Goal: Task Accomplishment & Management: Manage account settings

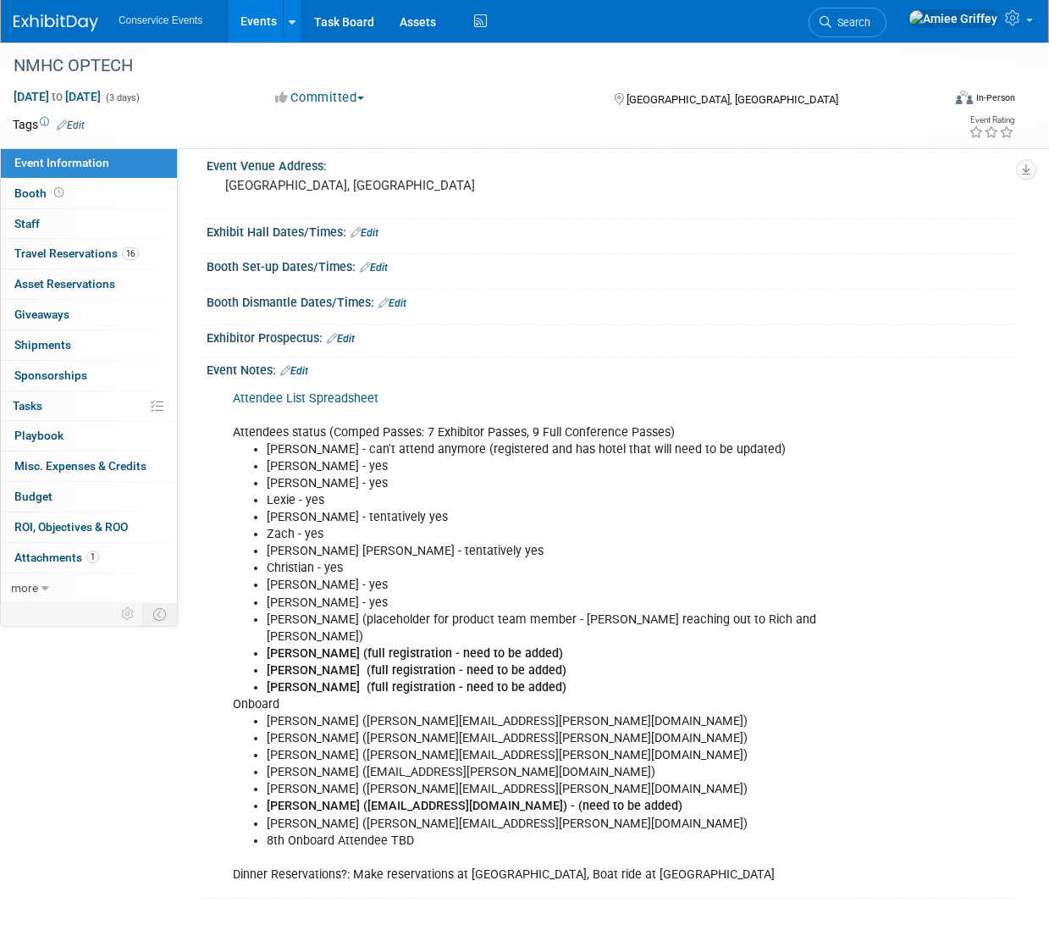
click at [280, 25] on link "Events" at bounding box center [259, 21] width 62 height 42
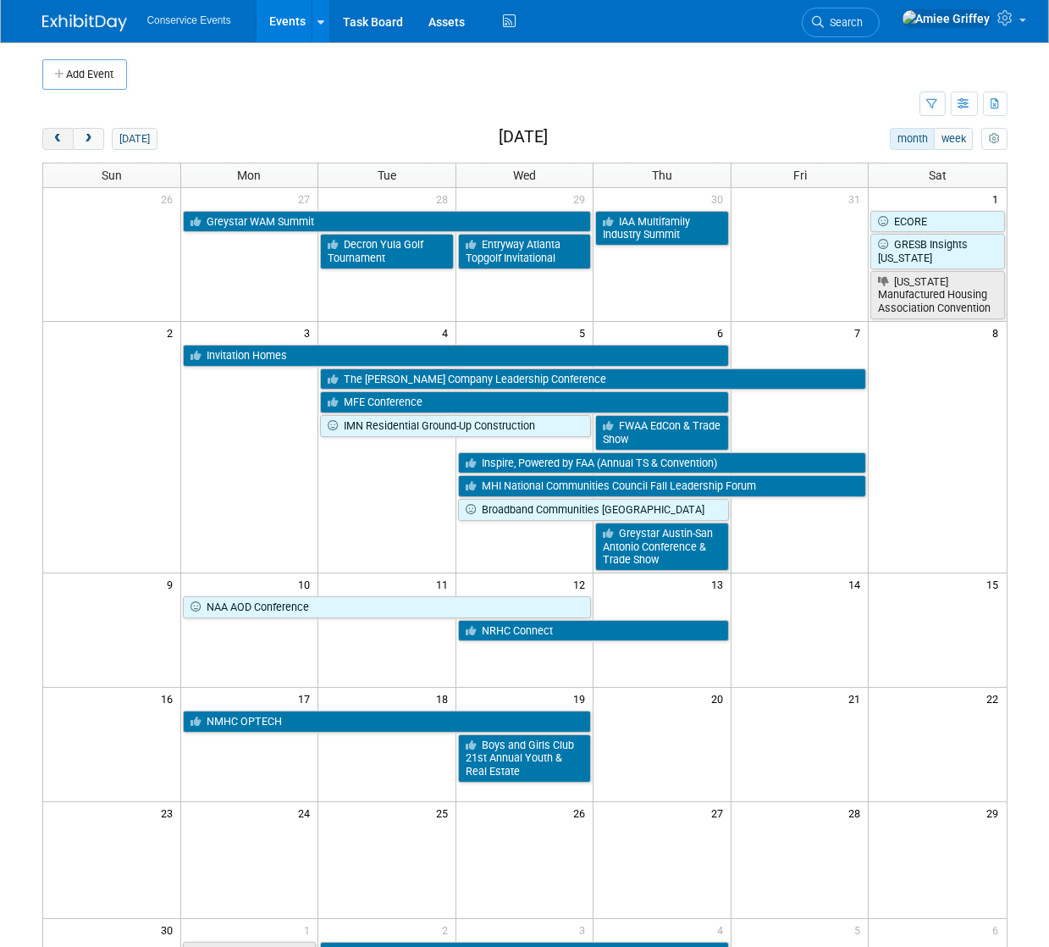
click at [57, 142] on span "prev" at bounding box center [58, 139] width 13 height 11
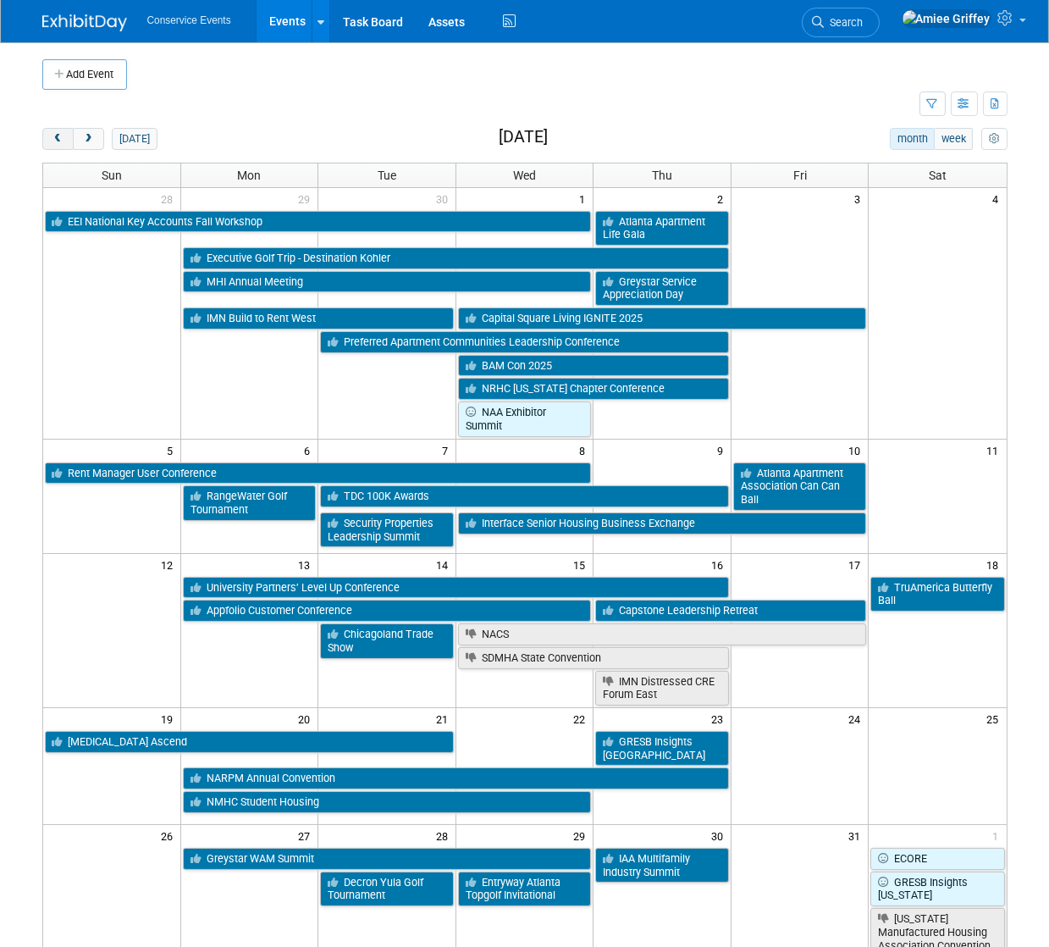
click at [57, 142] on span "prev" at bounding box center [58, 139] width 13 height 11
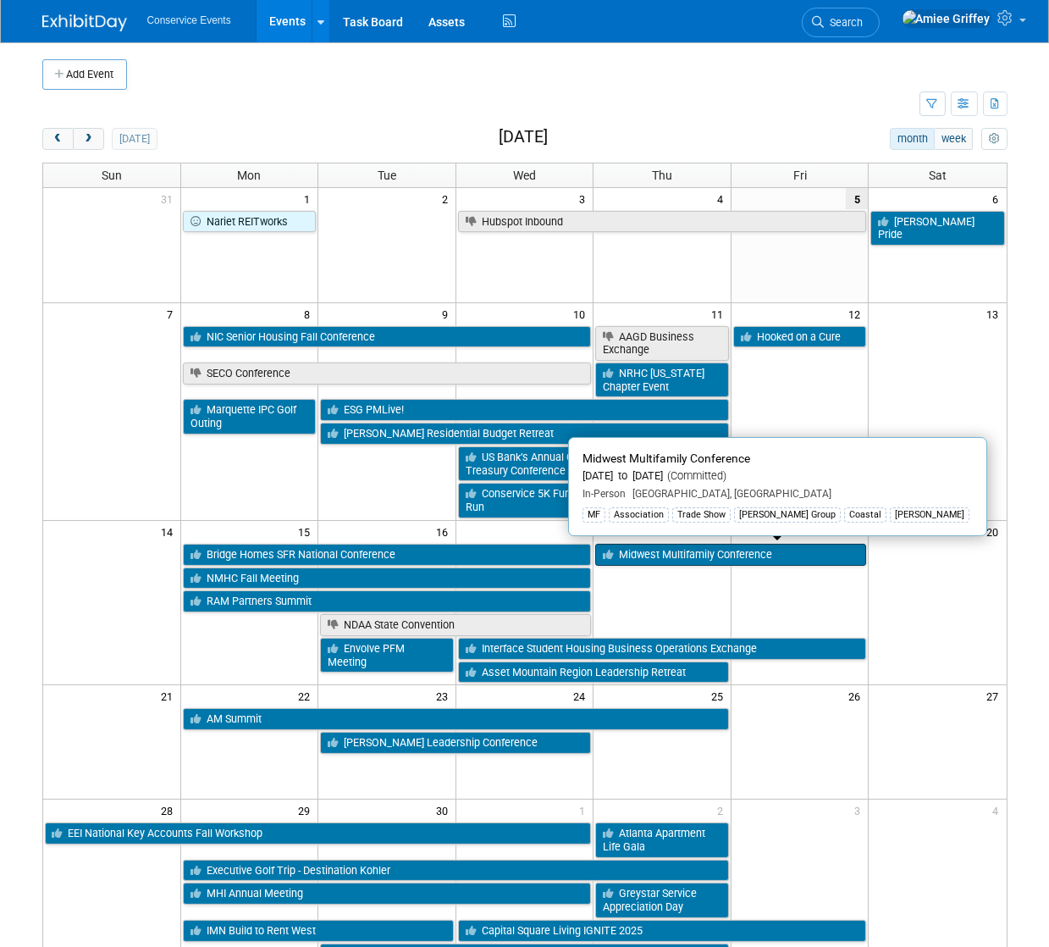
click at [758, 554] on link "Midwest Multifamily Conference" at bounding box center [730, 555] width 271 height 22
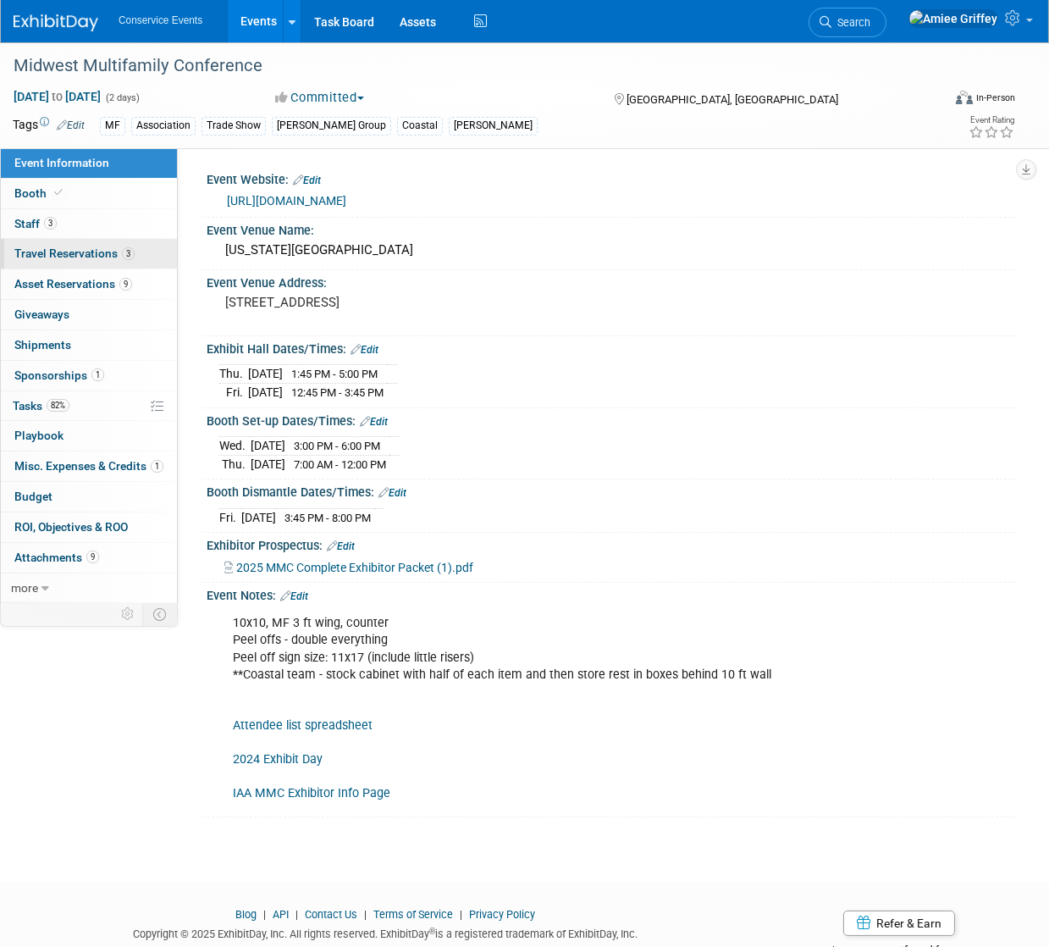
click at [68, 241] on link "3 Travel Reservations 3" at bounding box center [89, 254] width 176 height 30
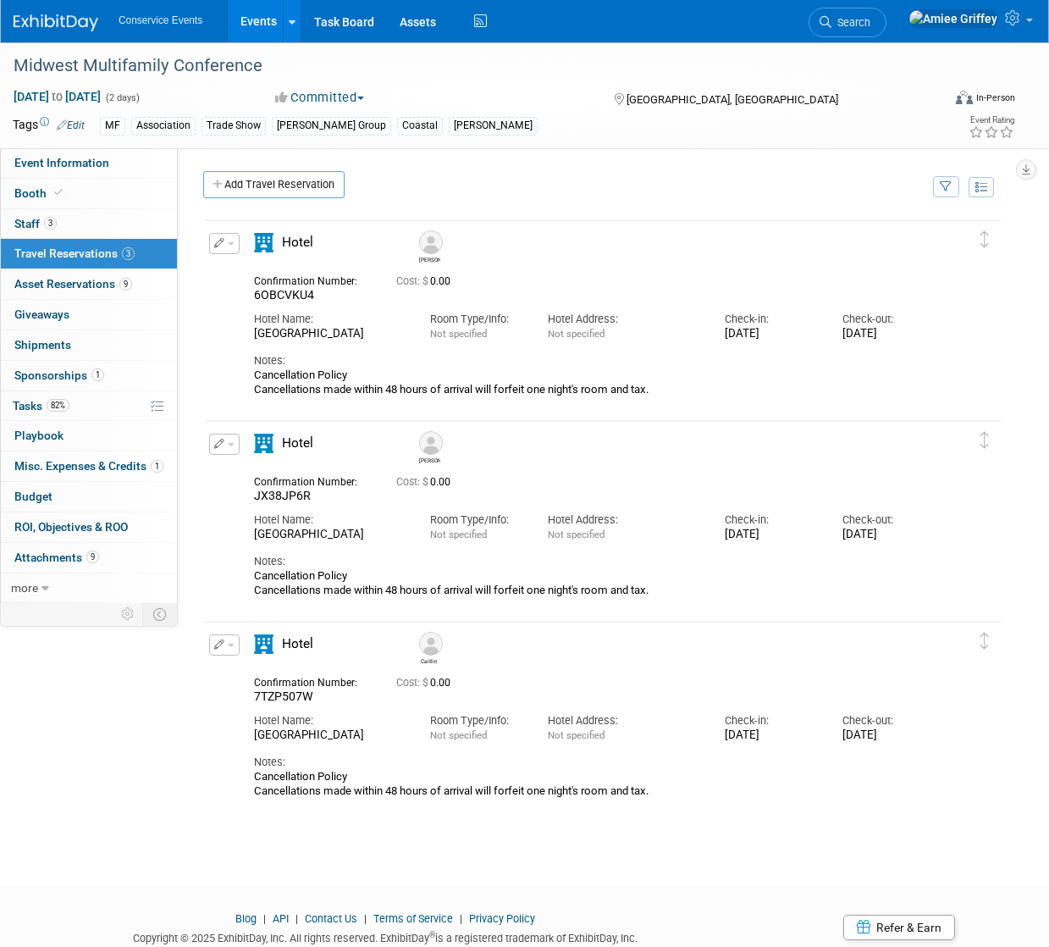
click at [229, 647] on button "button" at bounding box center [224, 644] width 30 height 21
click at [273, 681] on button "Edit Reservation" at bounding box center [281, 674] width 143 height 25
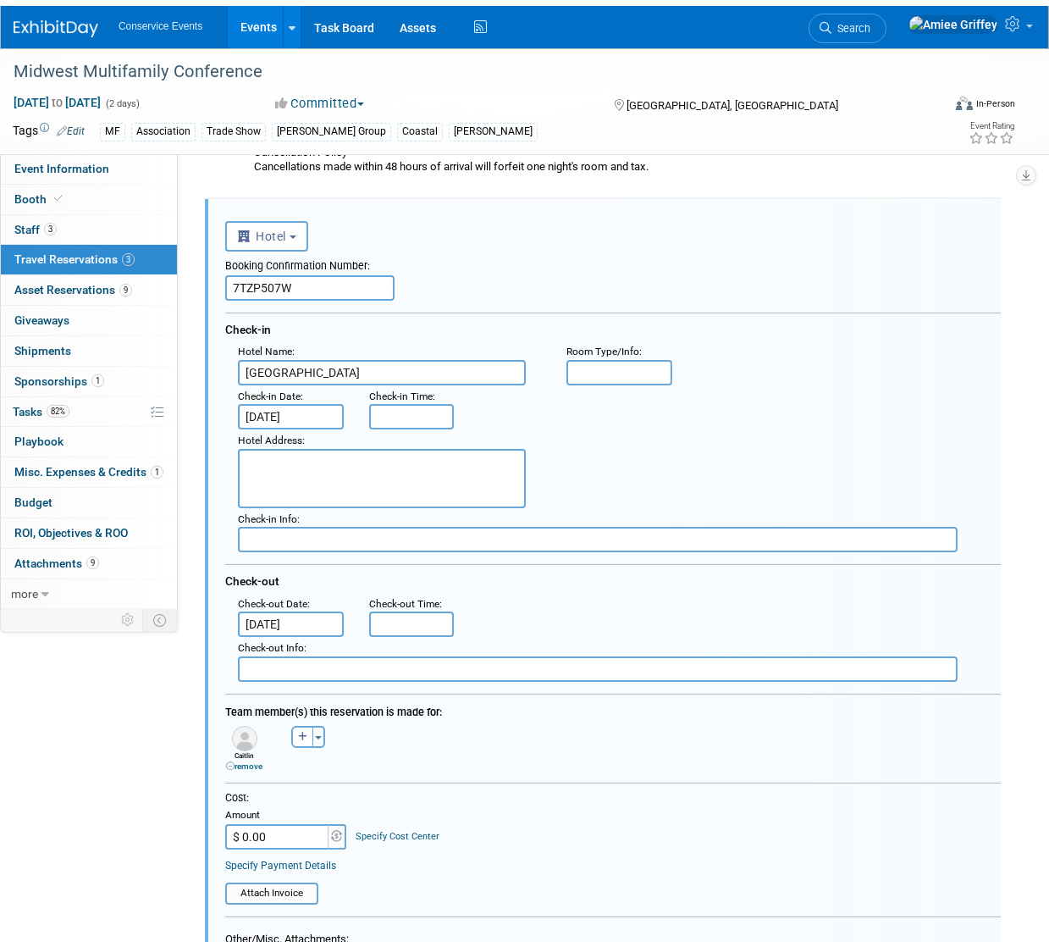
scroll to position [693, 0]
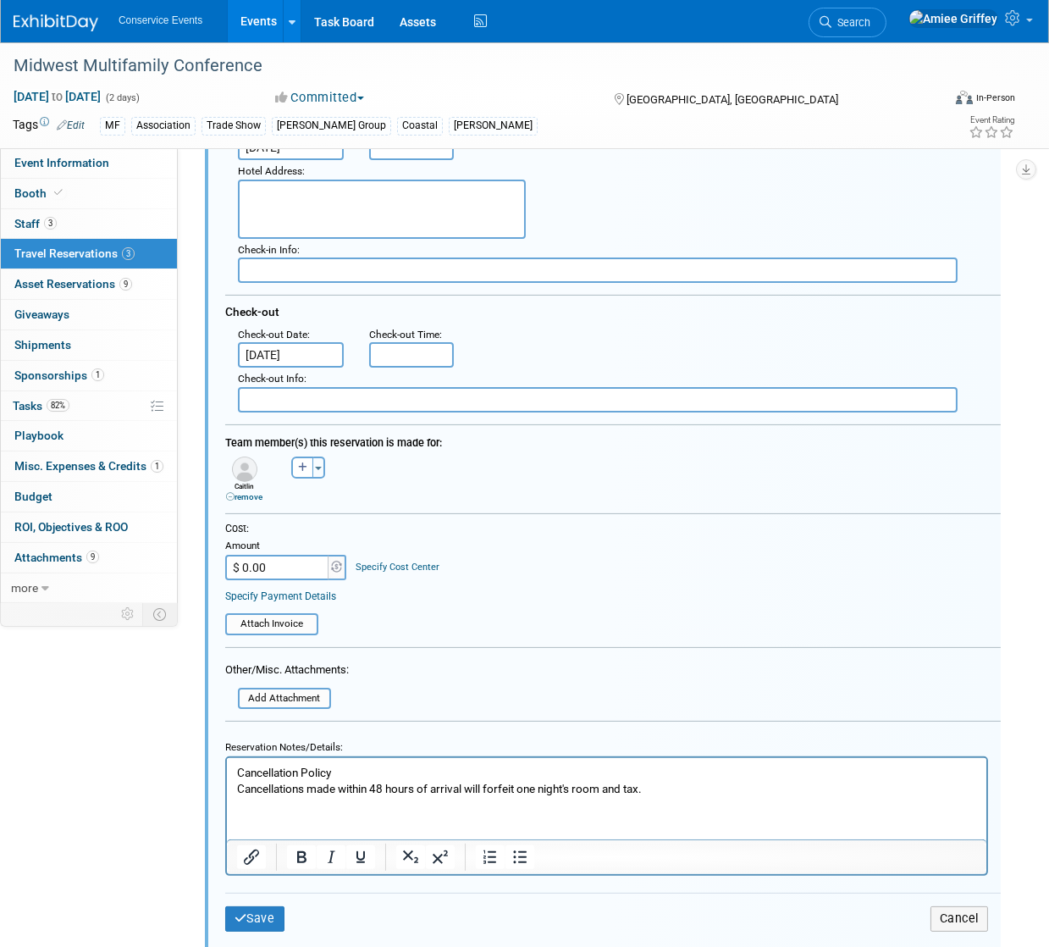
click at [240, 773] on p "Cancellation Policy Cancellations made within 48 hours of arrival will forfeit …" at bounding box center [606, 781] width 740 height 32
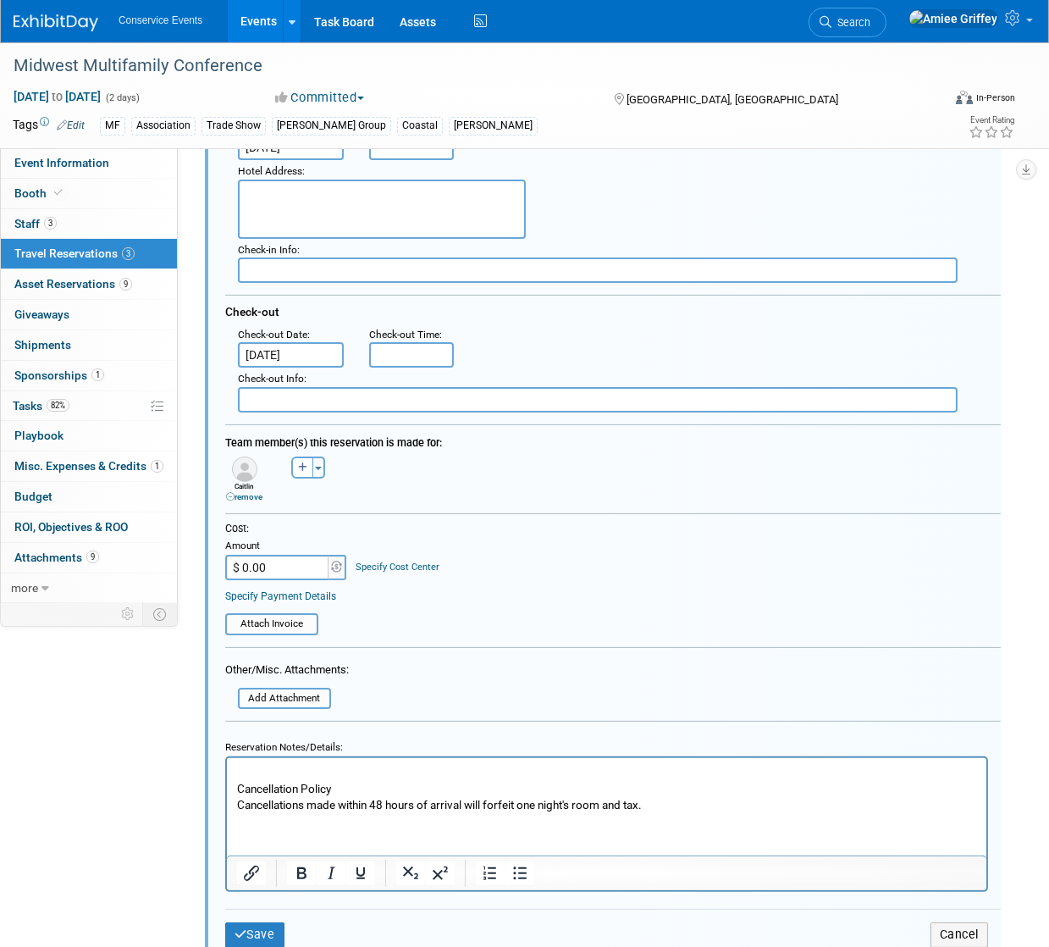
click at [267, 771] on p "Rich Text Area. Press ALT-0 for help." at bounding box center [606, 773] width 740 height 16
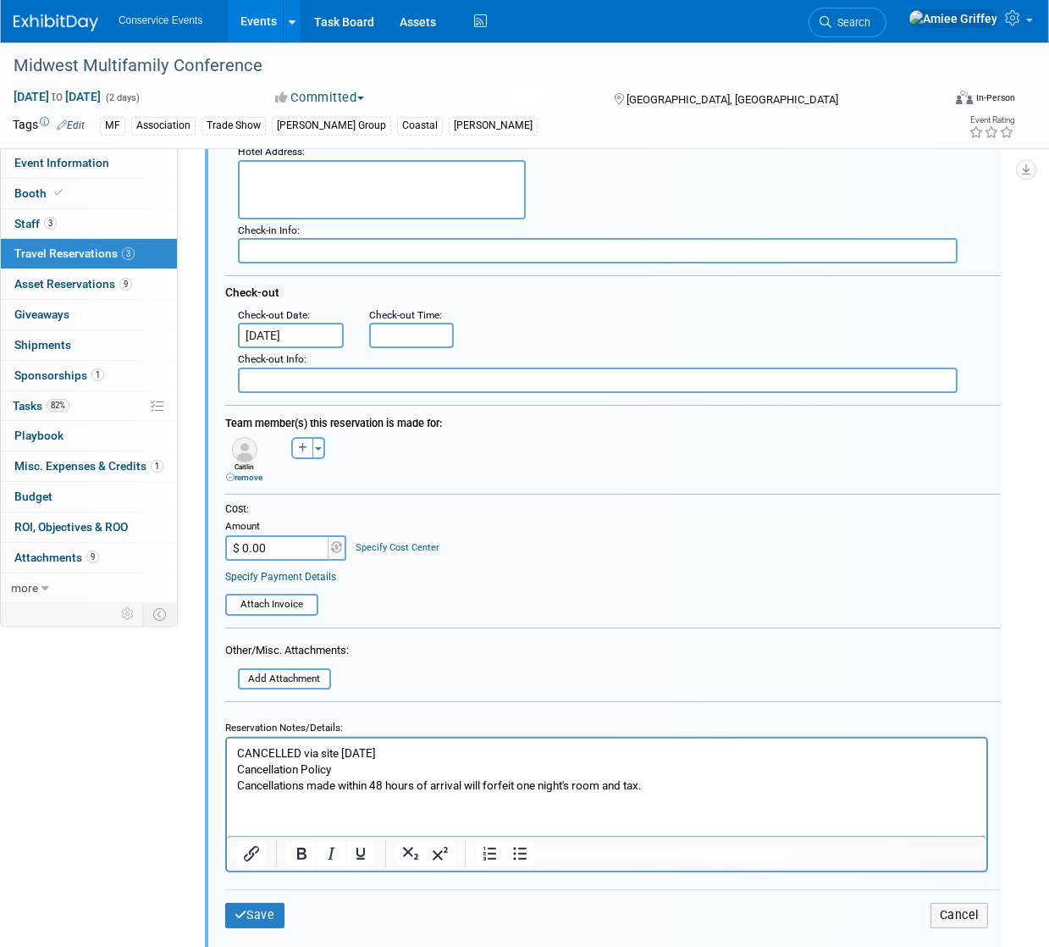
scroll to position [735, 0]
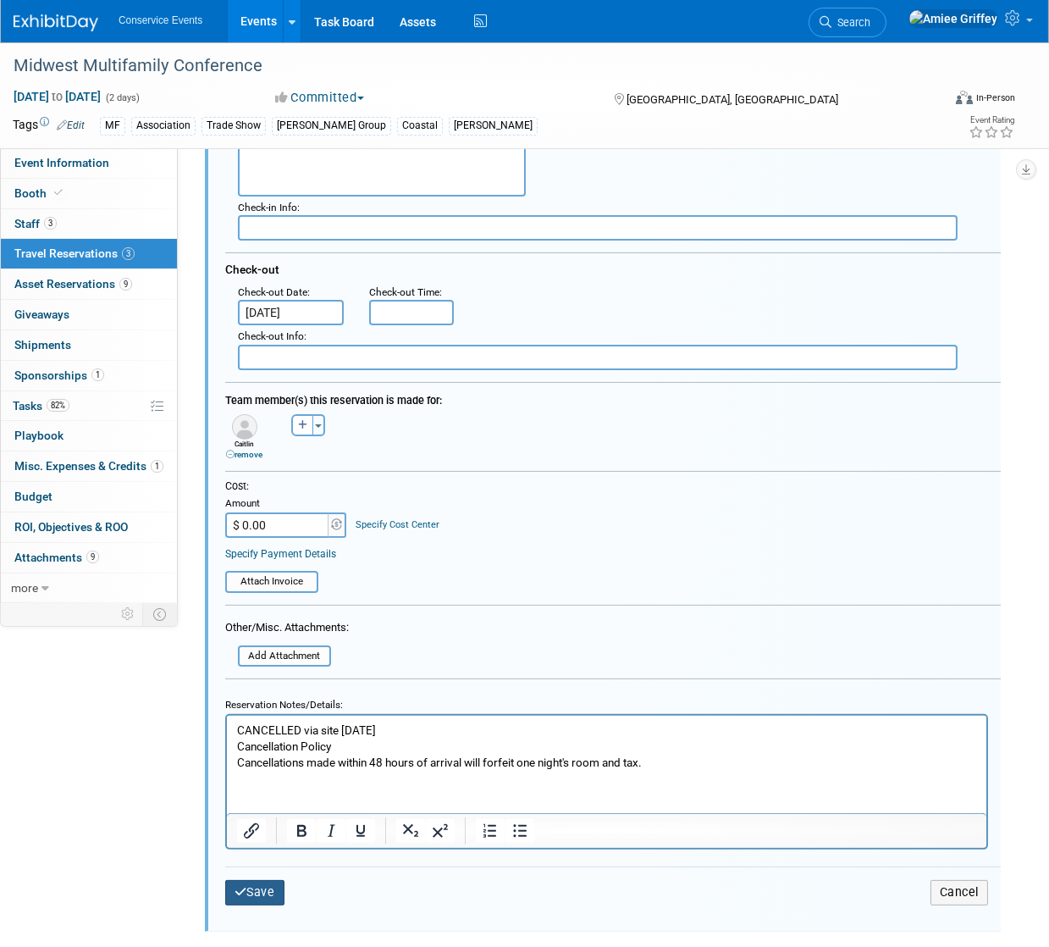
click at [254, 886] on button "Save" at bounding box center [254, 892] width 59 height 25
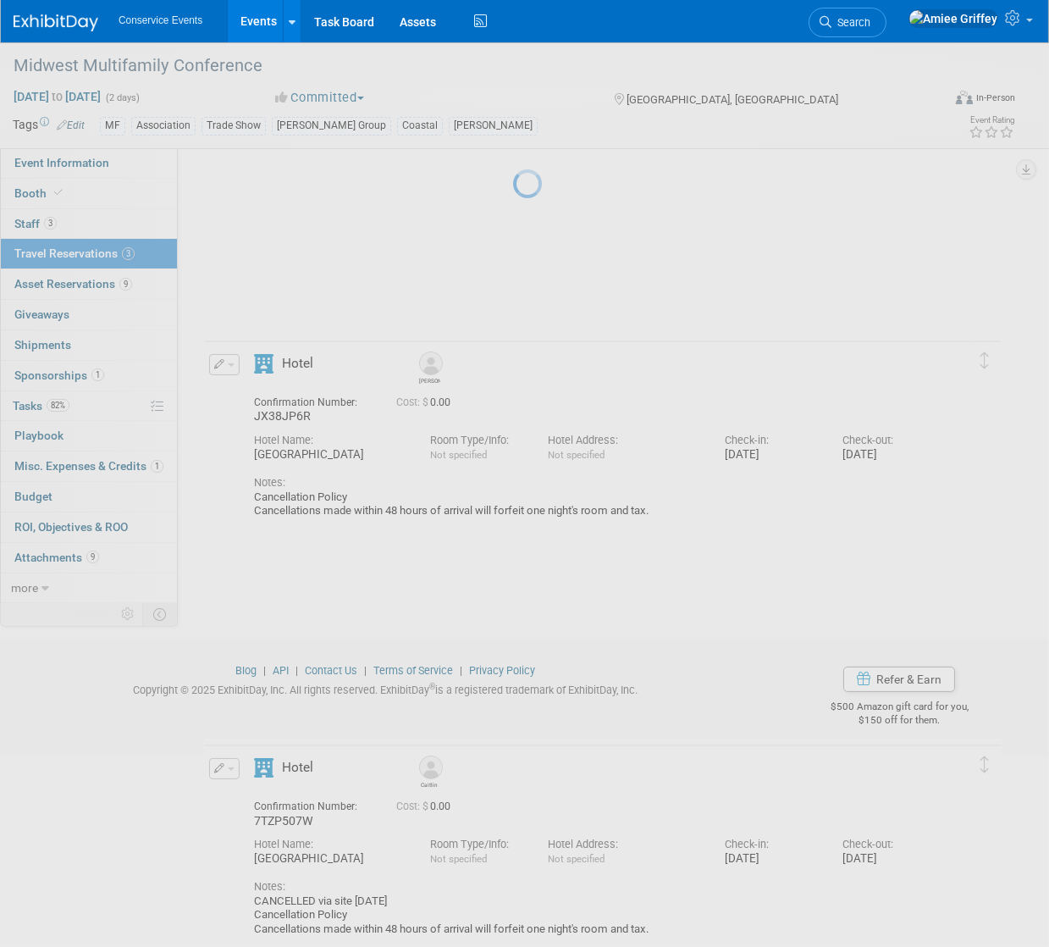
scroll to position [0, 0]
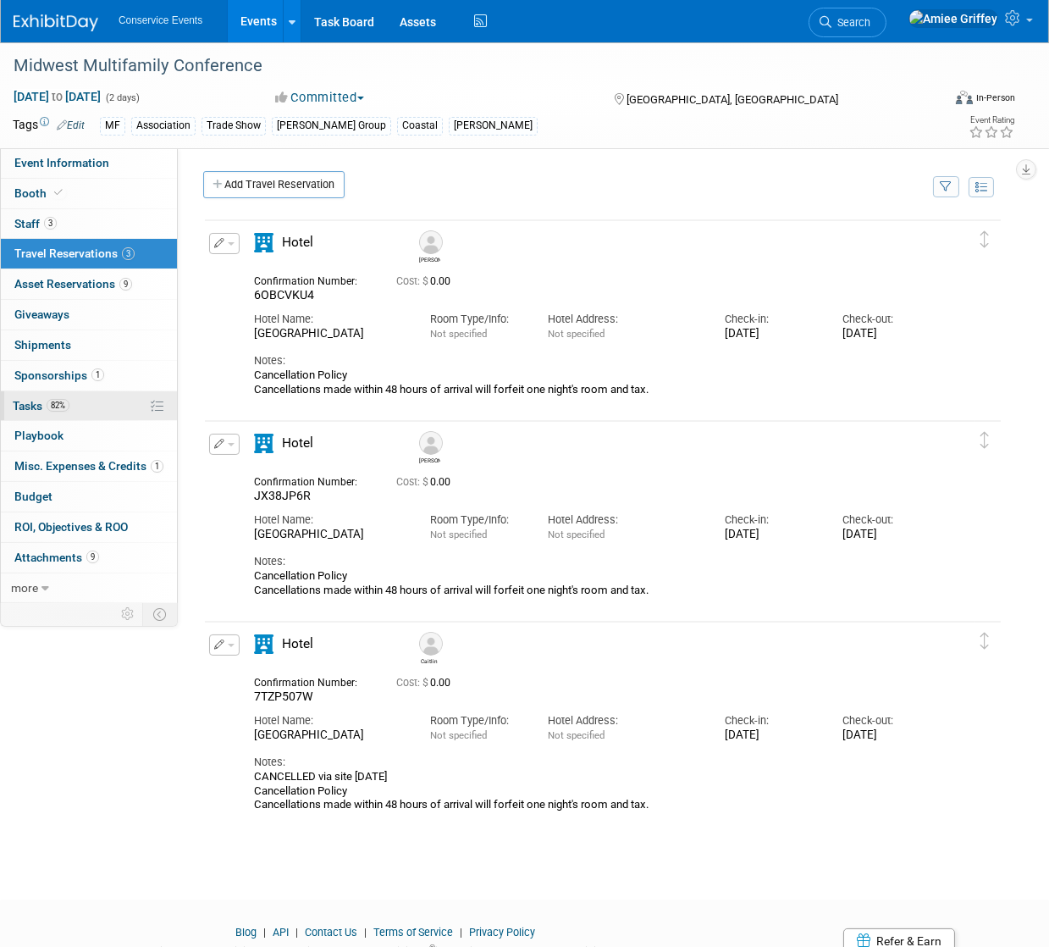
click at [101, 401] on link "82% Tasks 82%" at bounding box center [89, 406] width 176 height 30
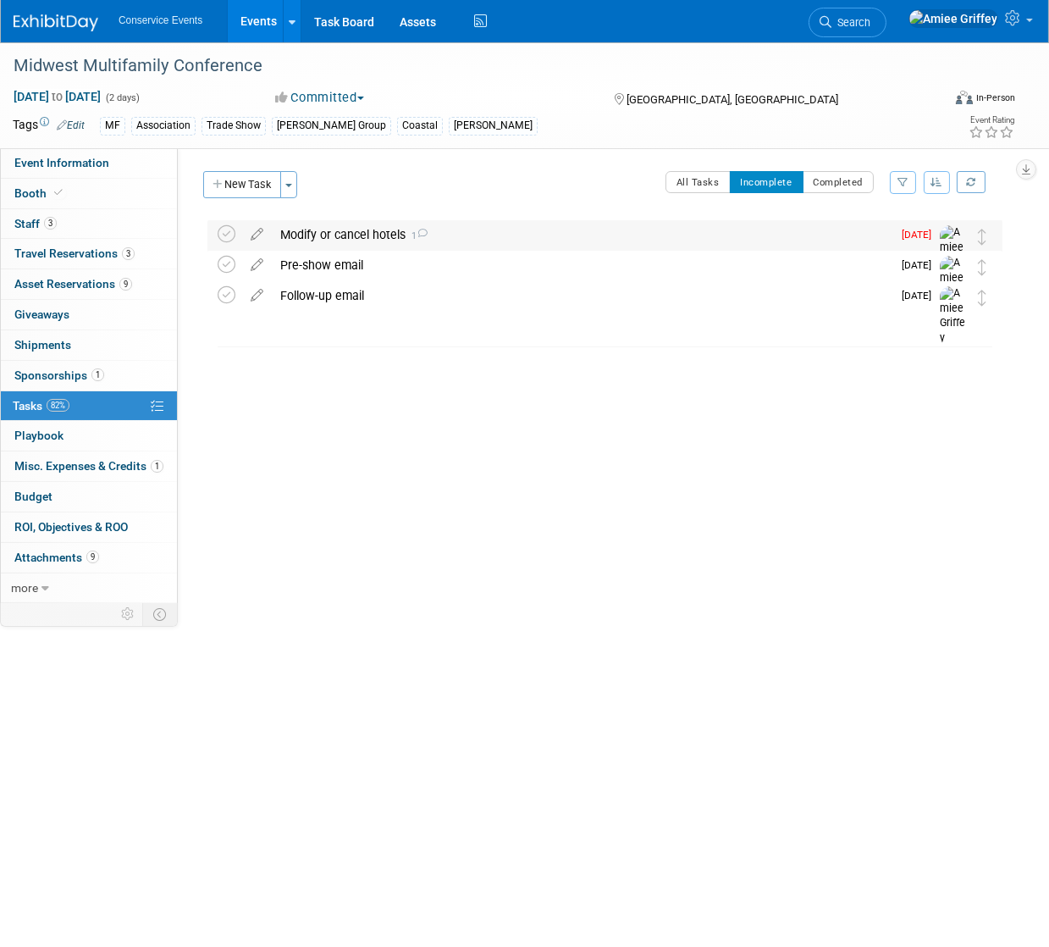
click at [312, 231] on div "Modify or cancel hotels 1" at bounding box center [582, 234] width 620 height 29
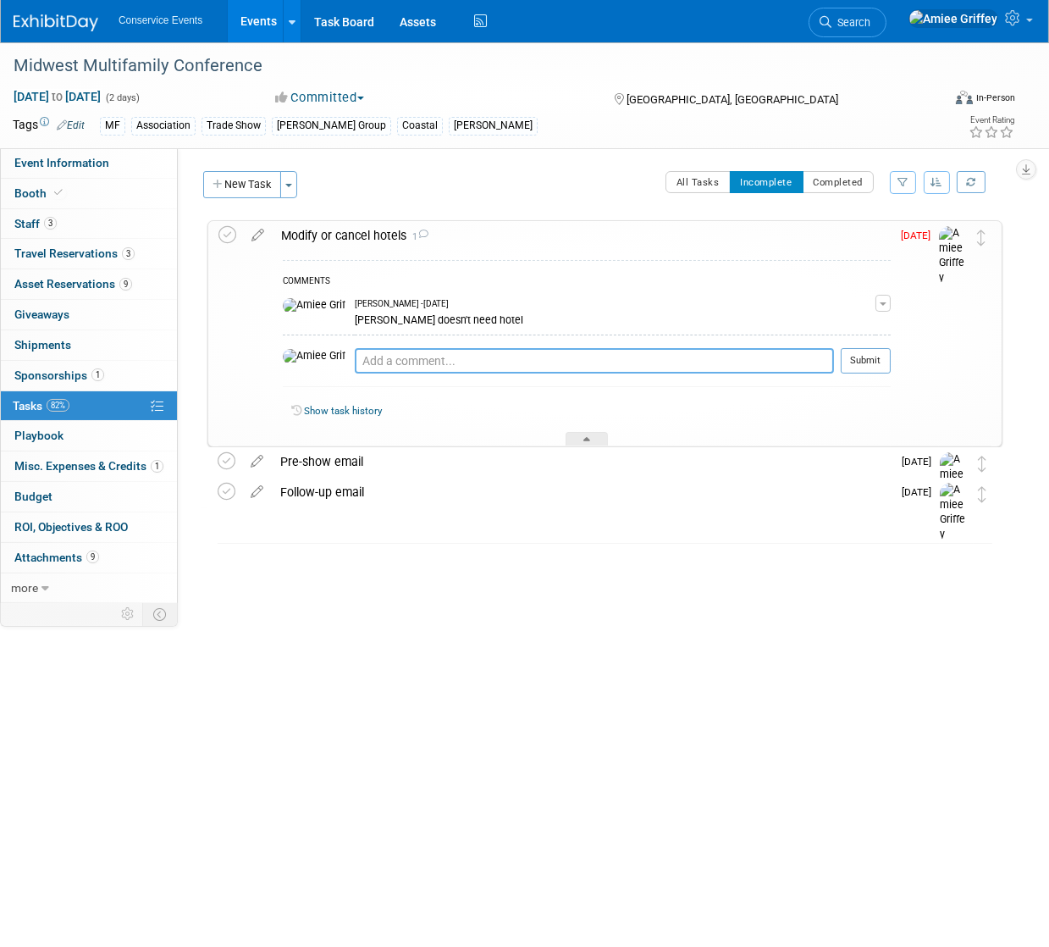
click at [355, 365] on textarea at bounding box center [594, 360] width 479 height 25
type textarea "Caitlin hotel cancelled 9/5/25"
click at [883, 357] on button "Submit" at bounding box center [866, 360] width 50 height 25
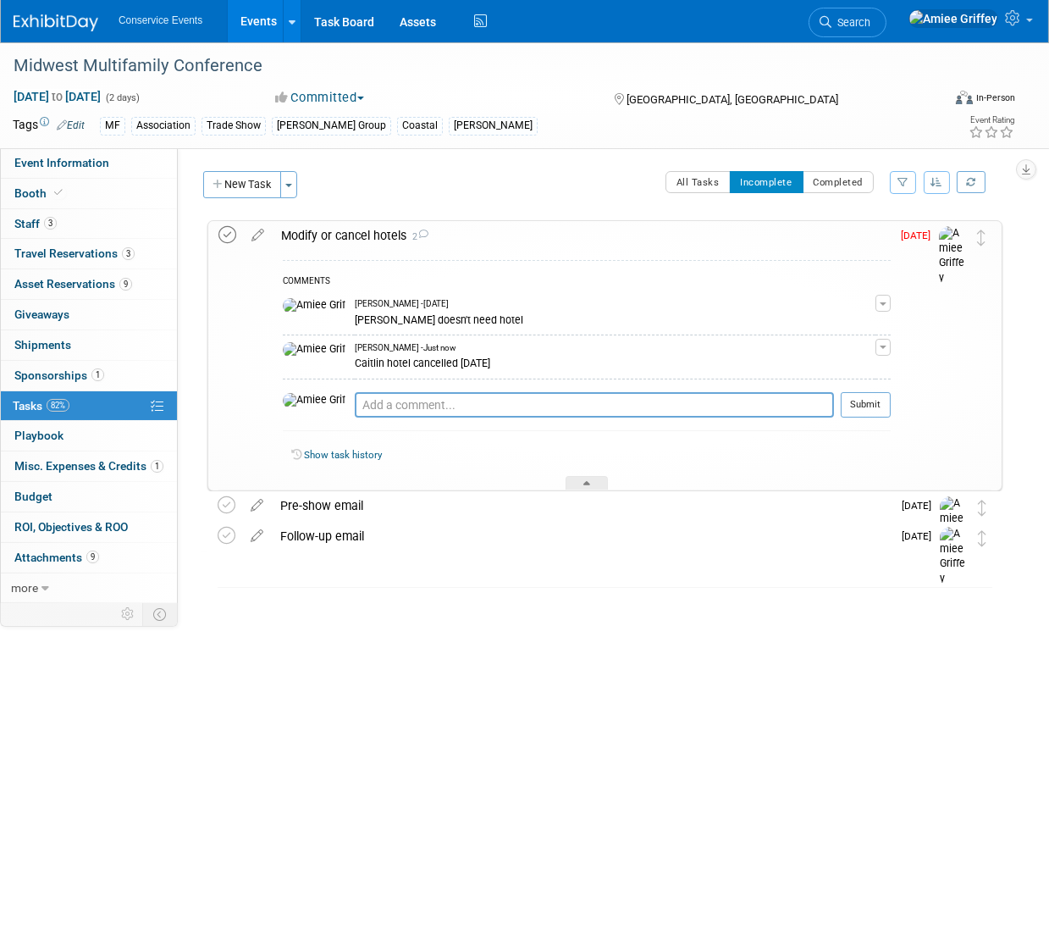
click at [232, 231] on icon at bounding box center [227, 235] width 18 height 18
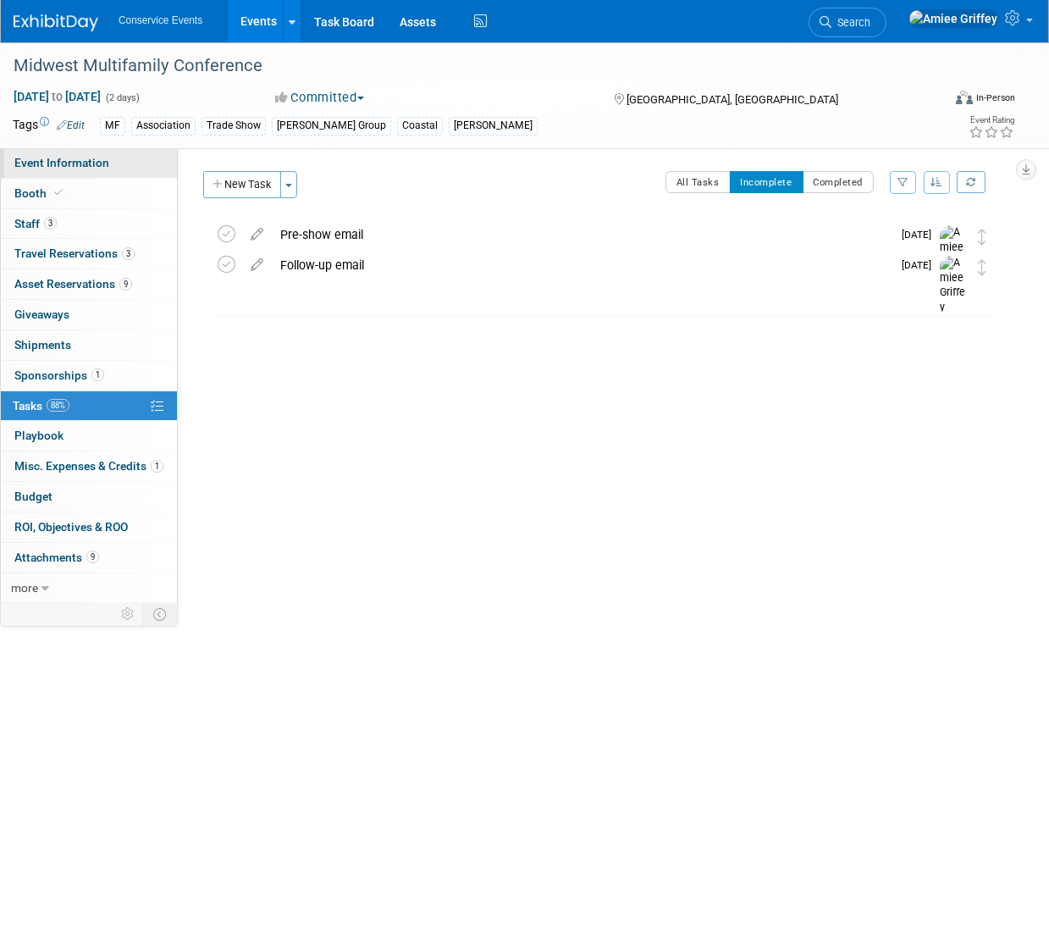
click at [114, 169] on link "Event Information" at bounding box center [89, 163] width 176 height 30
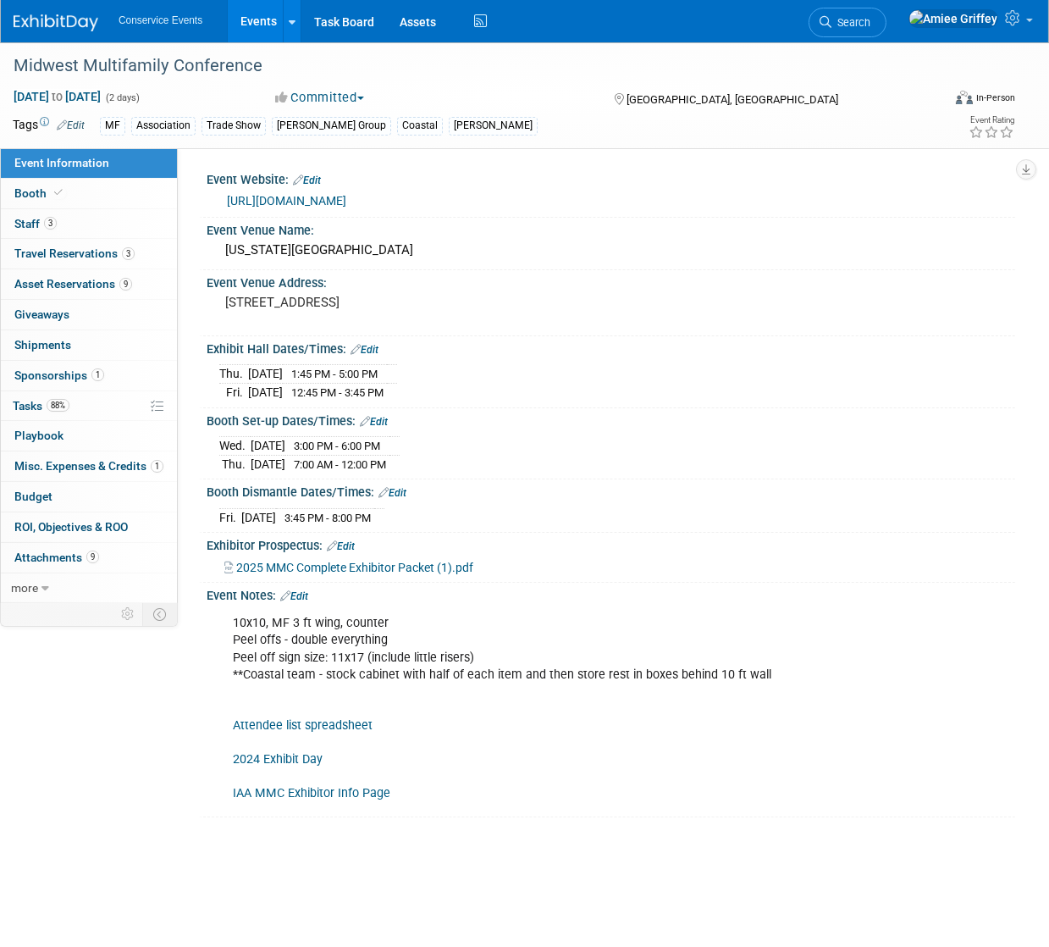
click at [262, 25] on link "Events" at bounding box center [259, 21] width 62 height 42
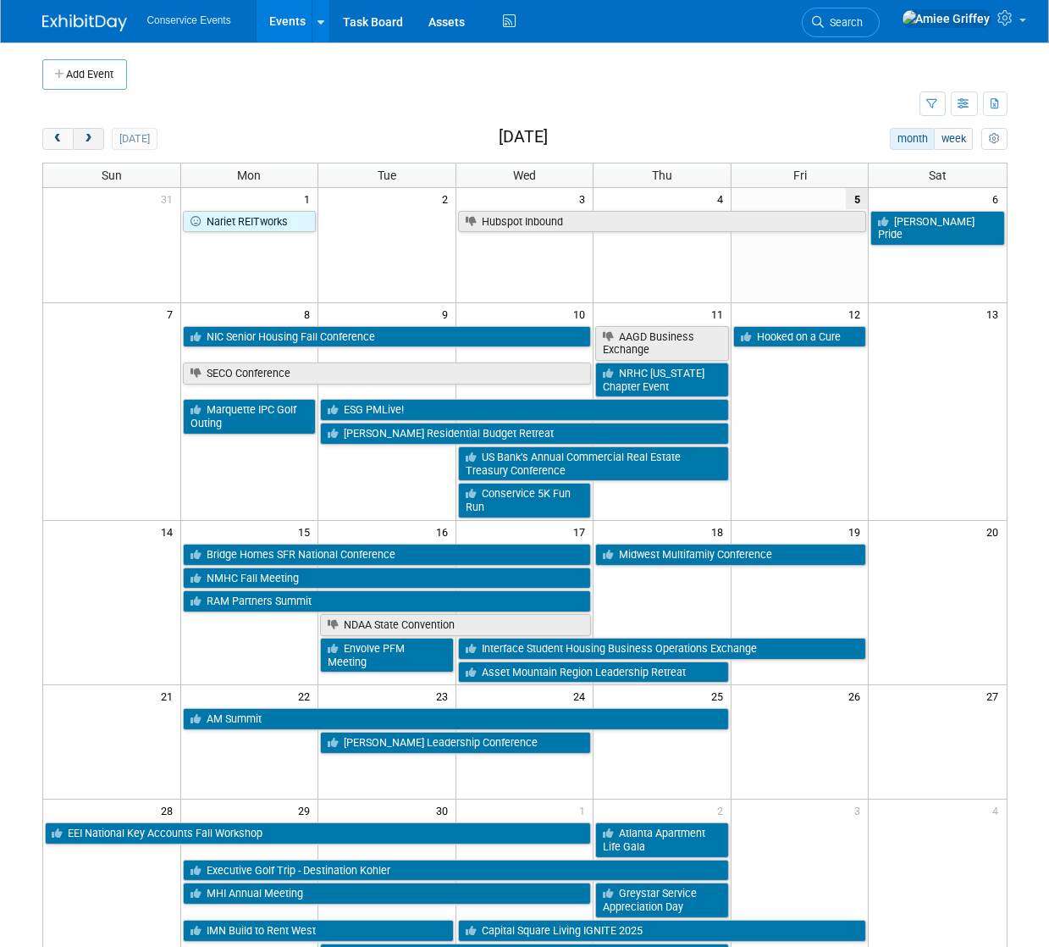
click at [90, 141] on span "next" at bounding box center [88, 139] width 13 height 11
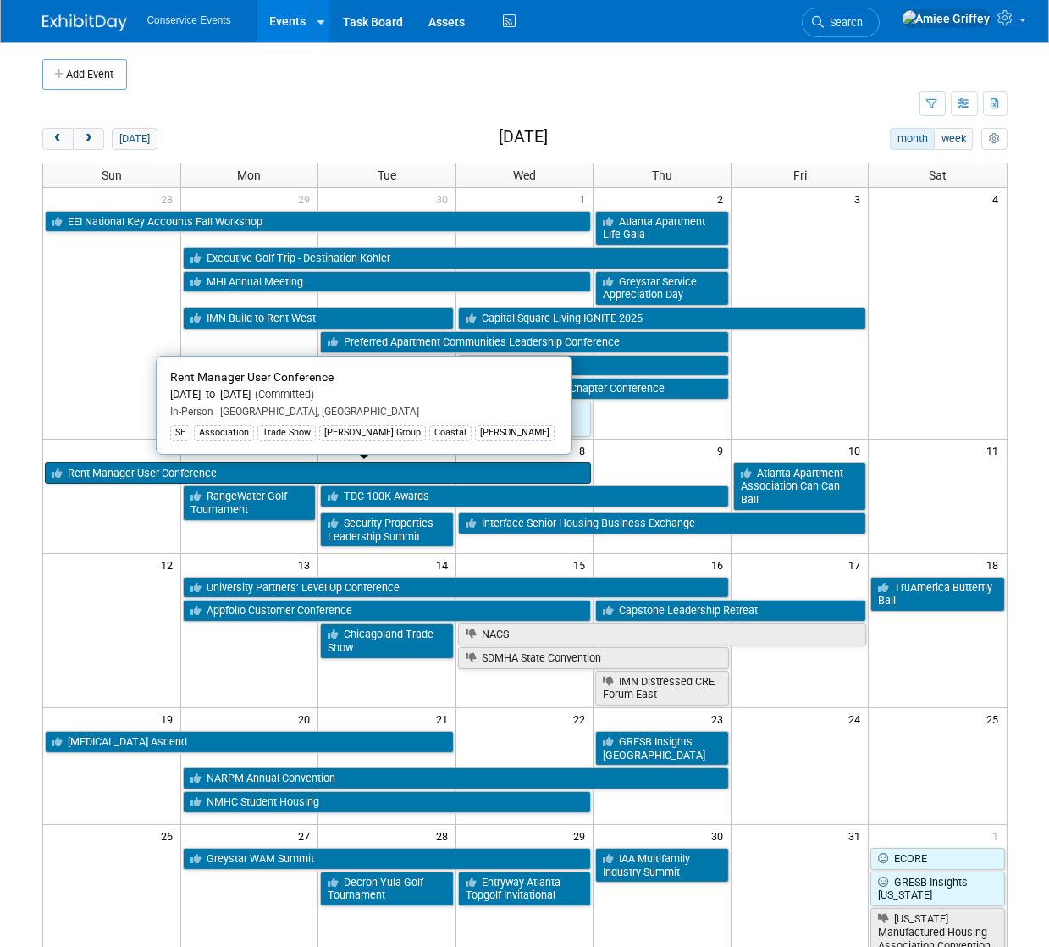
click at [135, 468] on link "Rent Manager User Conference" at bounding box center [318, 473] width 547 height 22
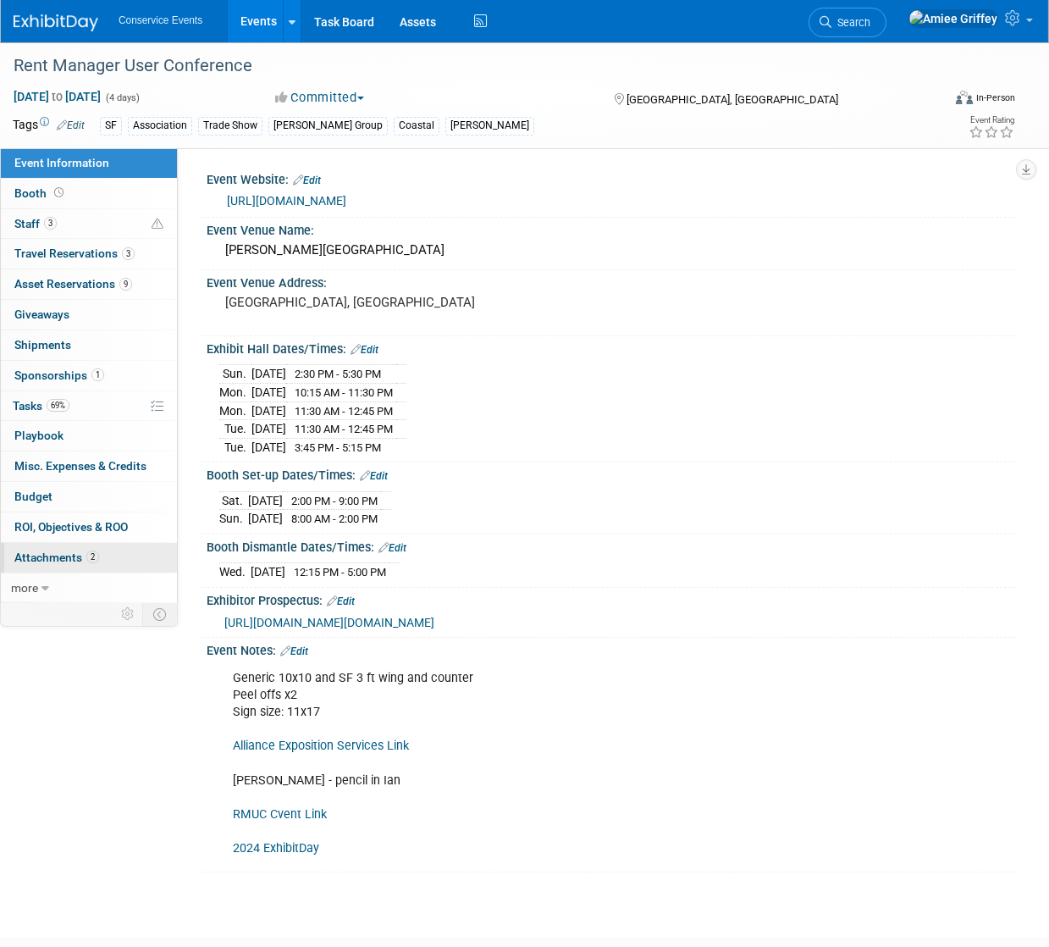
click at [34, 555] on span "Attachments 2" at bounding box center [56, 557] width 85 height 14
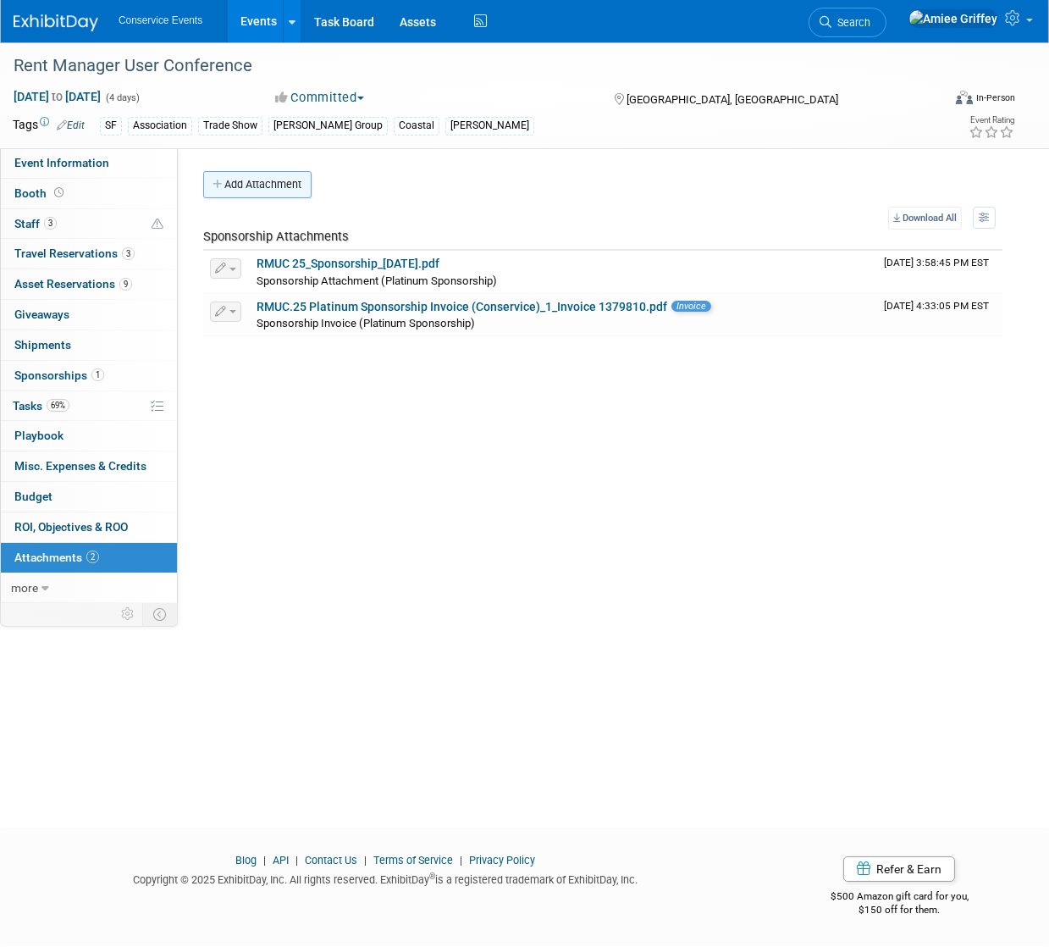
click at [254, 184] on button "Add Attachment" at bounding box center [257, 184] width 108 height 27
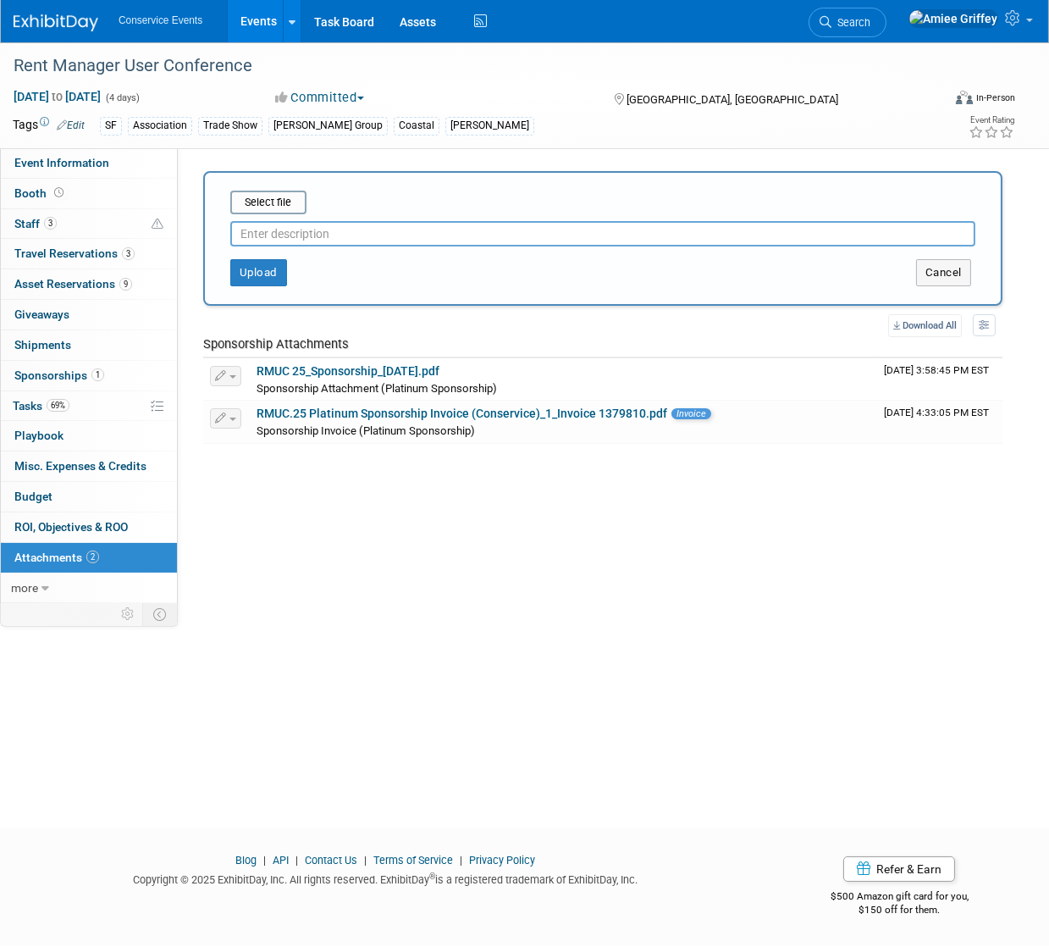
click at [297, 238] on input "text" at bounding box center [602, 233] width 745 height 25
click at [253, 204] on input "file" at bounding box center [204, 202] width 202 height 20
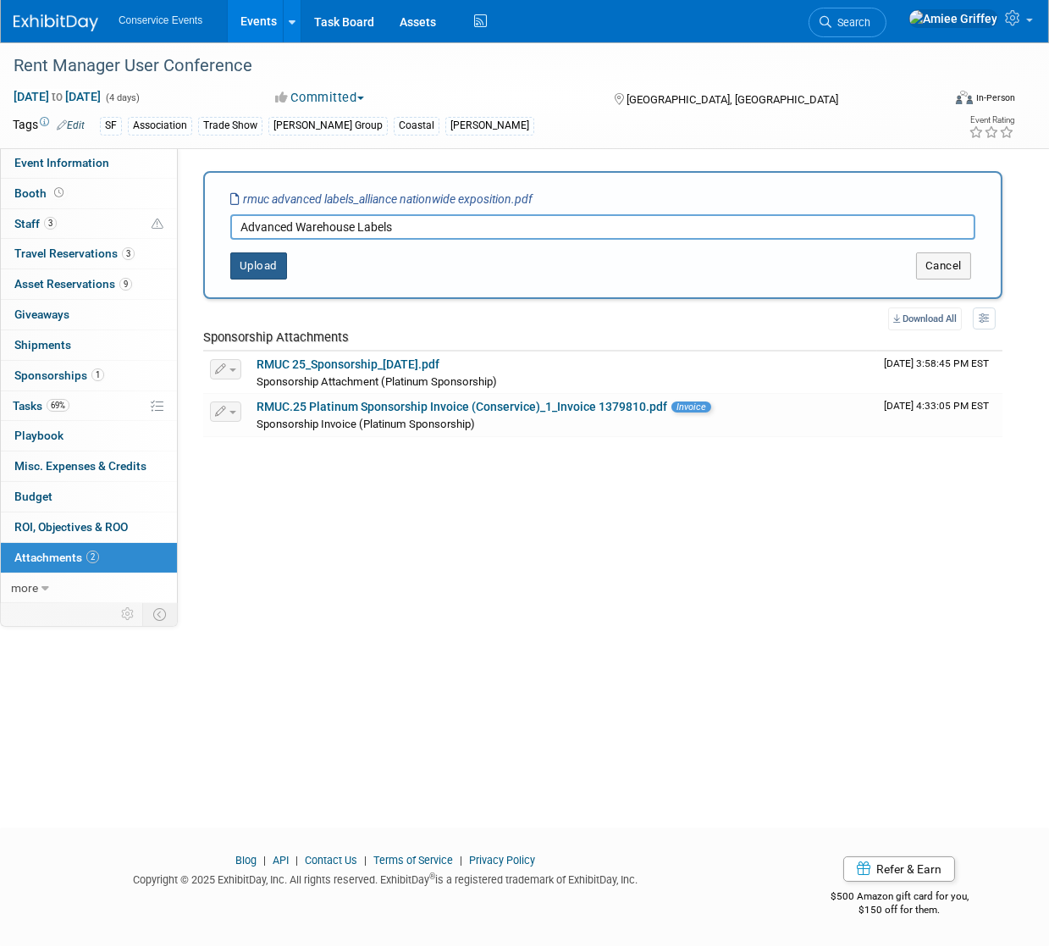
click at [258, 264] on button "Upload" at bounding box center [258, 265] width 57 height 27
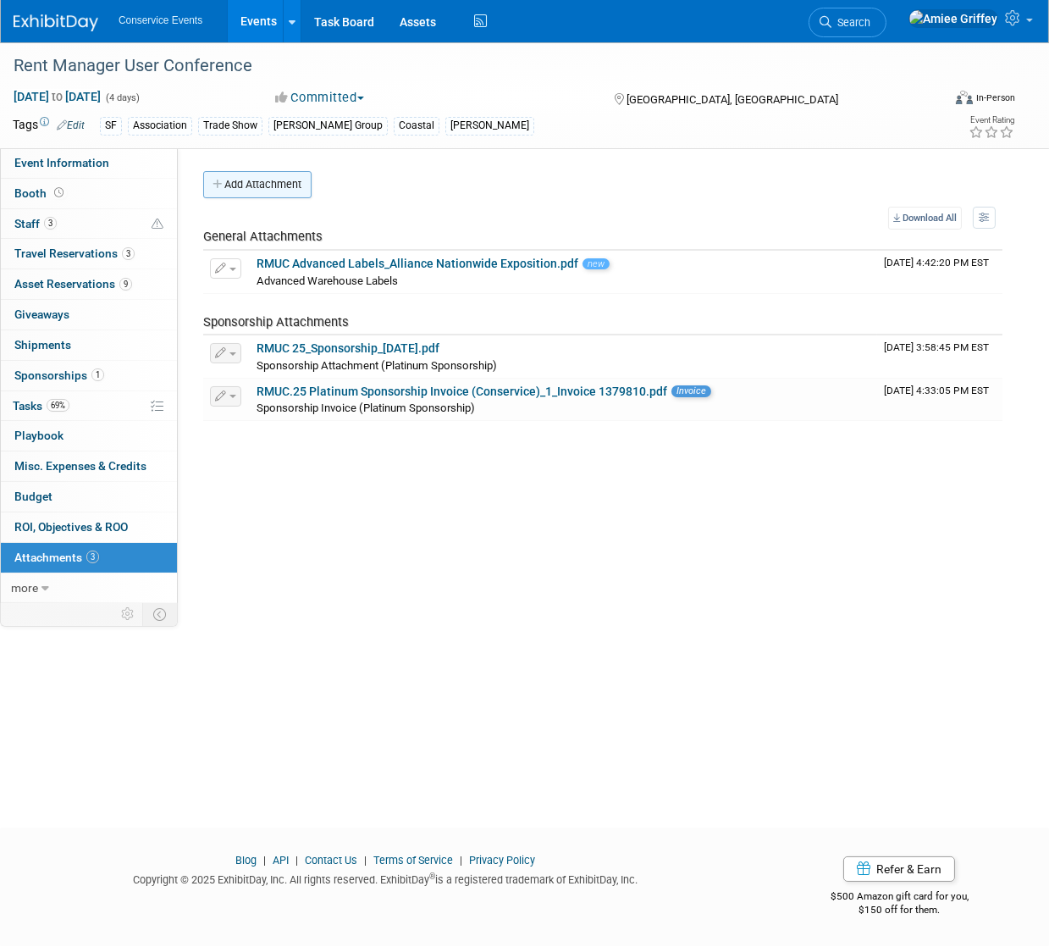
click at [250, 189] on button "Add Attachment" at bounding box center [257, 184] width 108 height 27
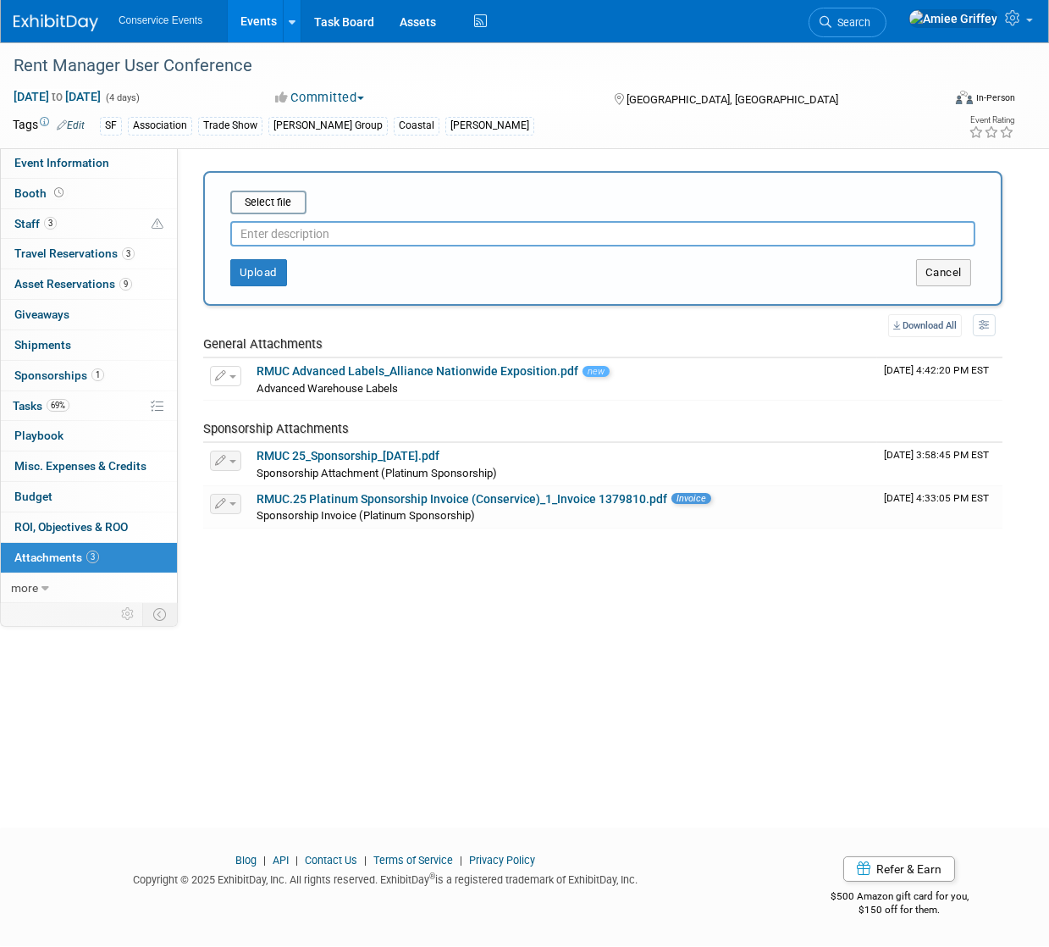
click at [280, 231] on input "text" at bounding box center [602, 233] width 745 height 25
type input "Quick facts"
click at [256, 202] on input "file" at bounding box center [204, 202] width 202 height 20
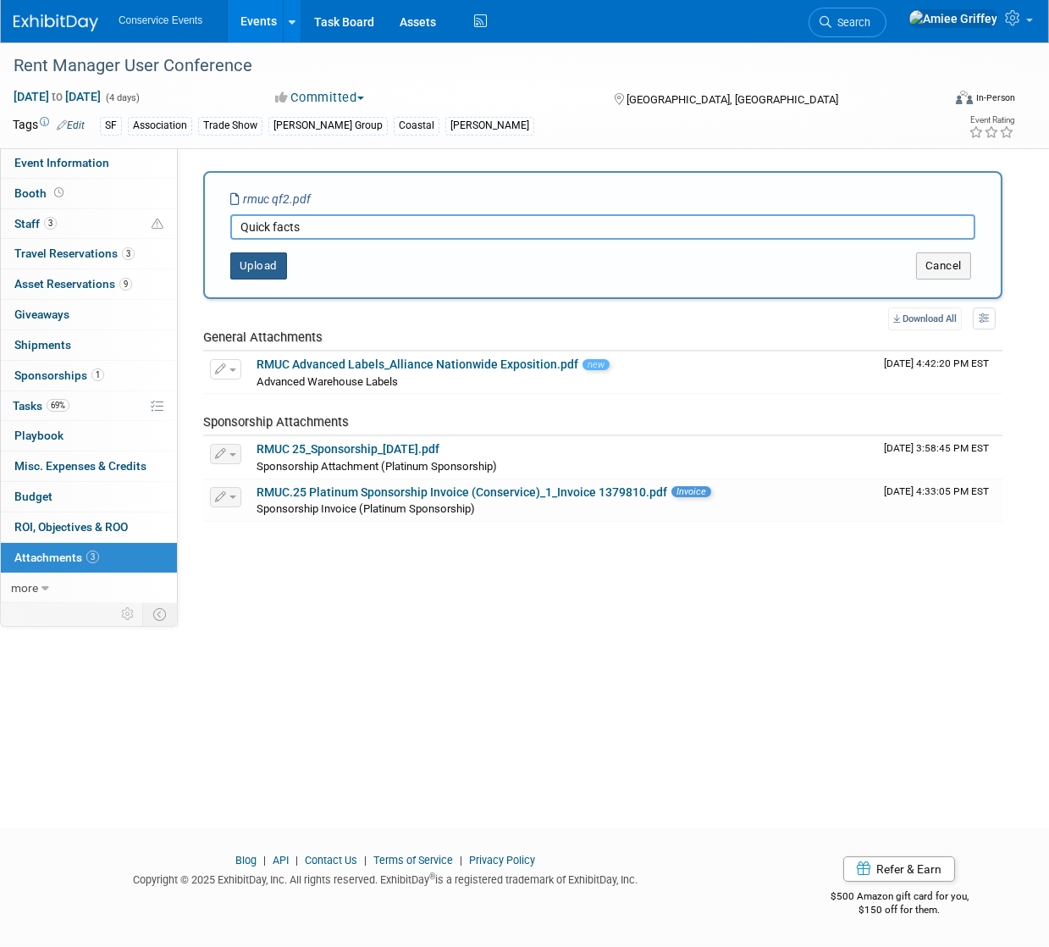
click at [246, 270] on button "Upload" at bounding box center [258, 265] width 57 height 27
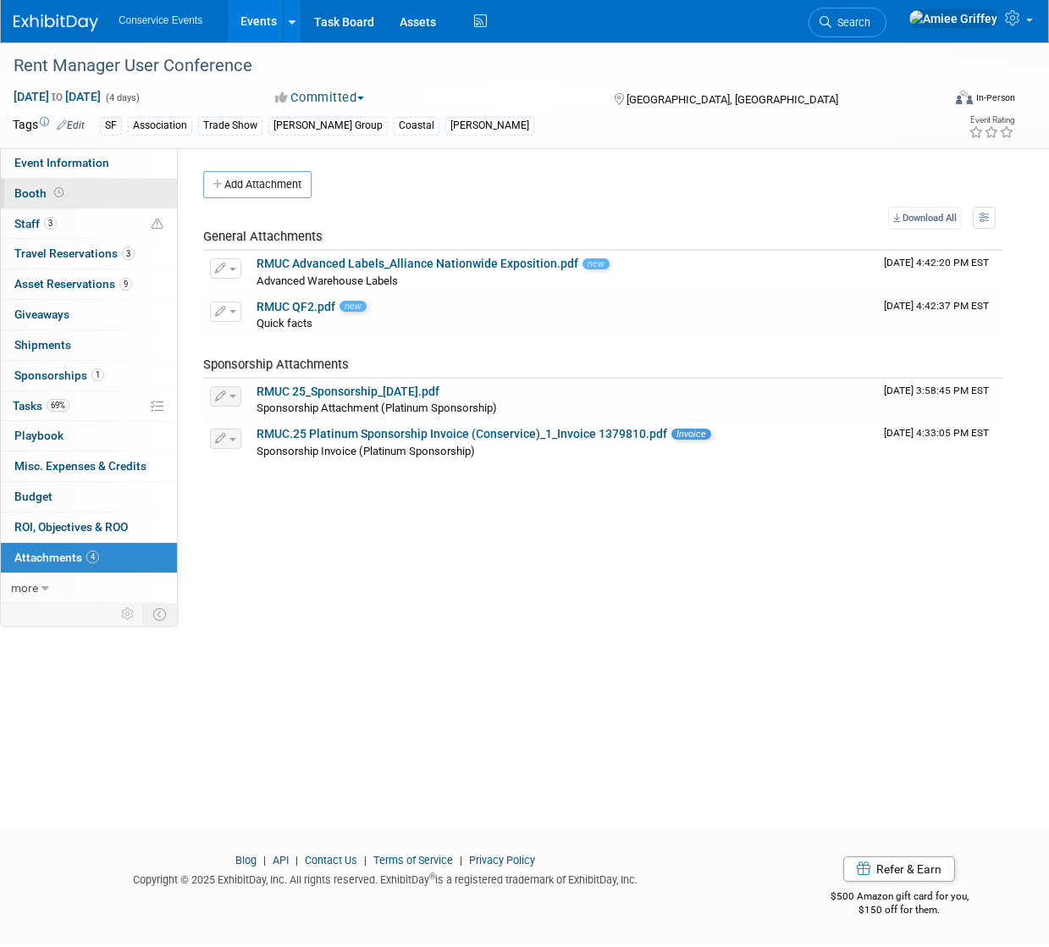
click at [76, 195] on link "Booth" at bounding box center [89, 194] width 176 height 30
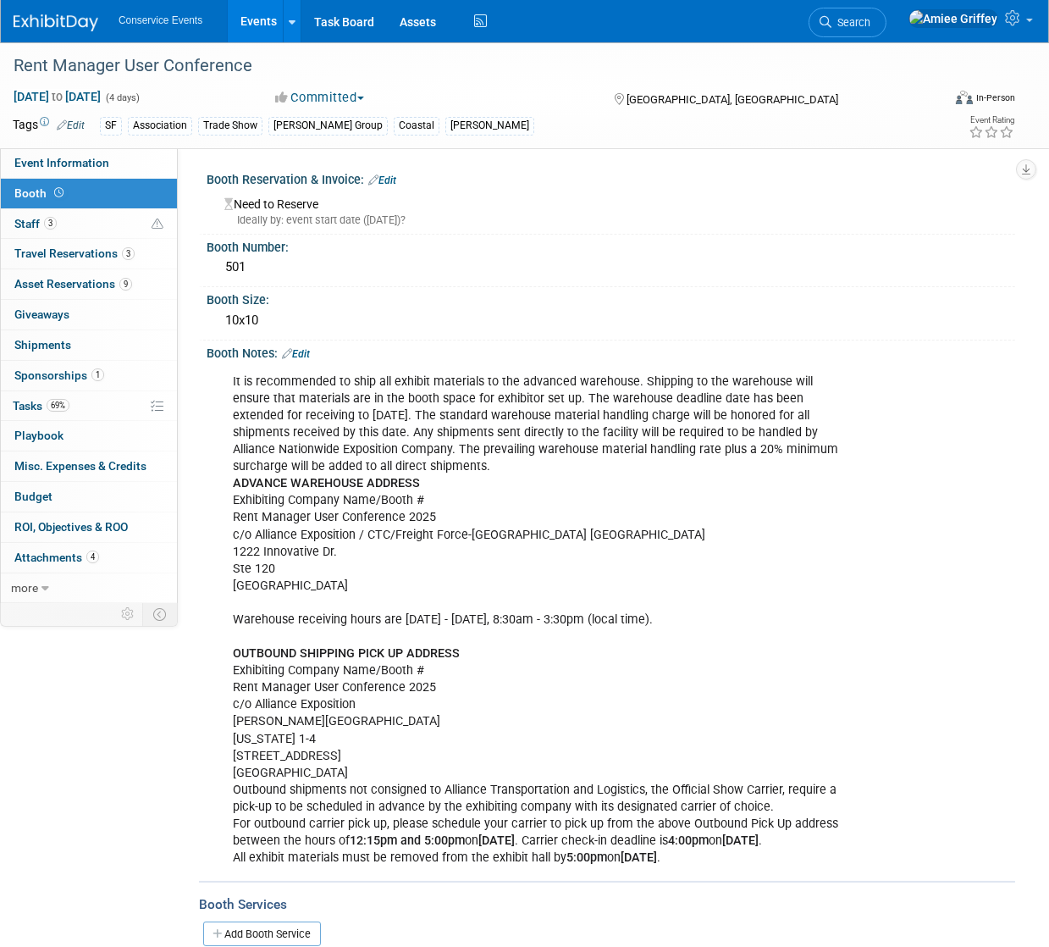
scroll to position [224, 0]
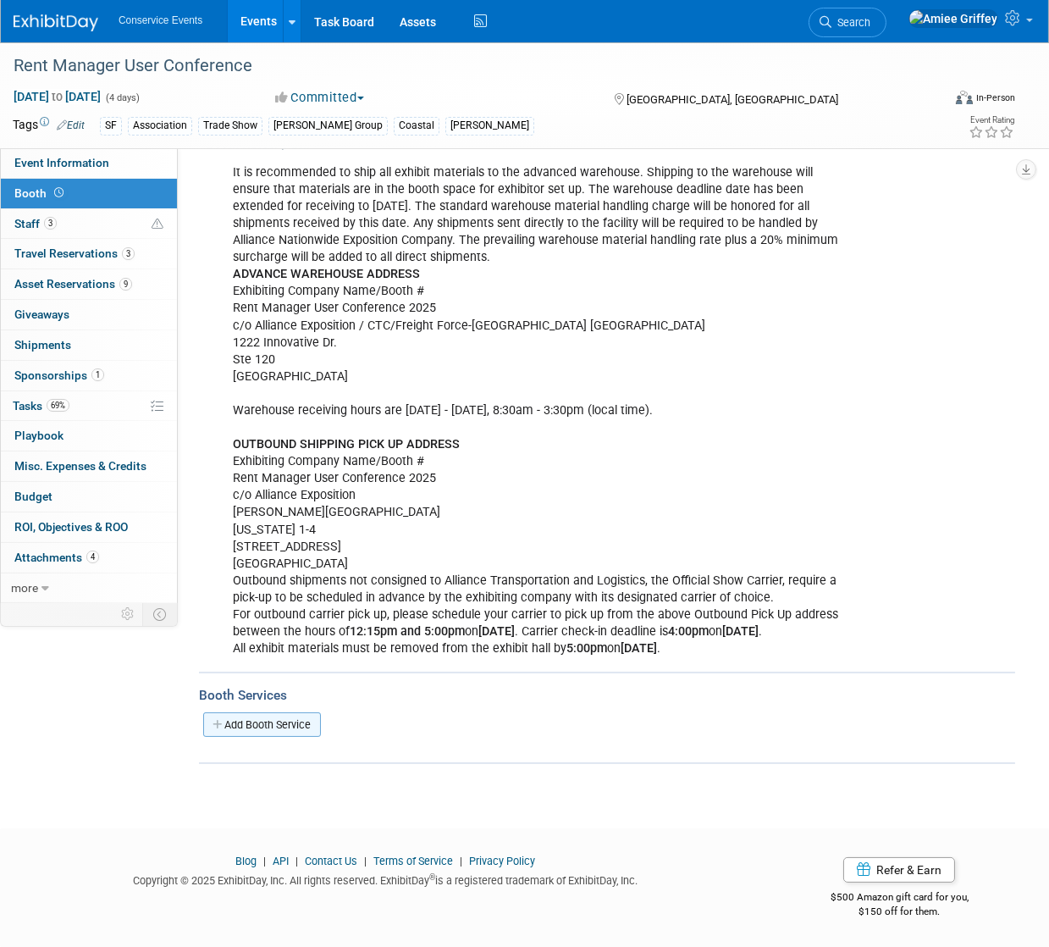
click at [271, 714] on link "Add Booth Service" at bounding box center [262, 724] width 118 height 25
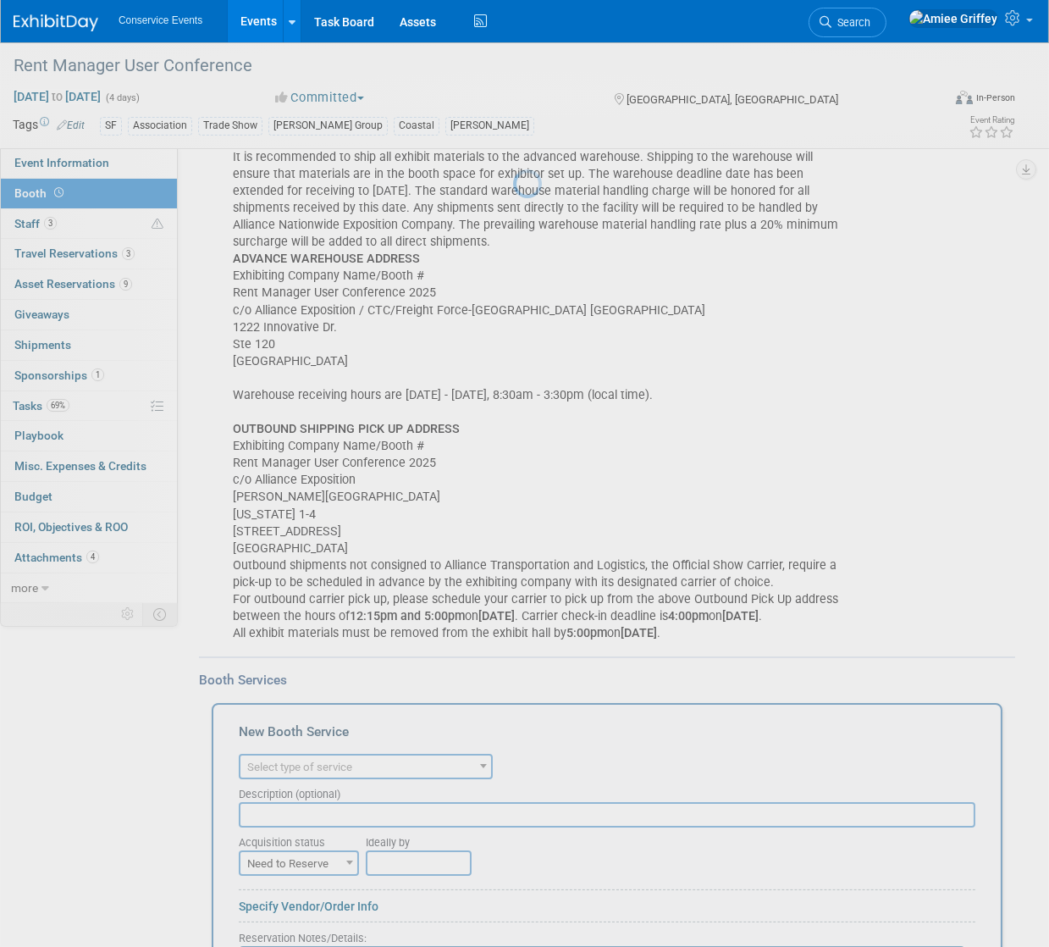
scroll to position [0, 0]
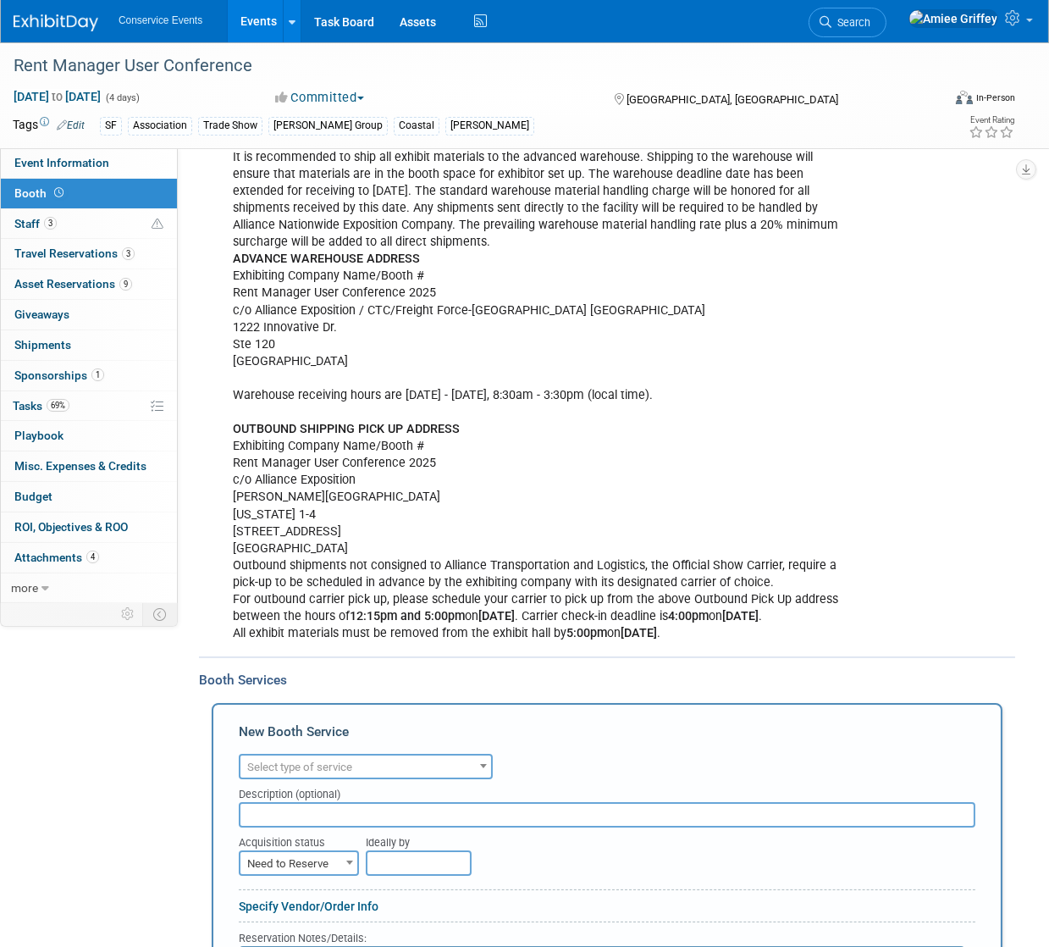
click at [279, 773] on span "Select type of service" at bounding box center [299, 766] width 105 height 13
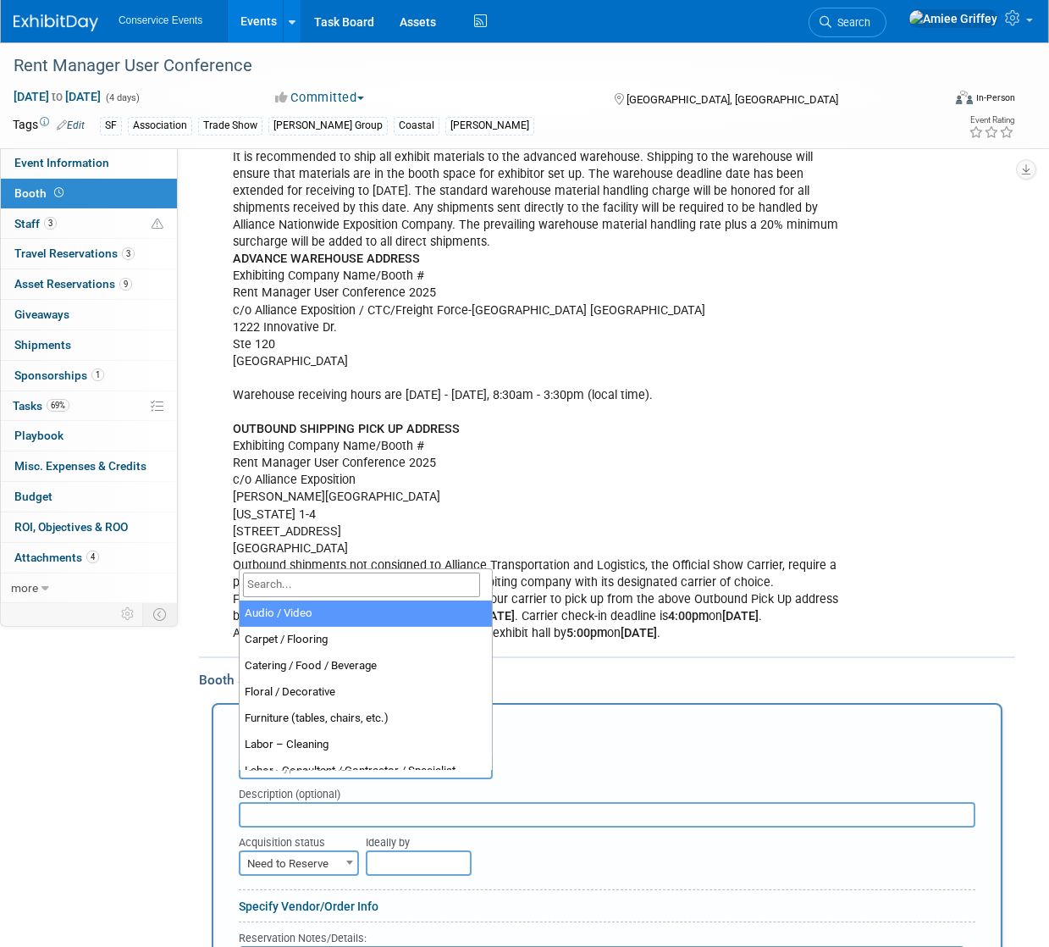
click at [299, 584] on input "search" at bounding box center [361, 584] width 237 height 25
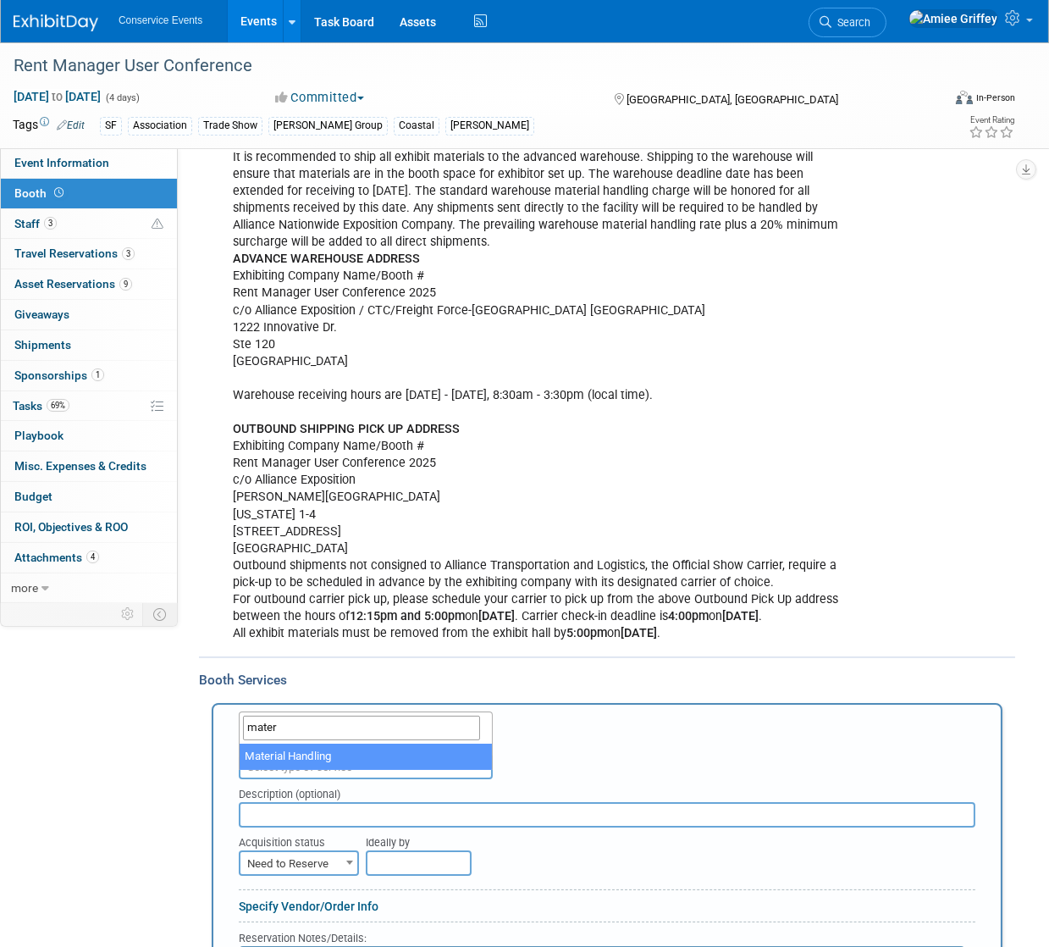
type input "mater"
select select "10"
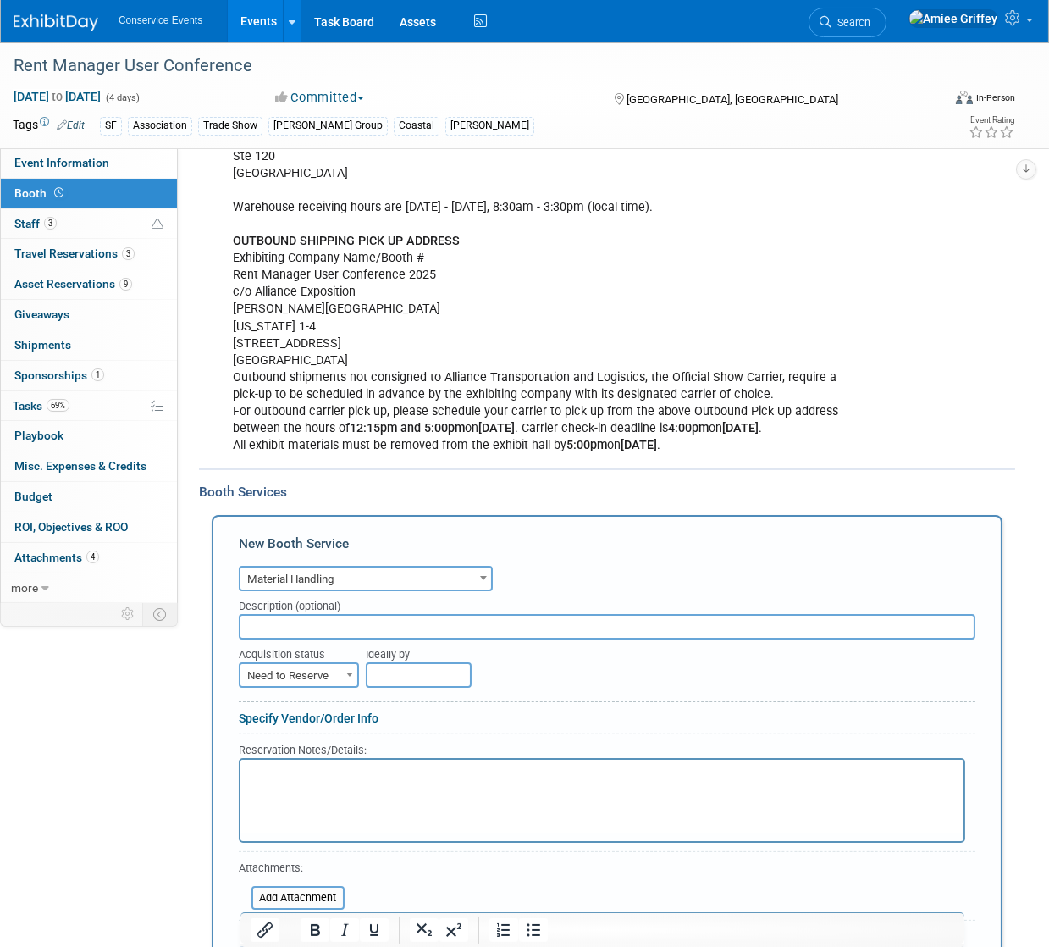
scroll to position [456, 0]
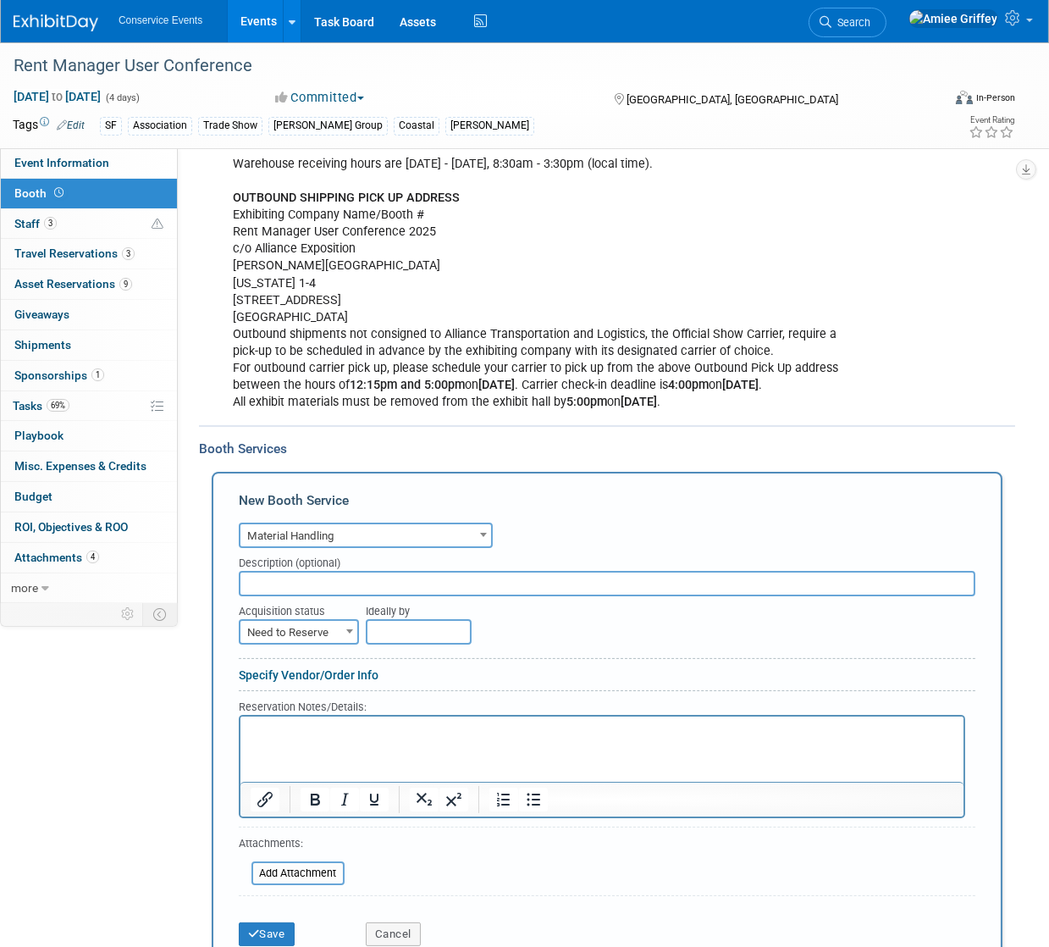
click at [296, 596] on input "text" at bounding box center [607, 583] width 737 height 25
type input "Alliance"
click at [318, 643] on span "Need to Reserve" at bounding box center [298, 633] width 117 height 24
select select "2"
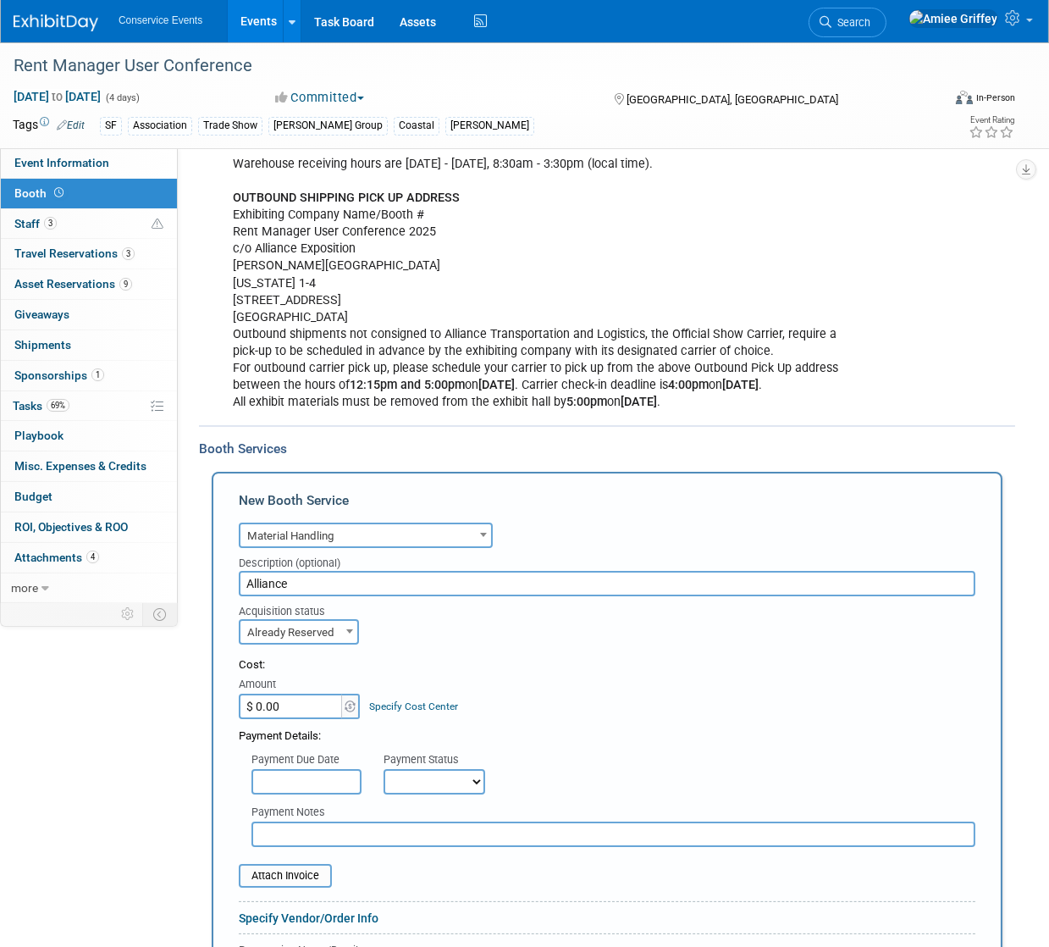
click at [308, 719] on input "$ 0.00" at bounding box center [292, 705] width 106 height 25
type input "$ 688.59"
click at [458, 744] on div "Payment Details:" at bounding box center [607, 731] width 737 height 25
click at [457, 794] on select "Not Paid Yet Partially Paid Paid in Full" at bounding box center [435, 781] width 102 height 25
click at [384, 783] on select "Not Paid Yet Partially Paid Paid in Full" at bounding box center [435, 781] width 102 height 25
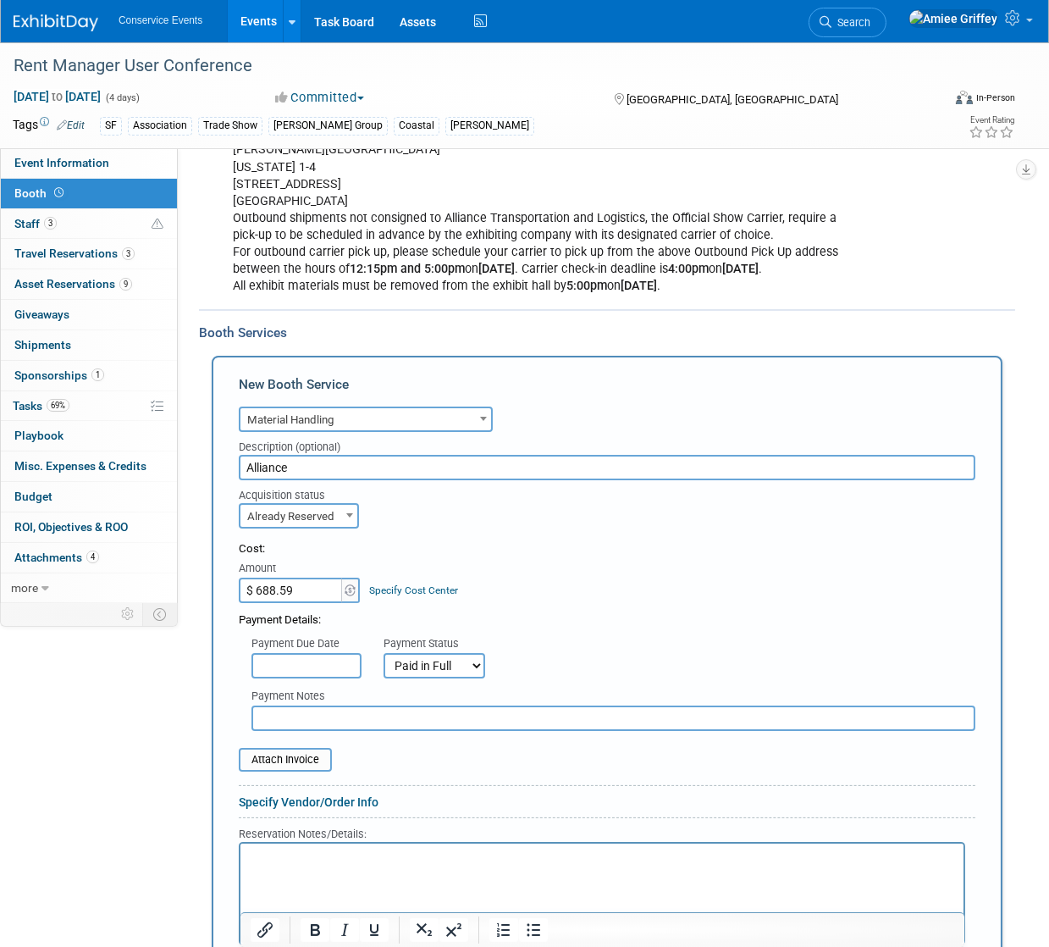
scroll to position [628, 0]
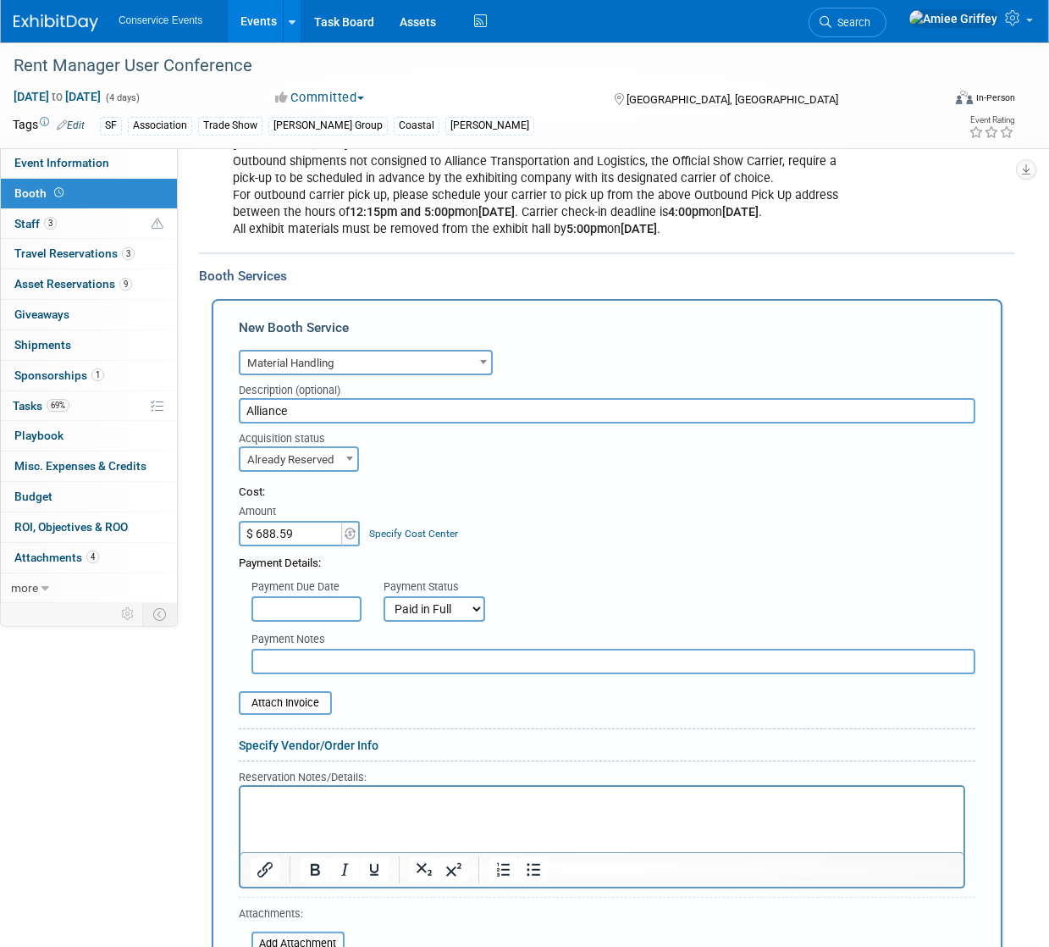
click at [454, 621] on select "Not Paid Yet Partially Paid Paid in Full" at bounding box center [435, 608] width 102 height 25
select select "2"
click at [384, 610] on select "Not Paid Yet Partially Paid Paid in Full" at bounding box center [435, 608] width 102 height 25
click at [333, 674] on input "text" at bounding box center [613, 661] width 724 height 25
type input "Ordered/deposit paid [DATE]"
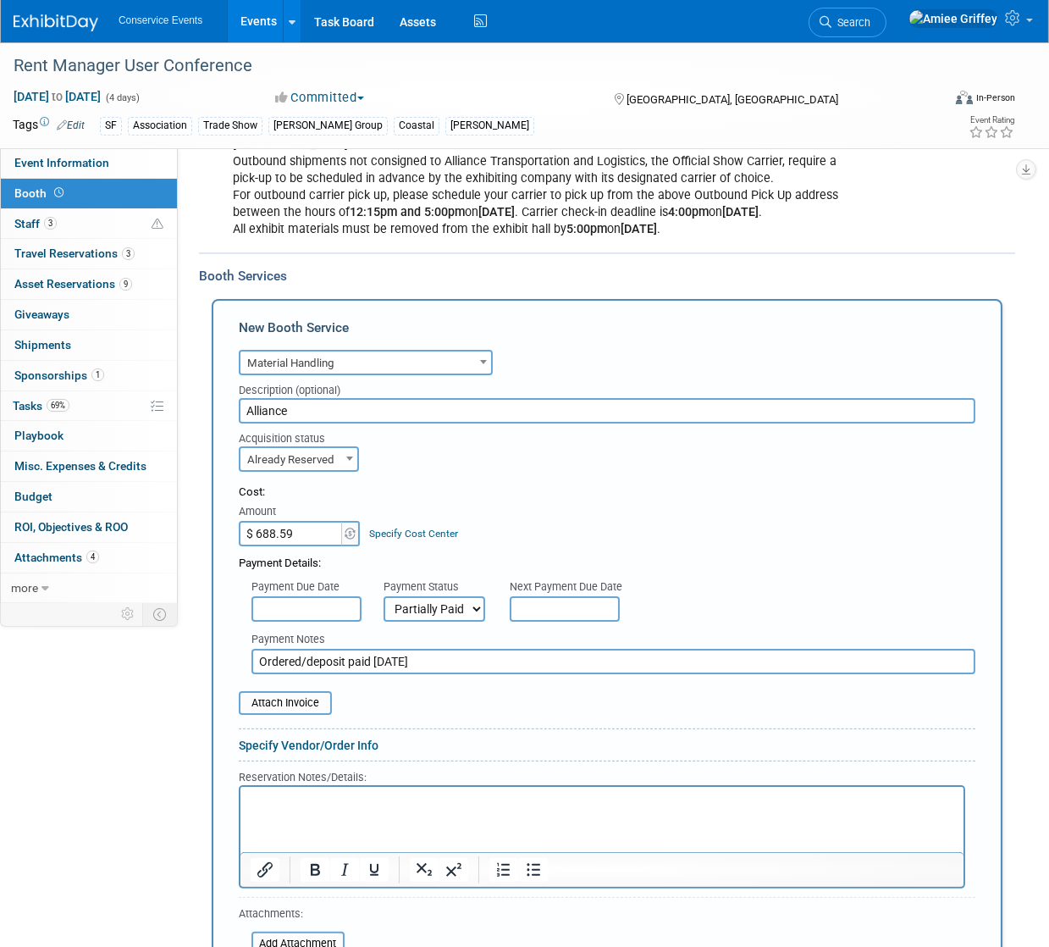
click at [336, 806] on p "Rich Text Area. Press ALT-0 for help." at bounding box center [602, 801] width 704 height 16
click at [541, 880] on icon "Bullet list" at bounding box center [533, 869] width 20 height 20
click at [283, 691] on div "Attach Invoice" at bounding box center [607, 694] width 737 height 41
click at [281, 710] on input "file" at bounding box center [230, 703] width 202 height 20
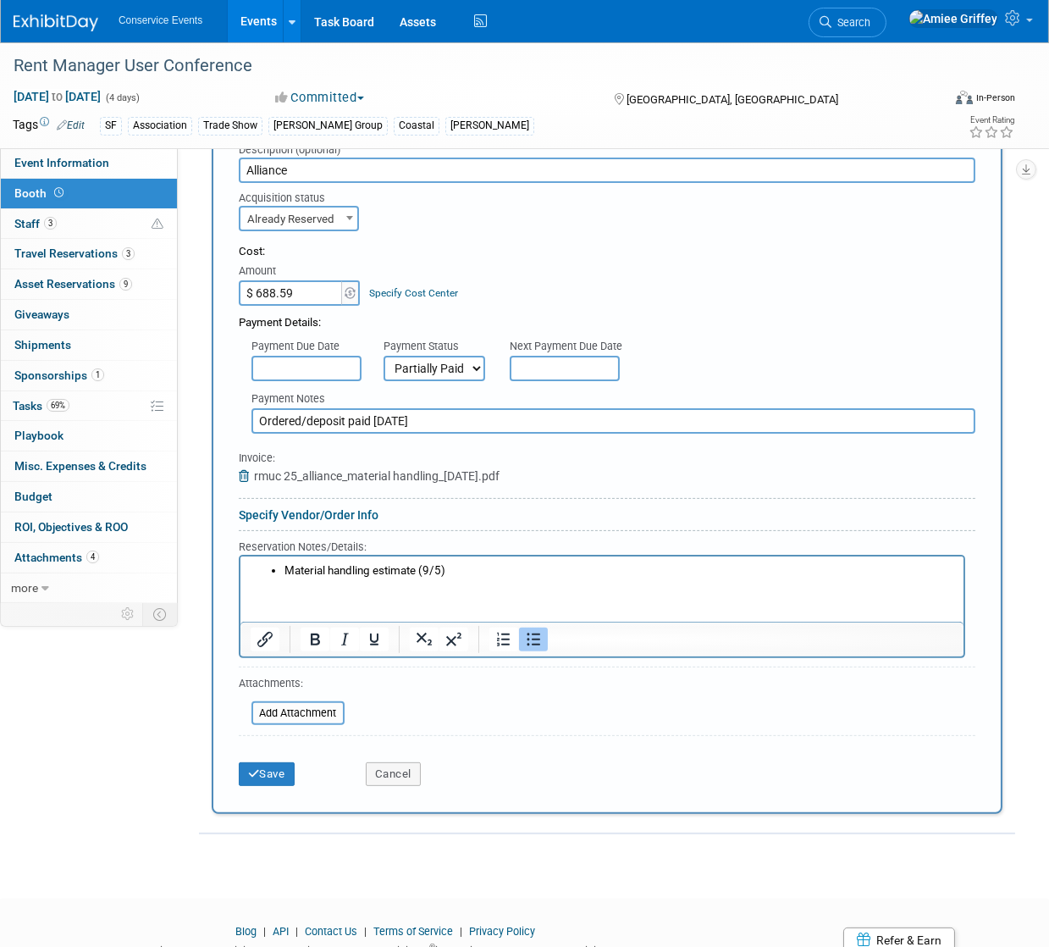
scroll to position [881, 0]
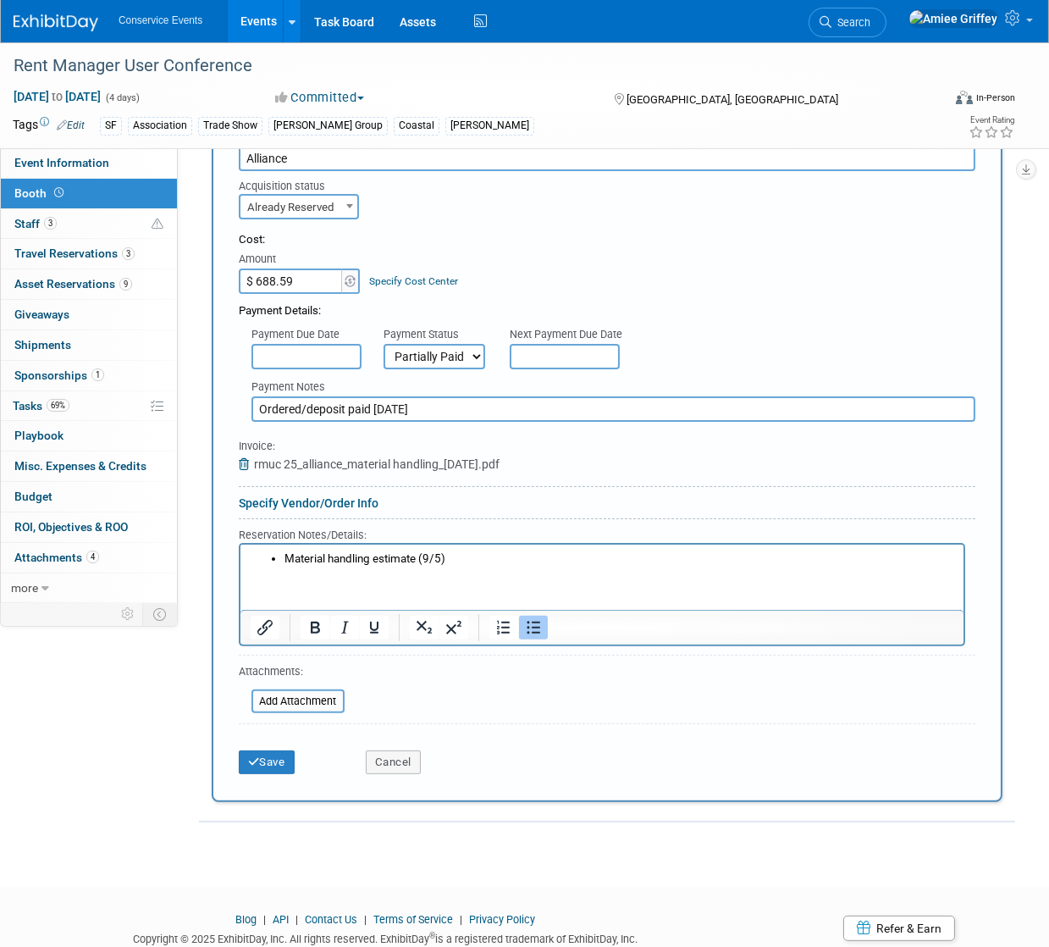
click at [265, 782] on div "Save Cancel" at bounding box center [607, 757] width 737 height 52
click at [268, 774] on button "Save" at bounding box center [267, 762] width 56 height 24
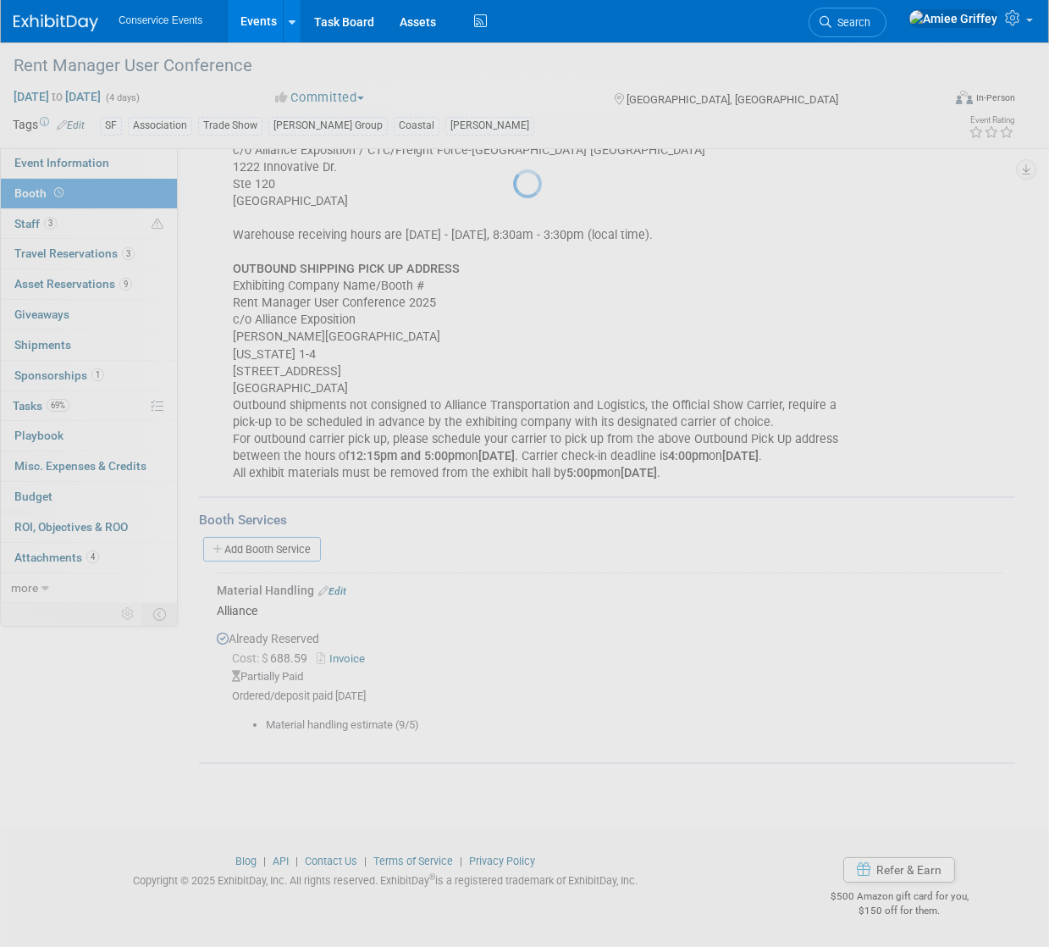
scroll to position [398, 0]
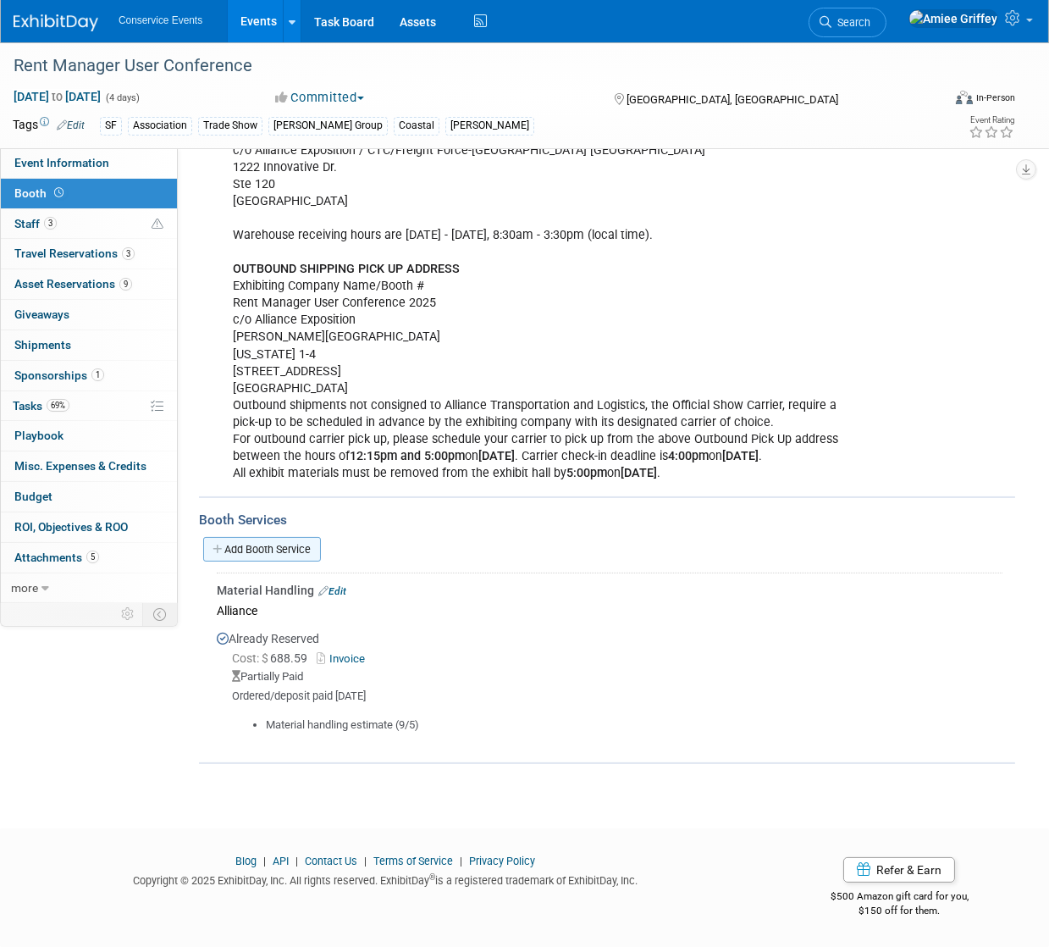
click at [285, 554] on link "Add Booth Service" at bounding box center [262, 549] width 118 height 25
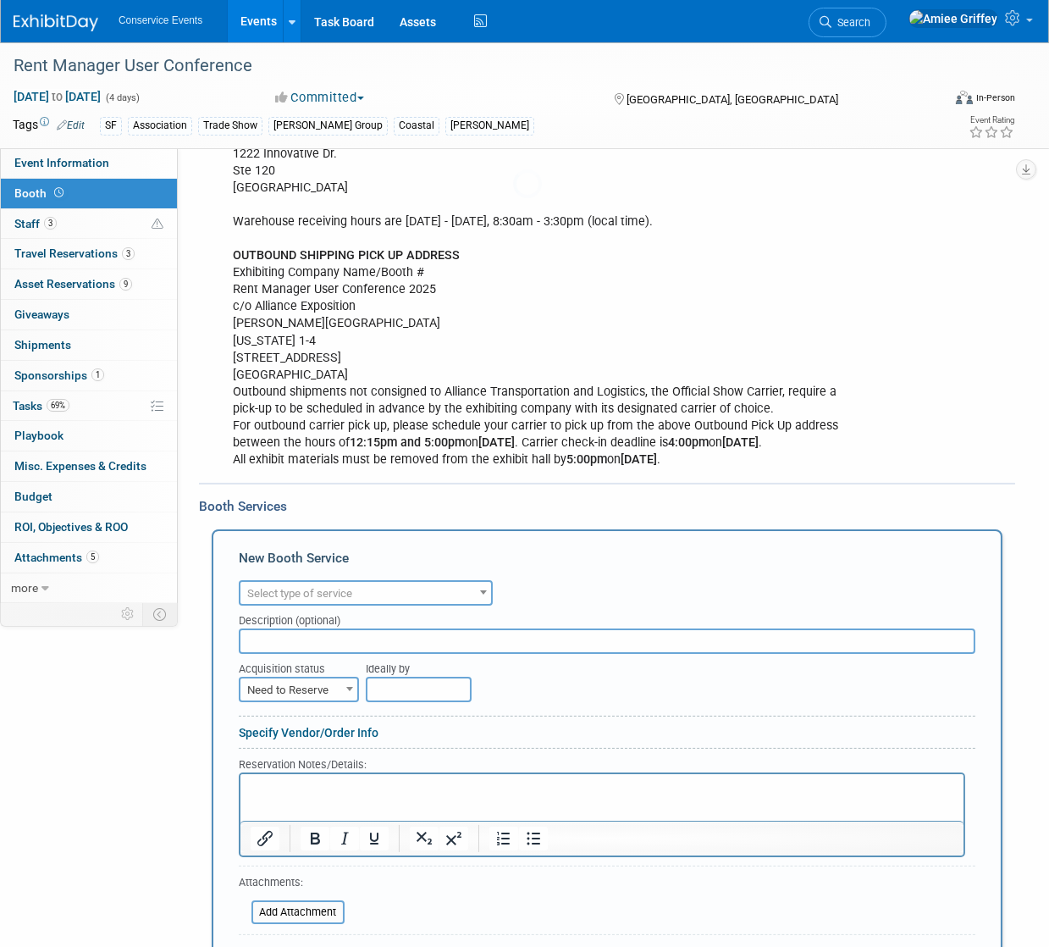
scroll to position [0, 0]
click at [298, 599] on span "Select type of service" at bounding box center [299, 593] width 105 height 13
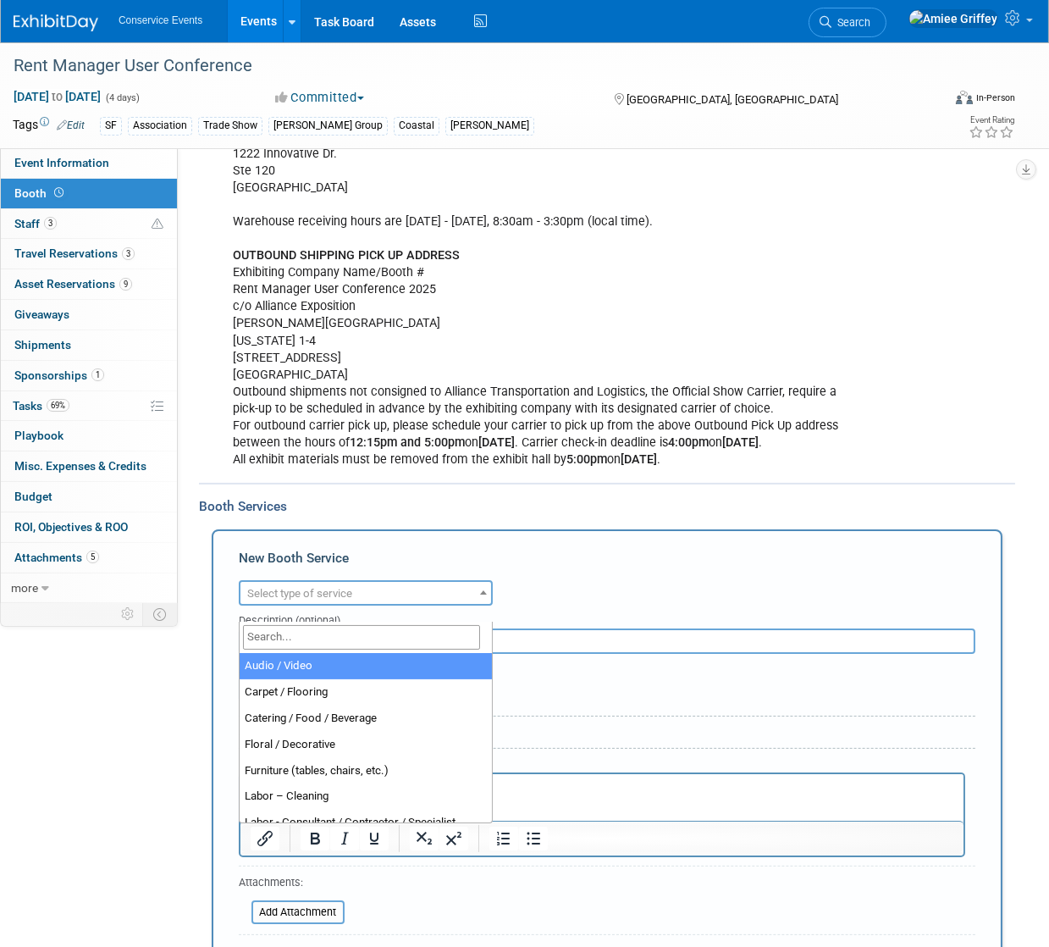
click at [290, 633] on input "search" at bounding box center [361, 637] width 237 height 25
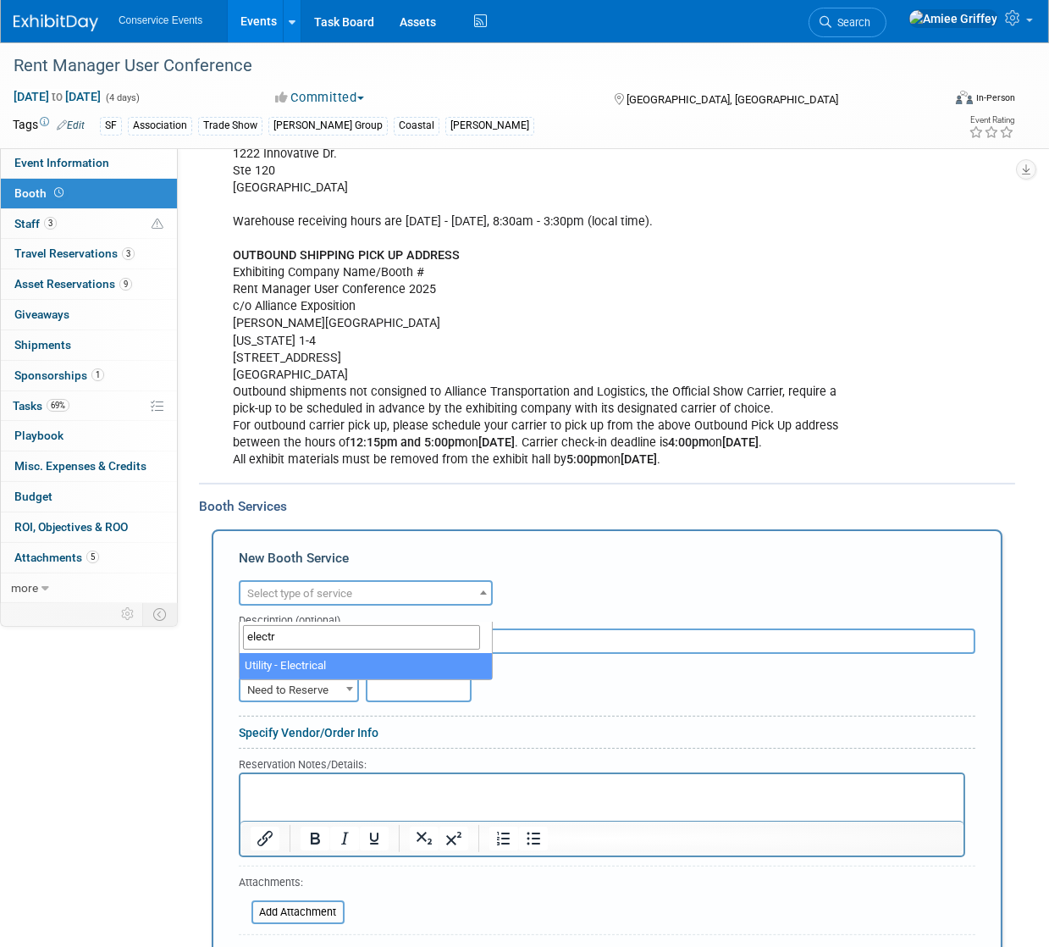
type input "electr"
select select "8"
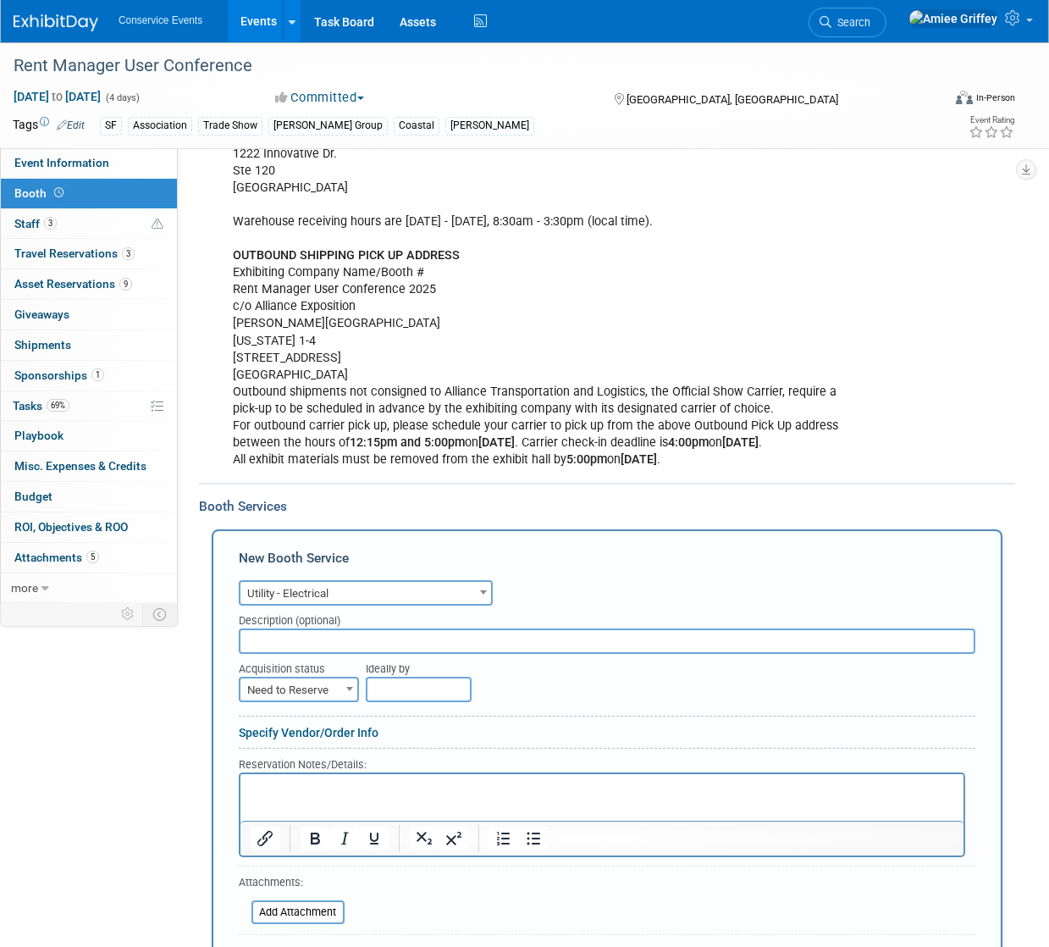
click at [281, 654] on input "text" at bounding box center [607, 640] width 737 height 25
type input "Encore"
click at [308, 702] on span "Need to Reserve" at bounding box center [298, 690] width 117 height 24
select select "2"
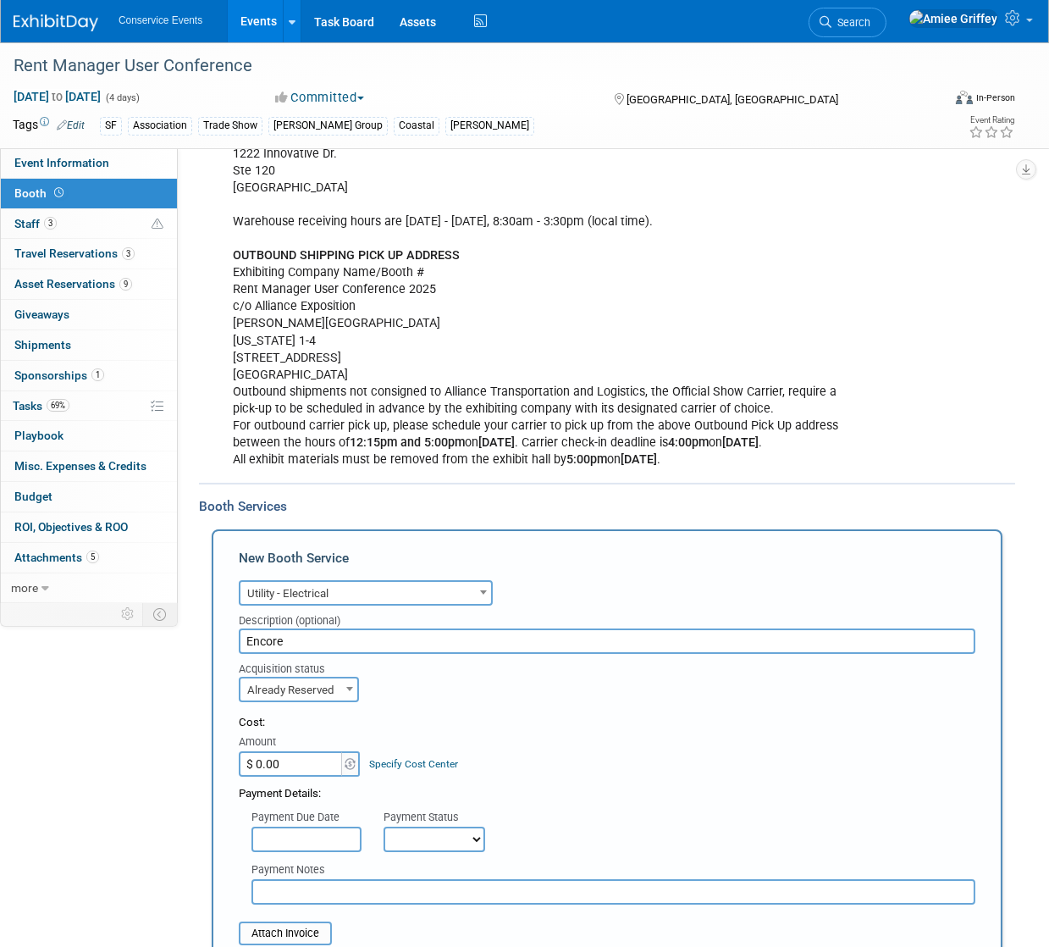
click at [296, 776] on input "$ 0.00" at bounding box center [292, 763] width 106 height 25
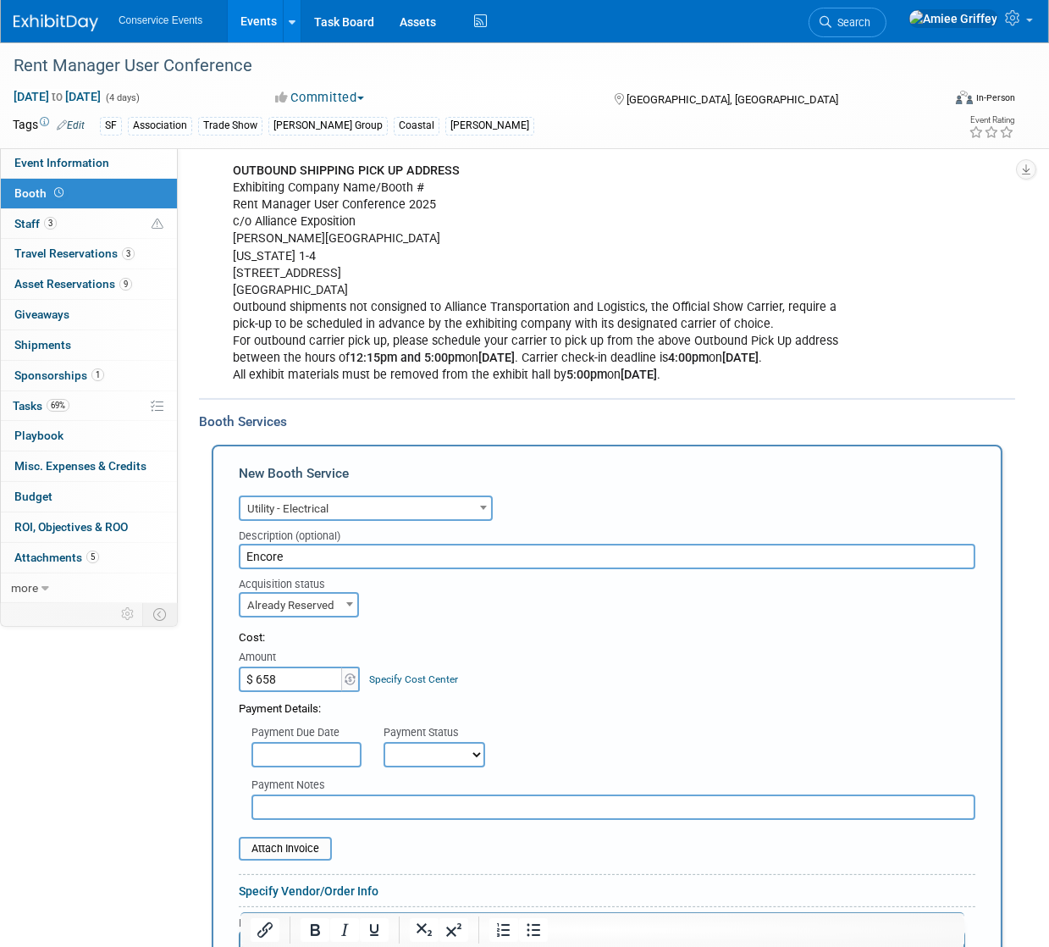
scroll to position [638, 0]
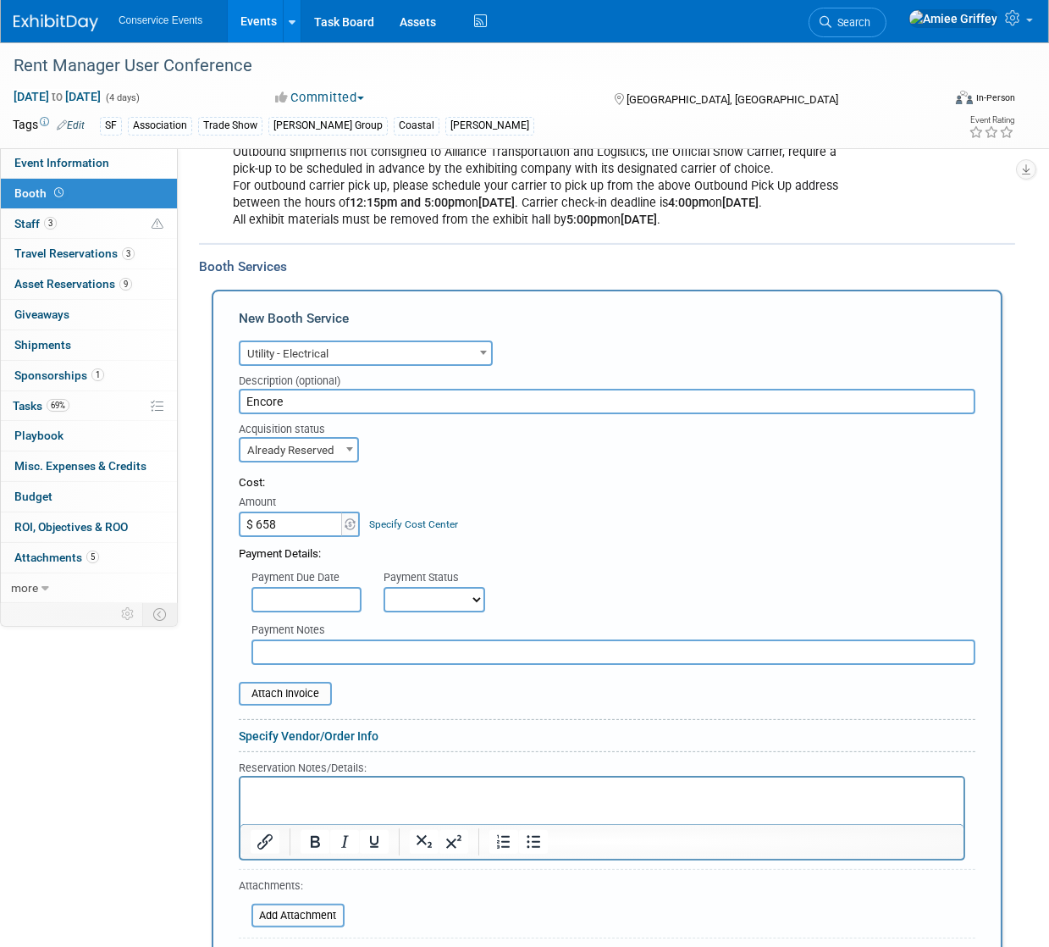
type input "$ 658.00"
click at [434, 612] on select "Not Paid Yet Partially Paid Paid in Full" at bounding box center [435, 599] width 102 height 25
select select "1"
click at [384, 601] on select "Not Paid Yet Partially Paid Paid in Full" at bounding box center [435, 599] width 102 height 25
click at [333, 665] on input "text" at bounding box center [613, 651] width 724 height 25
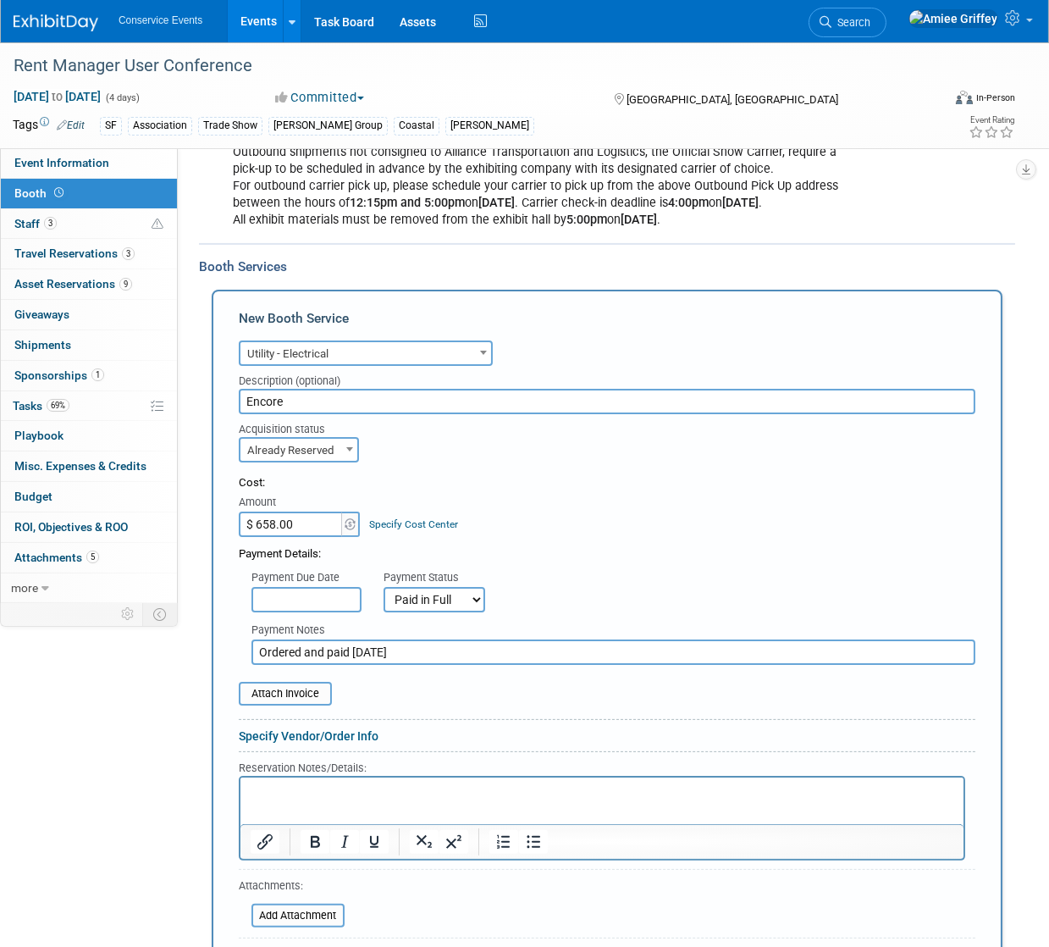
type input "Ordered and paid [DATE]"
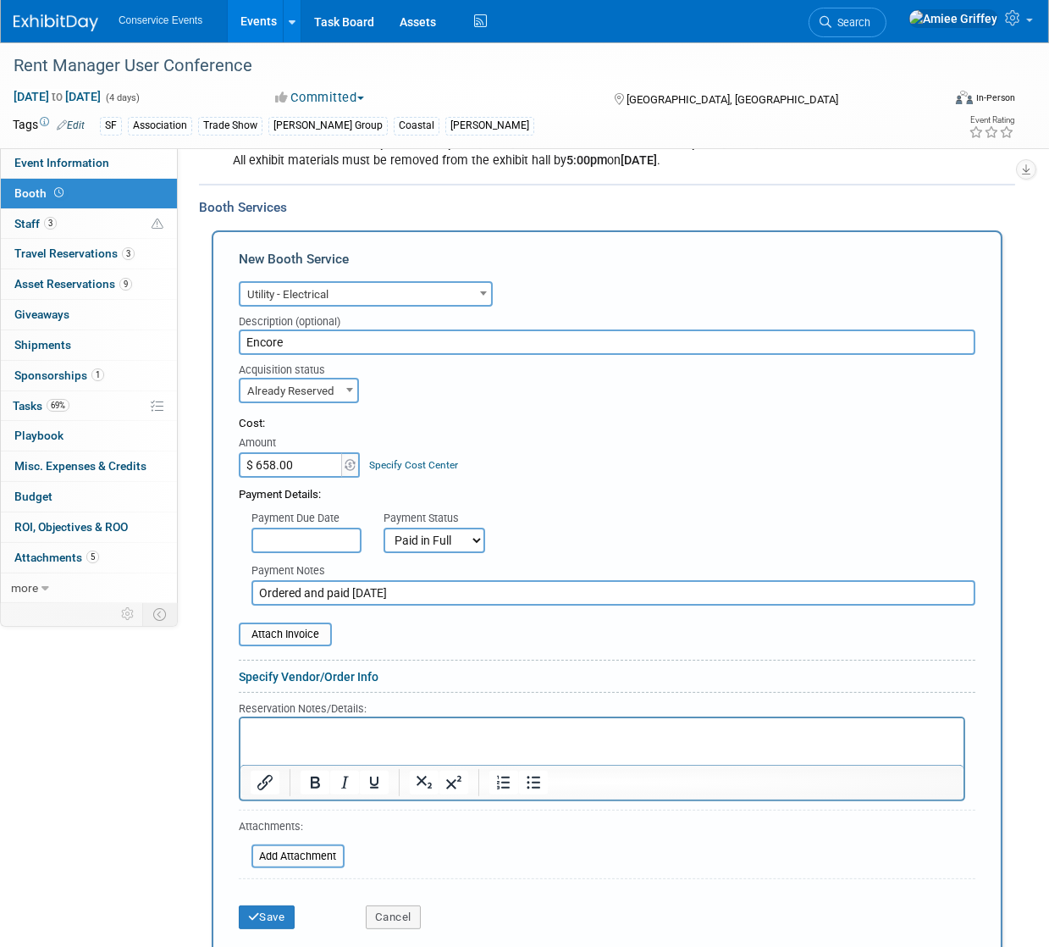
scroll to position [721, 0]
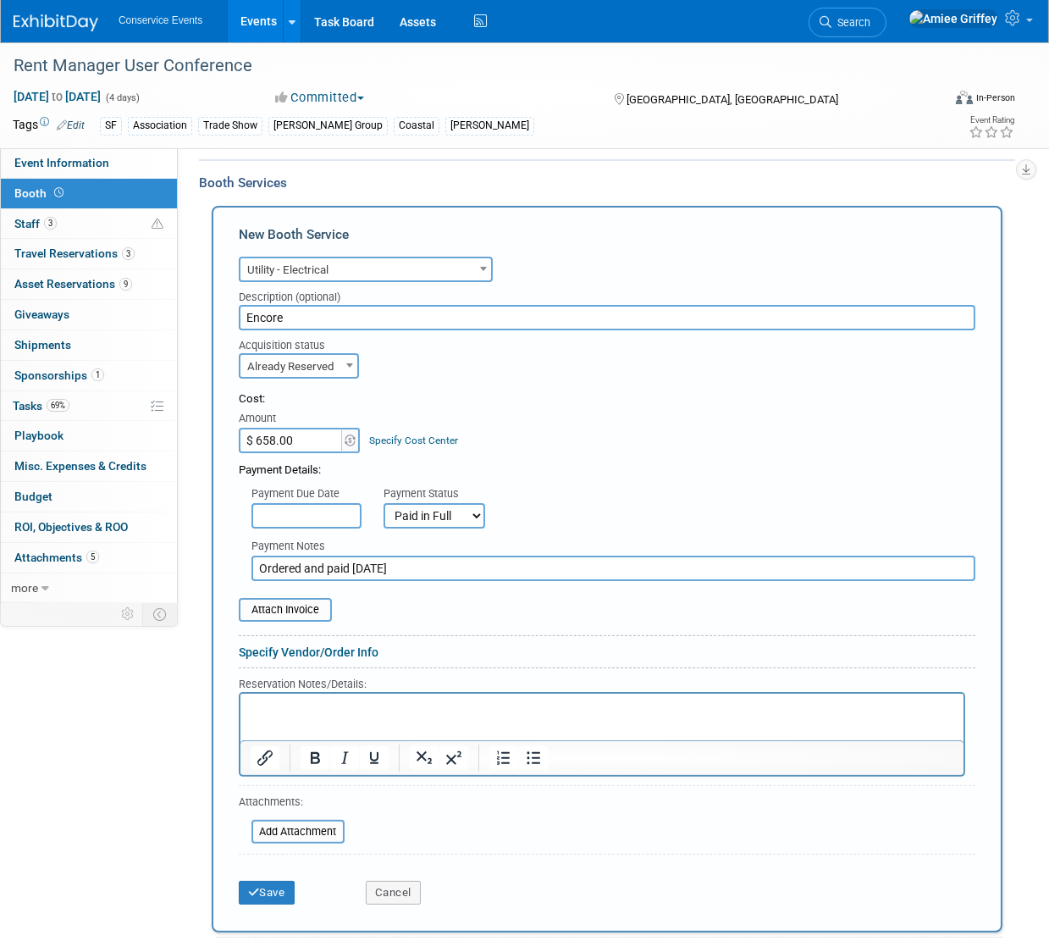
click at [307, 453] on input "$ 658.00" at bounding box center [292, 440] width 106 height 25
type input "$ 786.31"
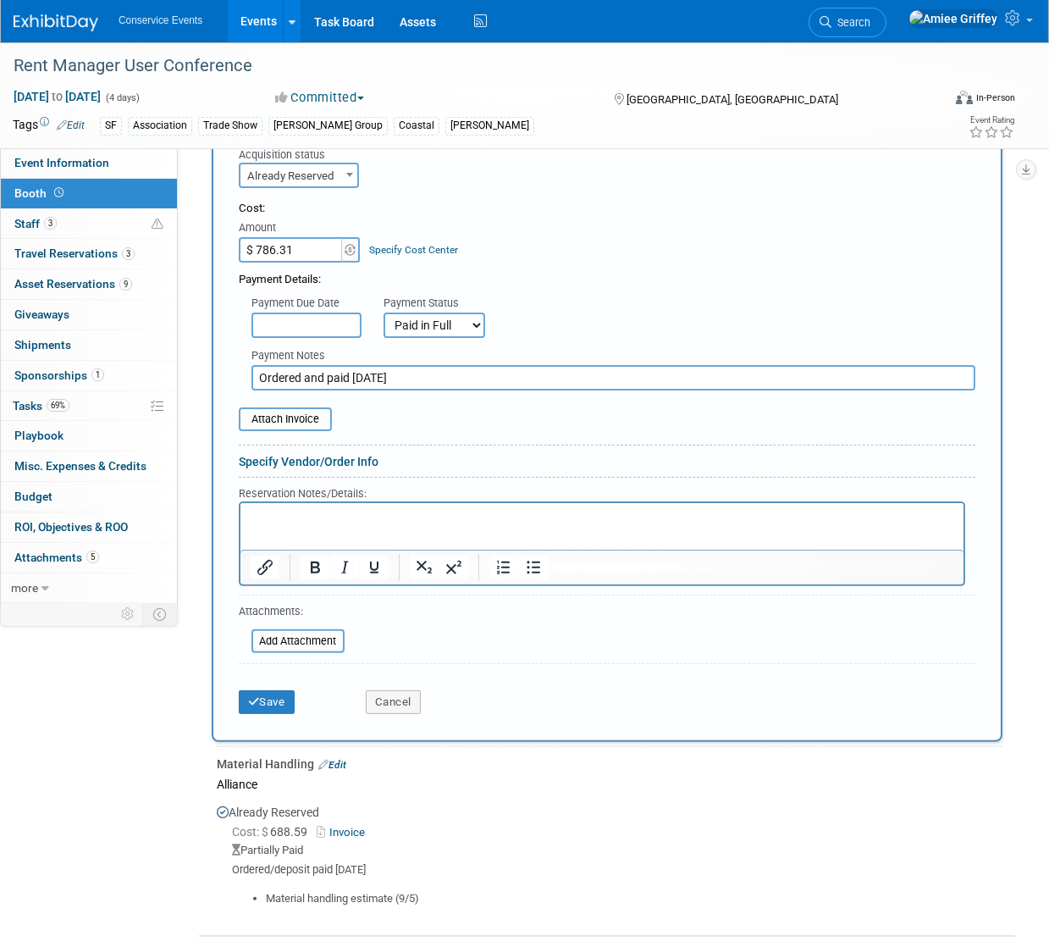
scroll to position [914, 0]
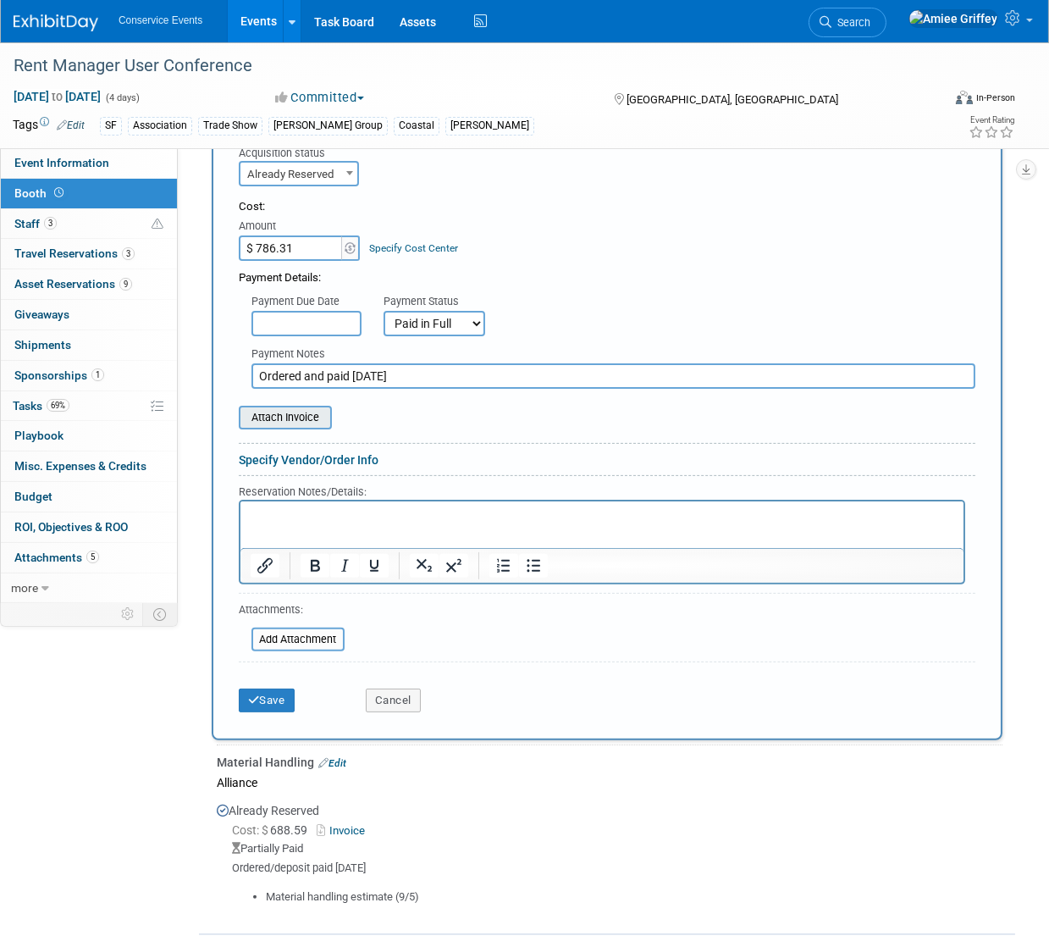
click at [264, 428] on input "file" at bounding box center [230, 417] width 202 height 20
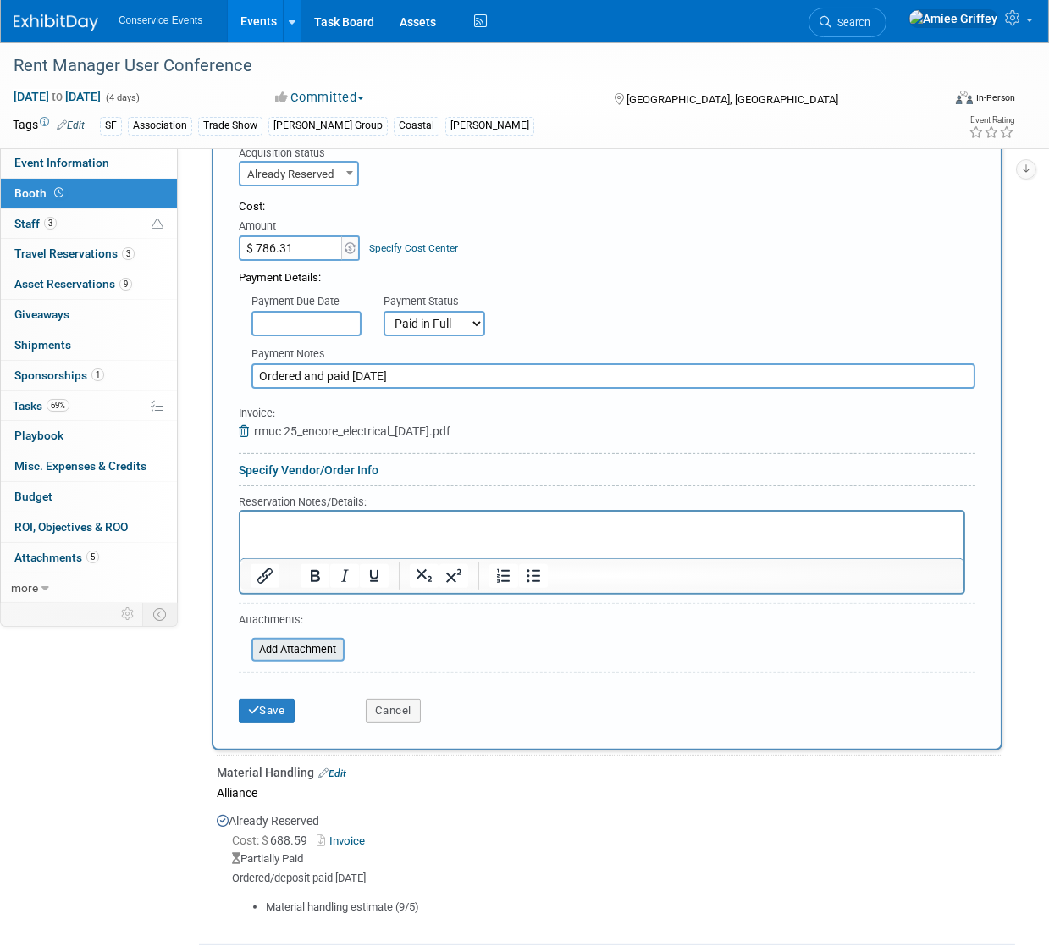
click at [315, 660] on input "file" at bounding box center [242, 649] width 202 height 20
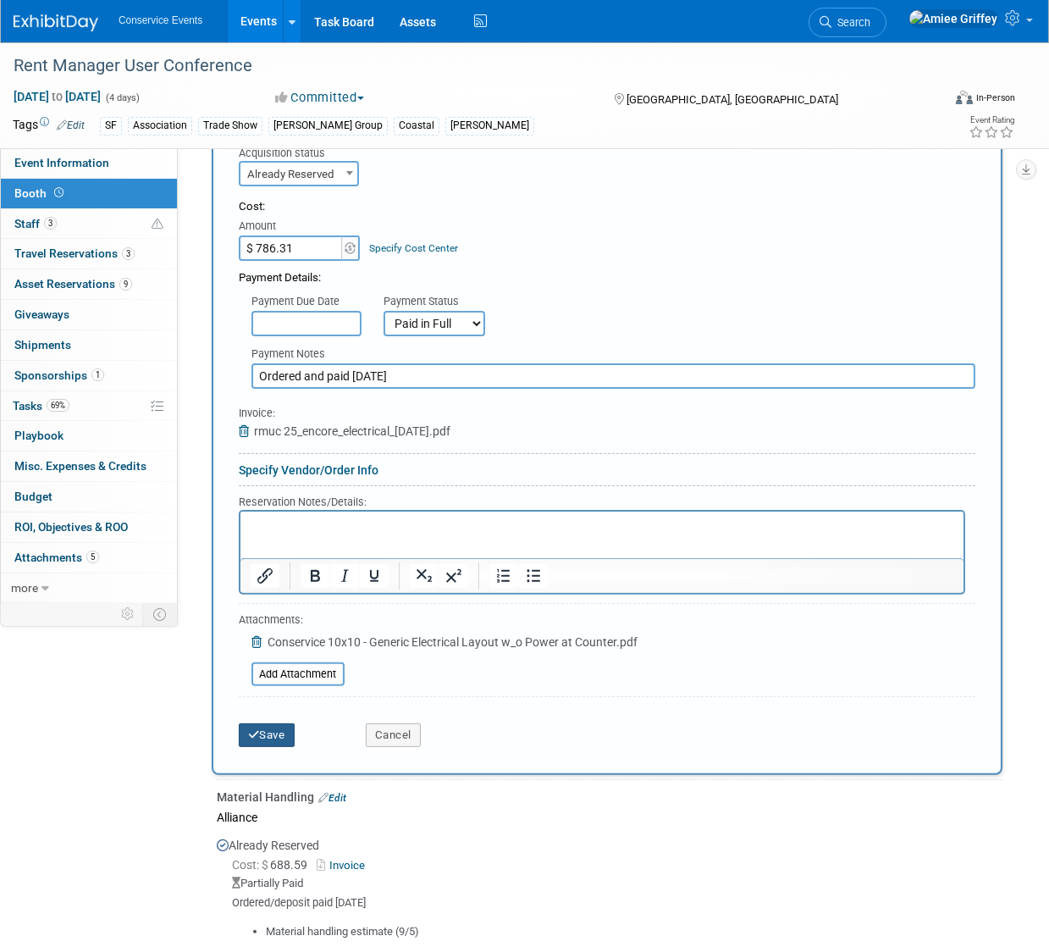
click at [278, 747] on button "Save" at bounding box center [267, 735] width 56 height 24
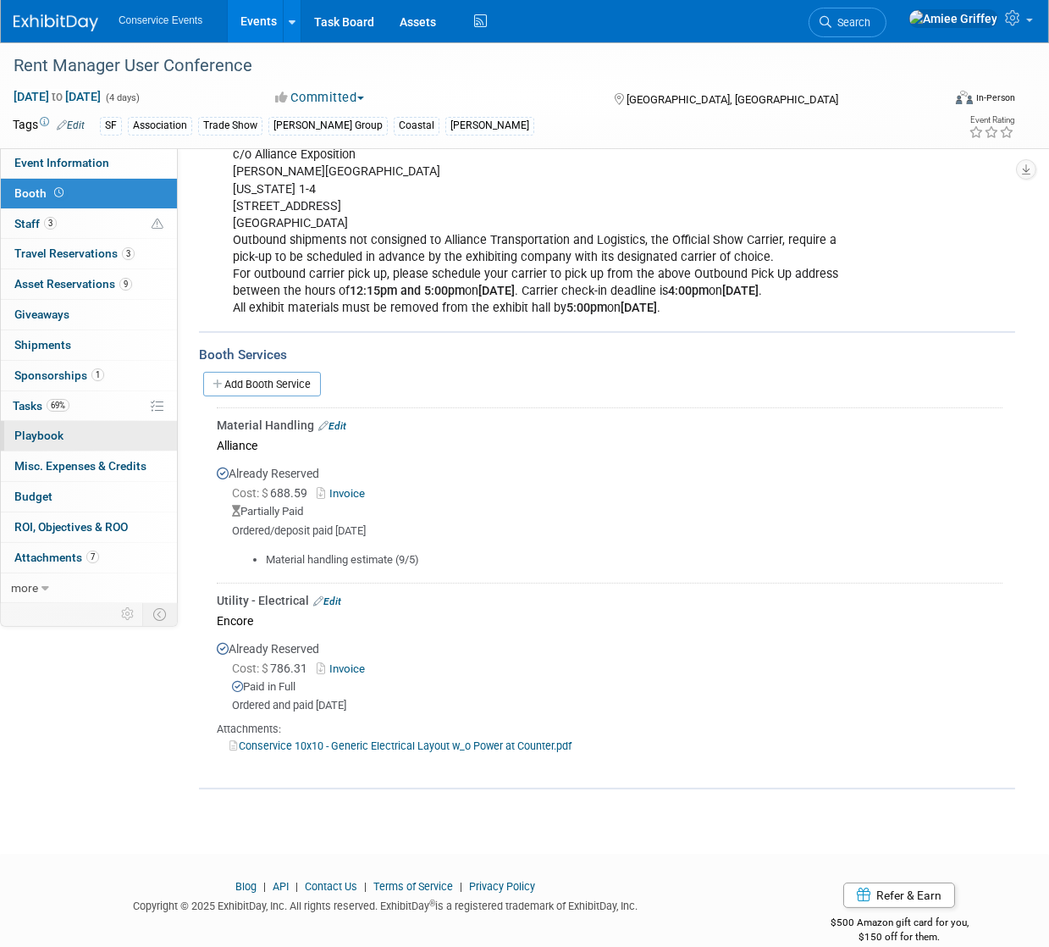
scroll to position [523, 0]
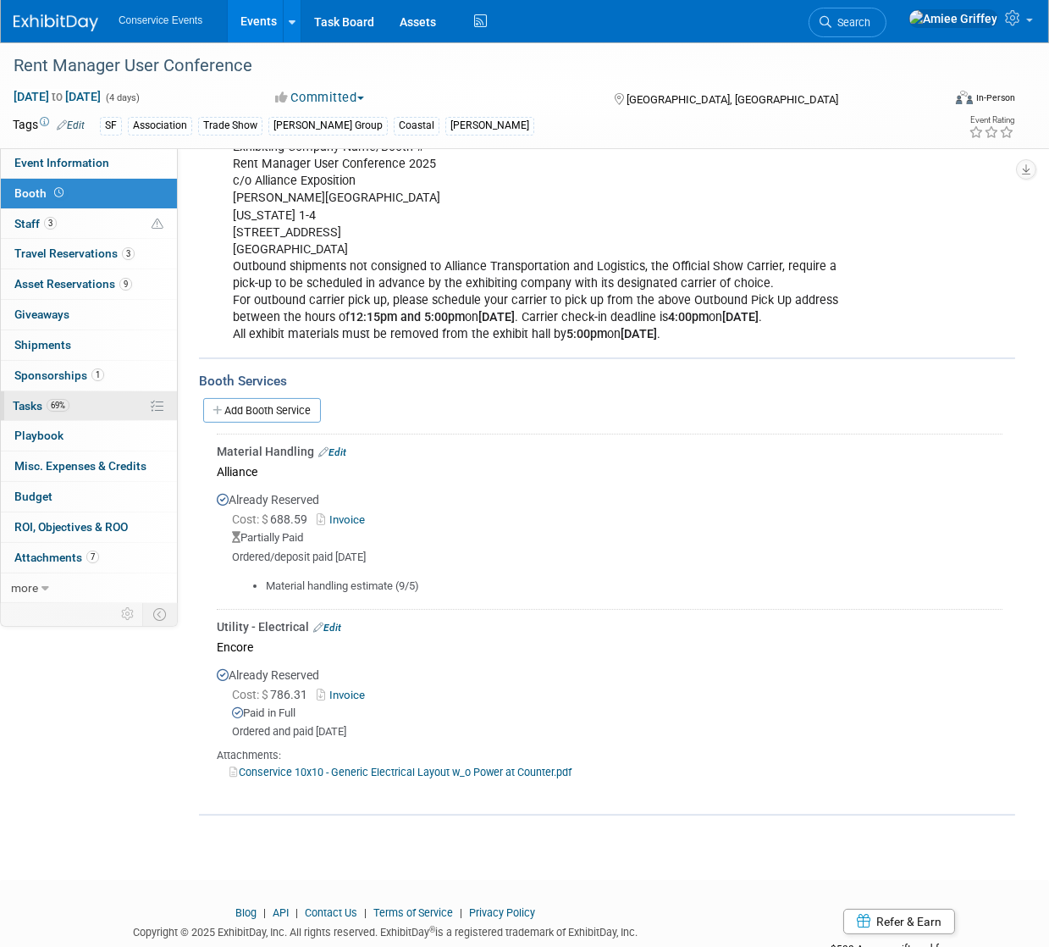
click at [60, 404] on span "69%" at bounding box center [58, 405] width 23 height 13
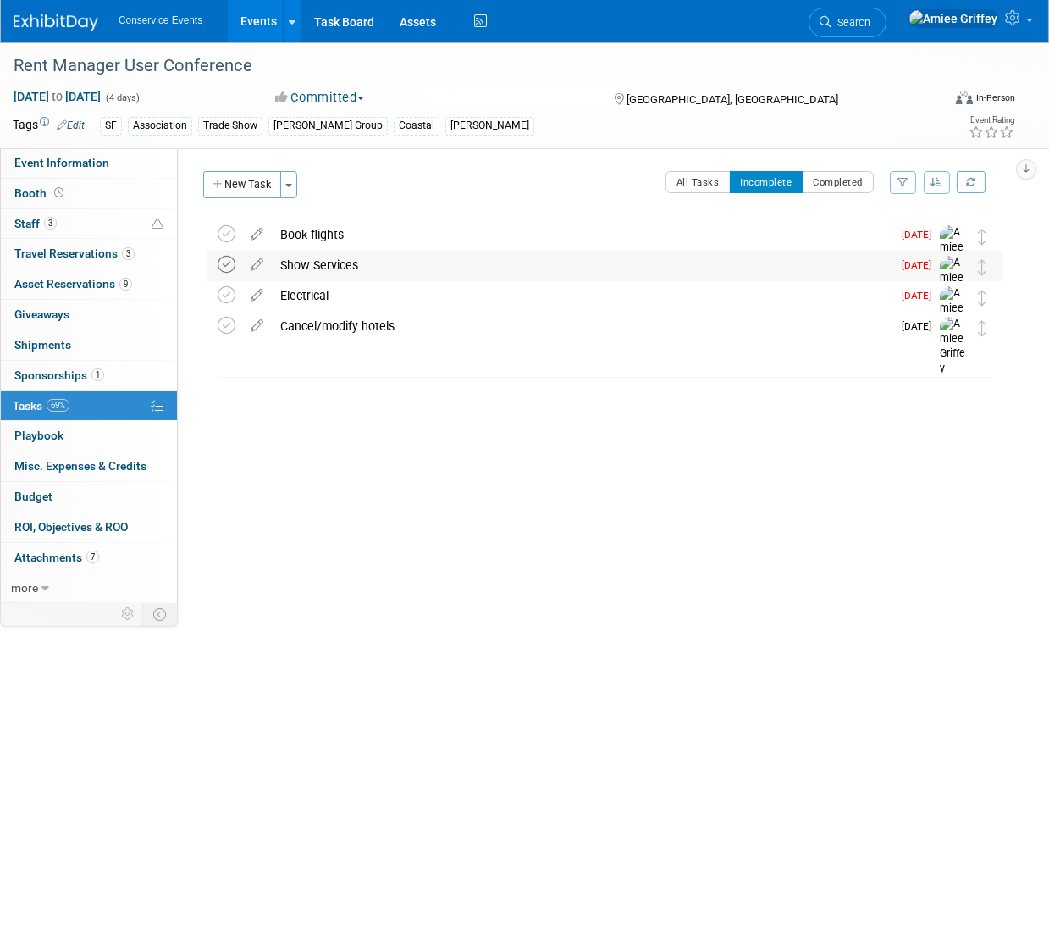
click at [224, 267] on icon at bounding box center [227, 265] width 18 height 18
click at [225, 265] on icon at bounding box center [227, 265] width 18 height 18
click at [272, 24] on link "Events" at bounding box center [259, 21] width 62 height 42
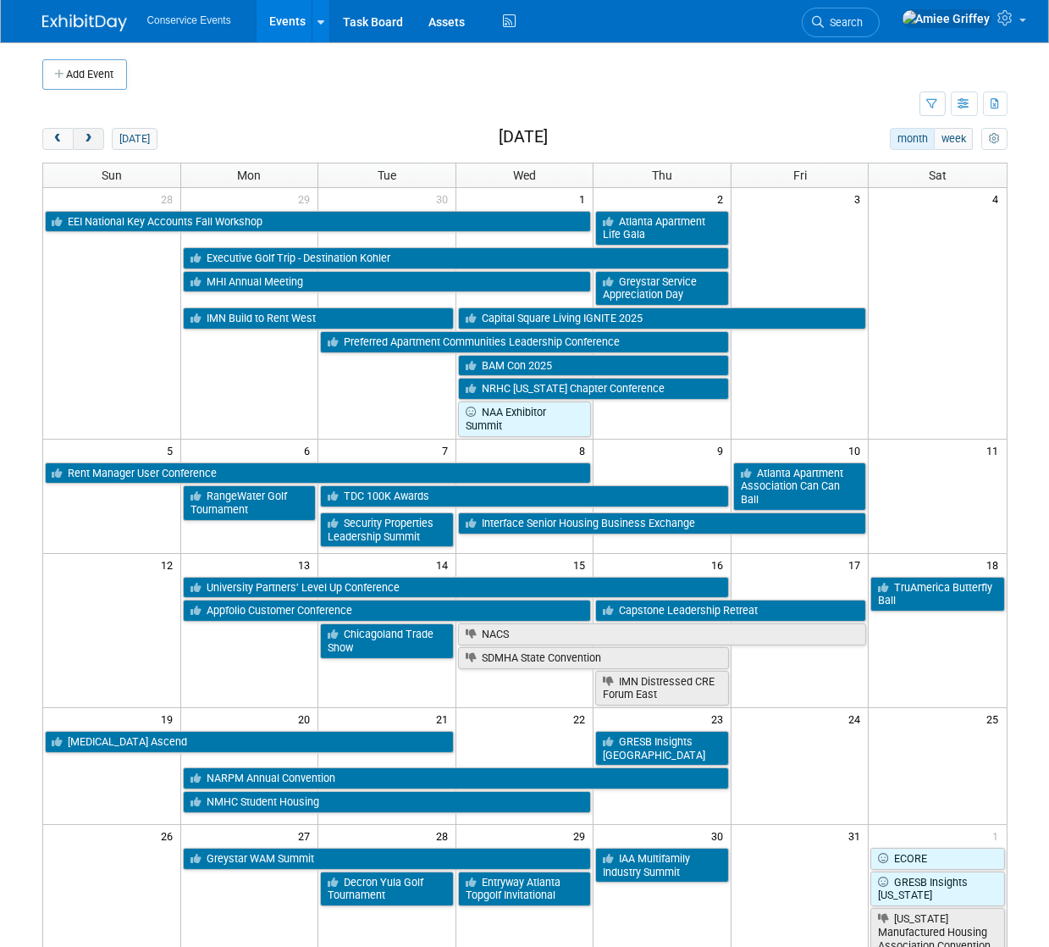
click at [86, 135] on span "next" at bounding box center [88, 139] width 13 height 11
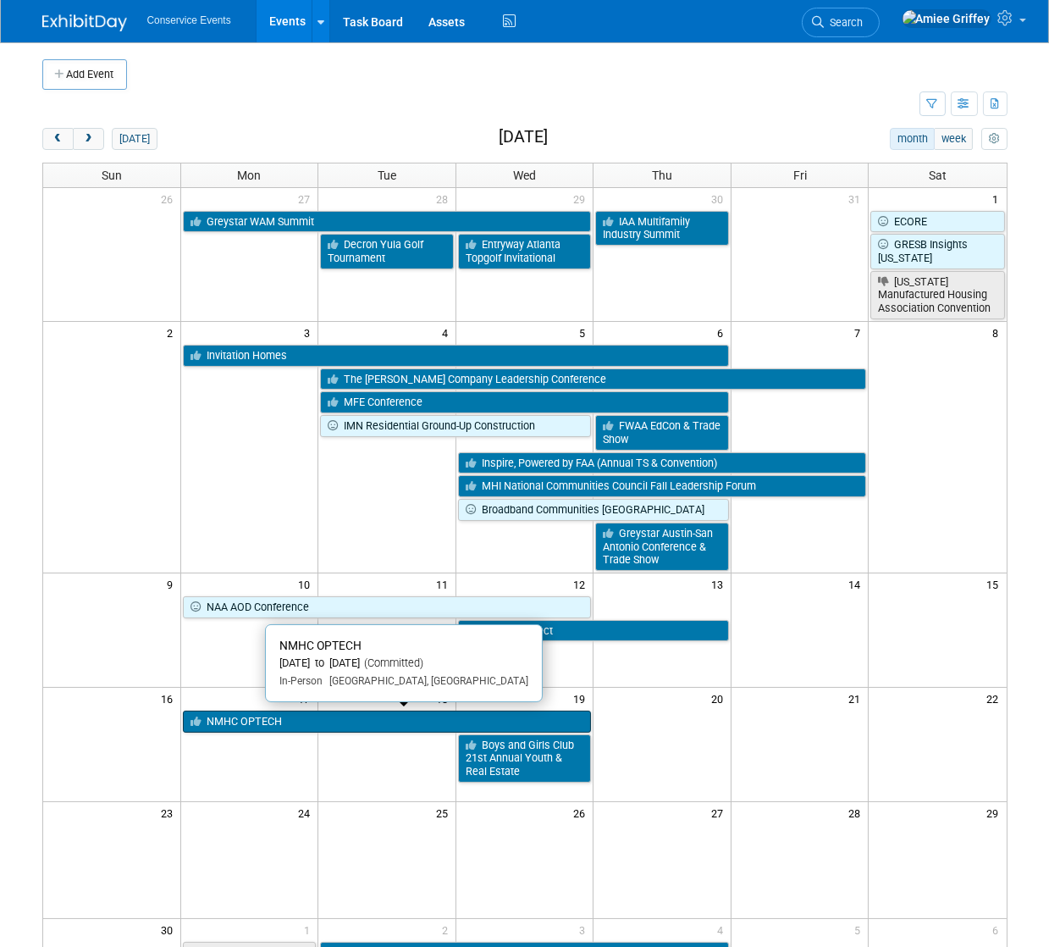
click at [270, 723] on link "NMHC OPTECH" at bounding box center [387, 721] width 409 height 22
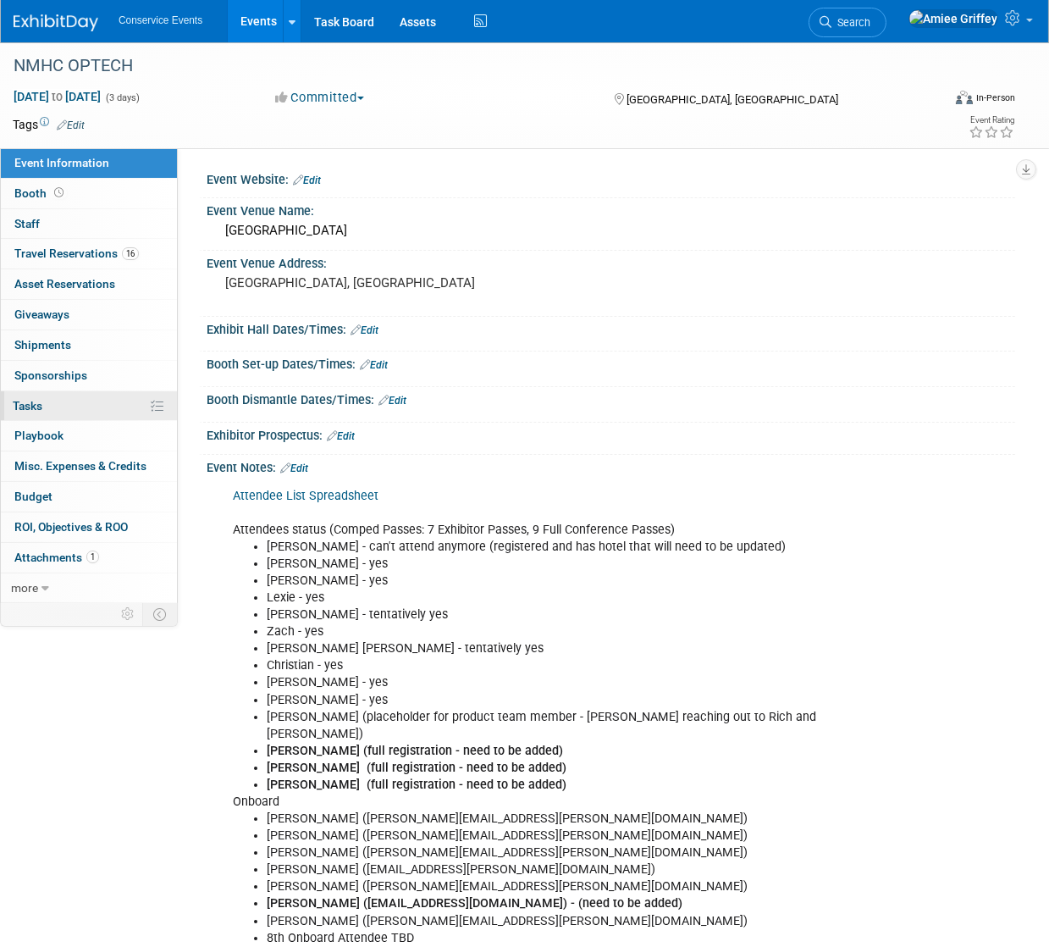
click at [44, 401] on link "0% Tasks 0%" at bounding box center [89, 406] width 176 height 30
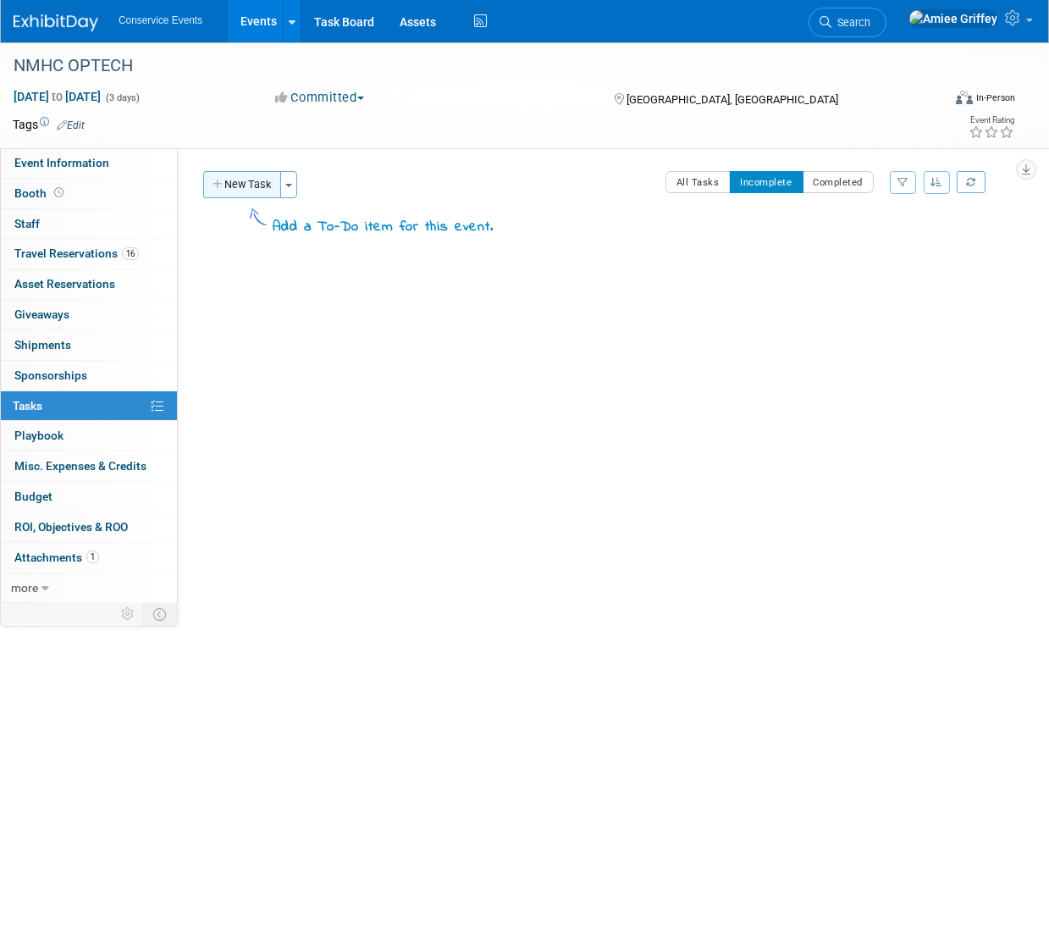
click at [241, 184] on button "New Task" at bounding box center [242, 184] width 78 height 27
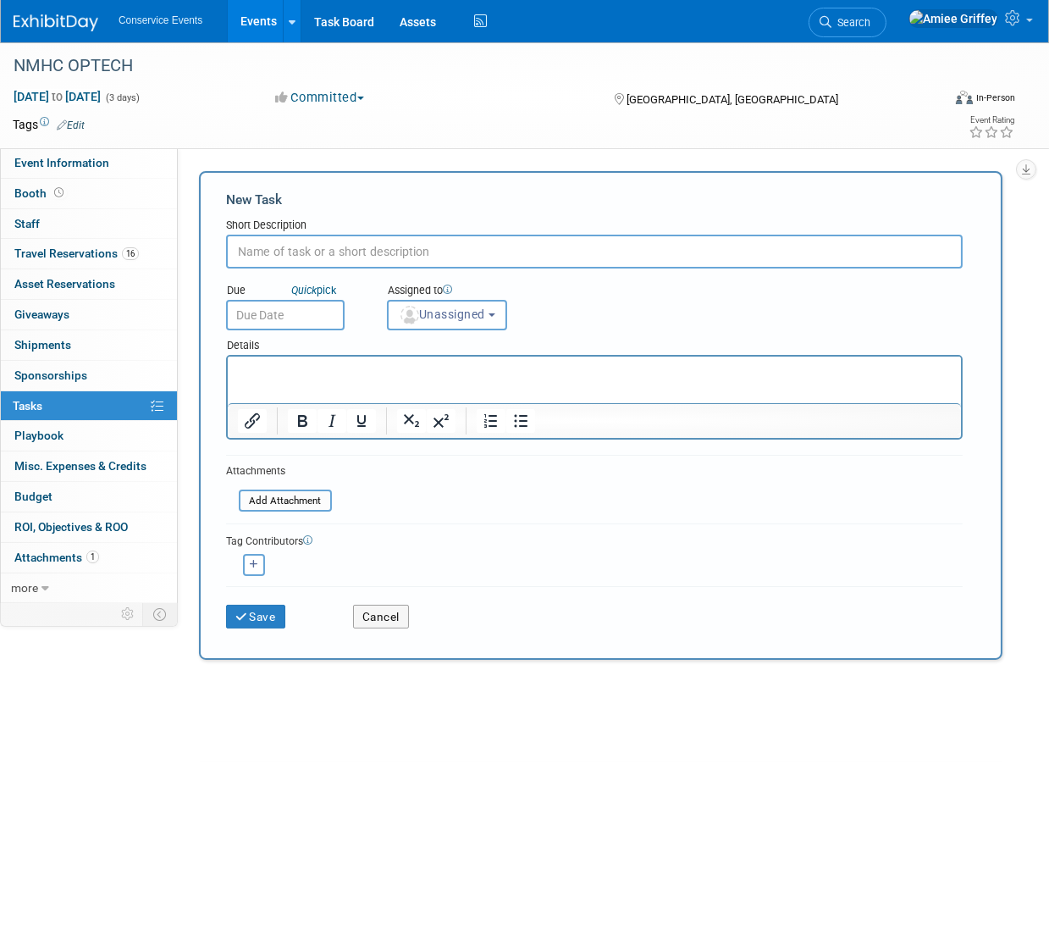
click at [302, 254] on input "text" at bounding box center [594, 252] width 737 height 34
type input "NOFOMO Stage"
click at [277, 326] on body "Conservice Events Events Add Event Bulk Upload Events Shareable Event Boards Re…" at bounding box center [524, 473] width 1049 height 947
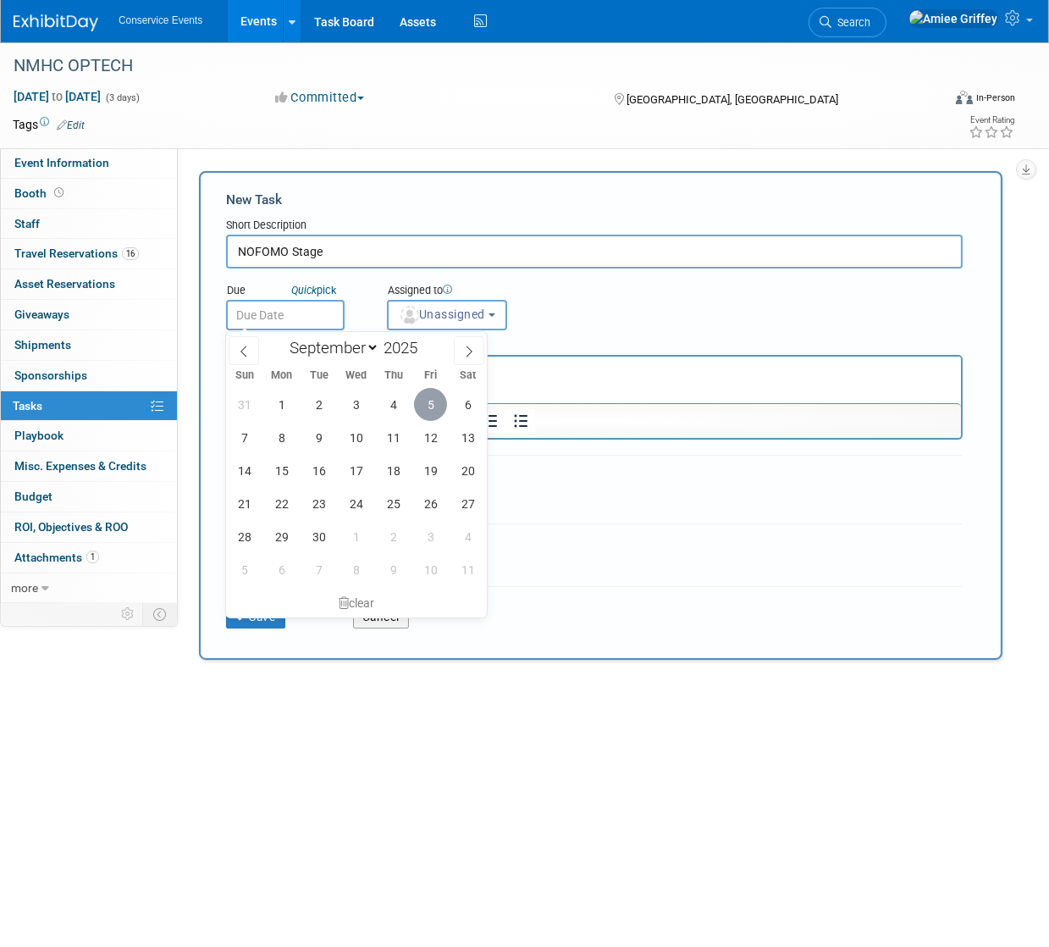
click at [441, 400] on span "5" at bounding box center [430, 404] width 33 height 33
type input "Sep 5, 2025"
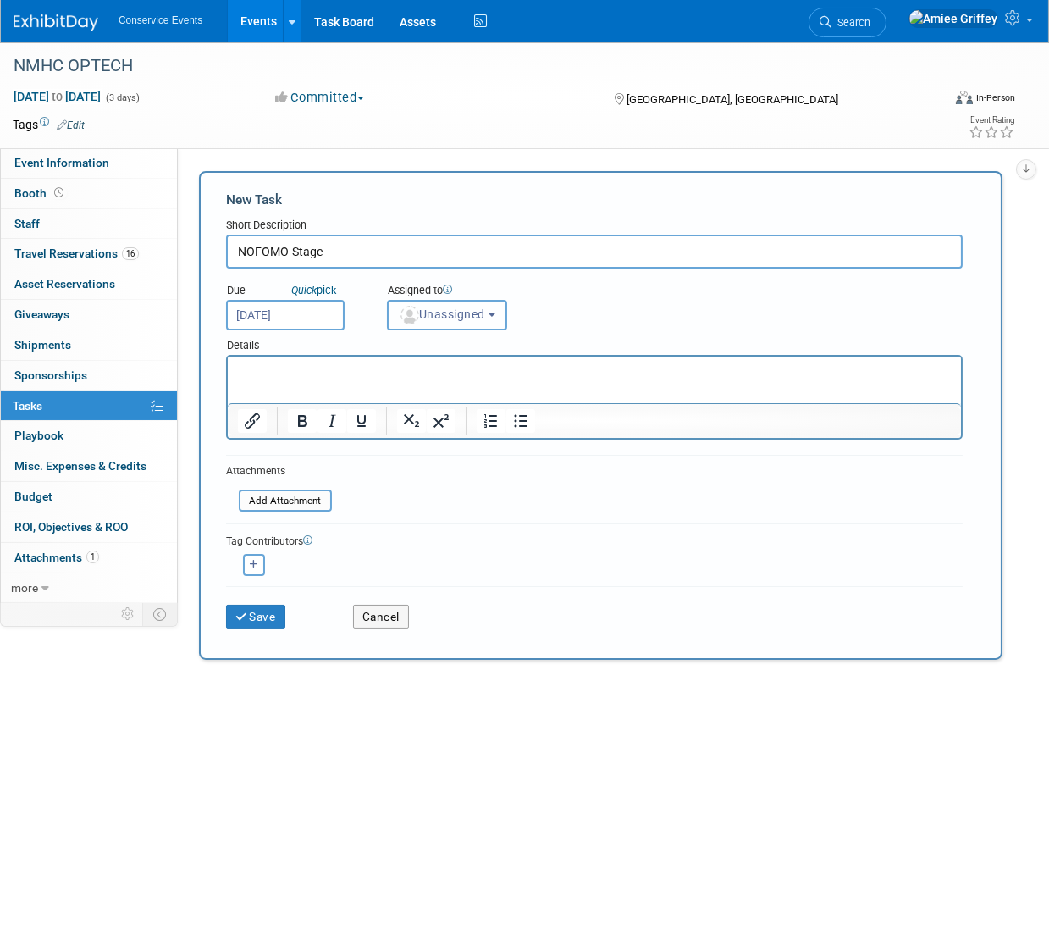
click at [461, 315] on span "Unassigned" at bounding box center [442, 314] width 86 height 14
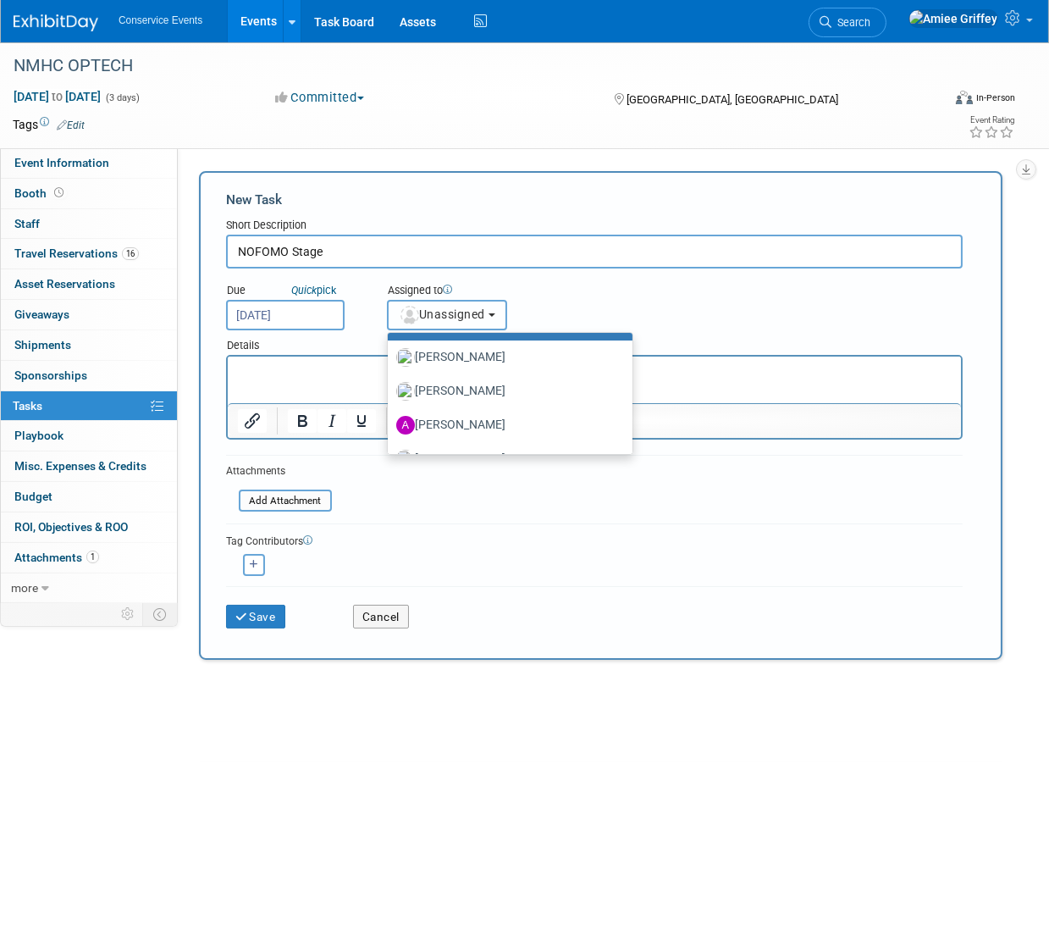
scroll to position [113, 0]
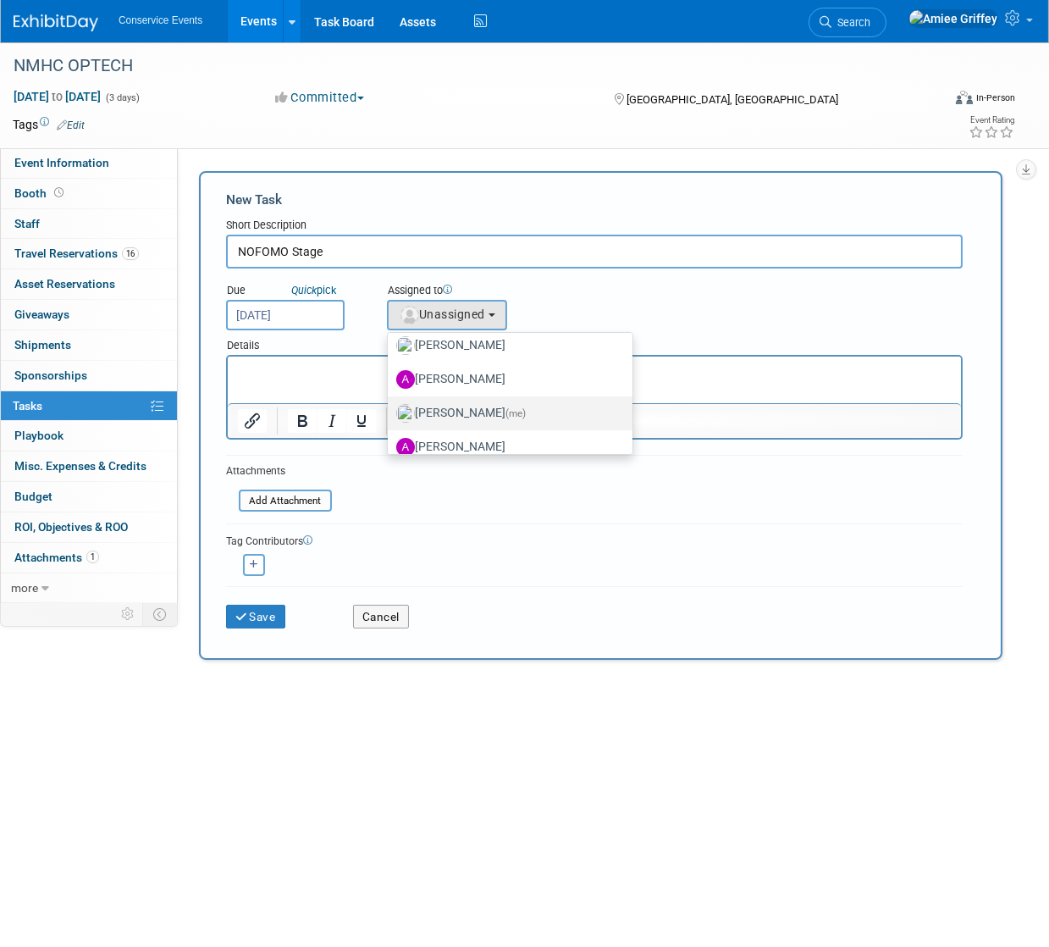
click at [466, 412] on label "Amiee Griffey (me)" at bounding box center [505, 413] width 219 height 27
click at [390, 412] on input "Amiee Griffey (me)" at bounding box center [384, 411] width 11 height 11
select select "28722387-35c6-4557-bb24-edeacb20f2e1"
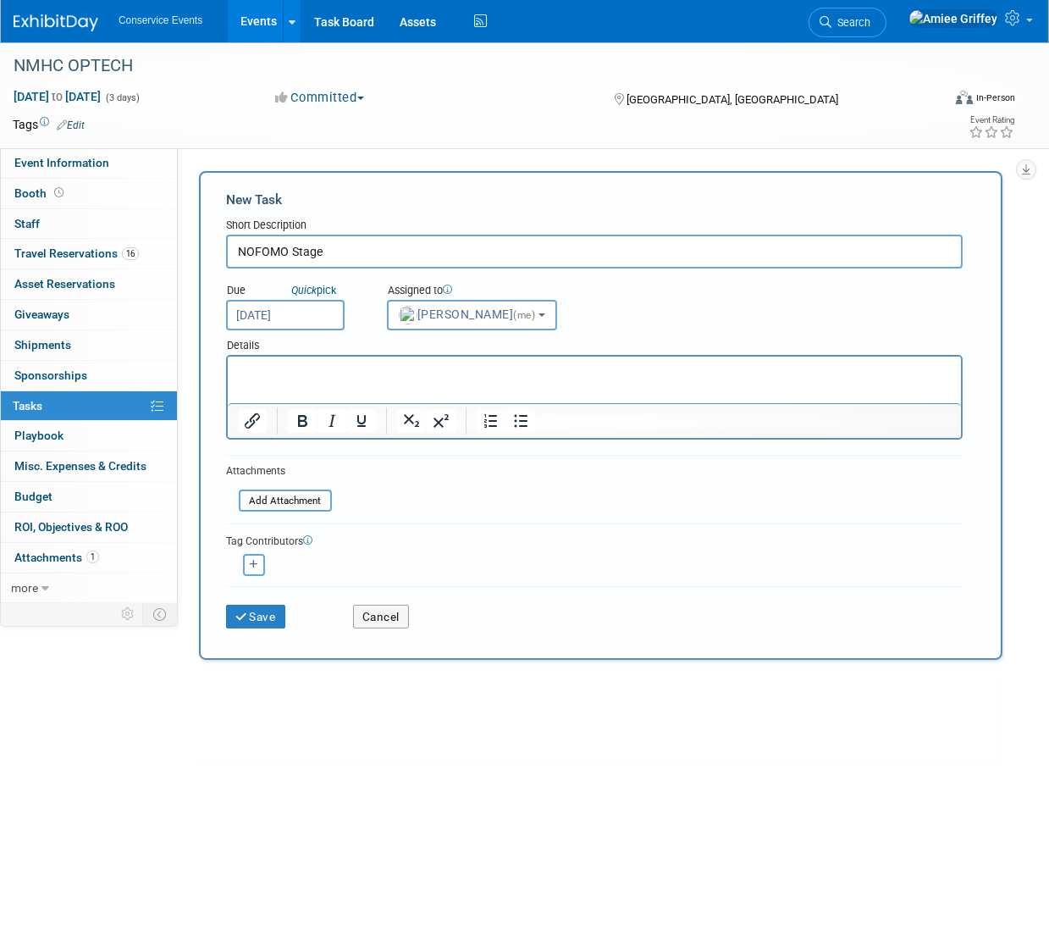
click at [306, 371] on p "Rich Text Area. Press ALT-0 for help." at bounding box center [594, 371] width 714 height 17
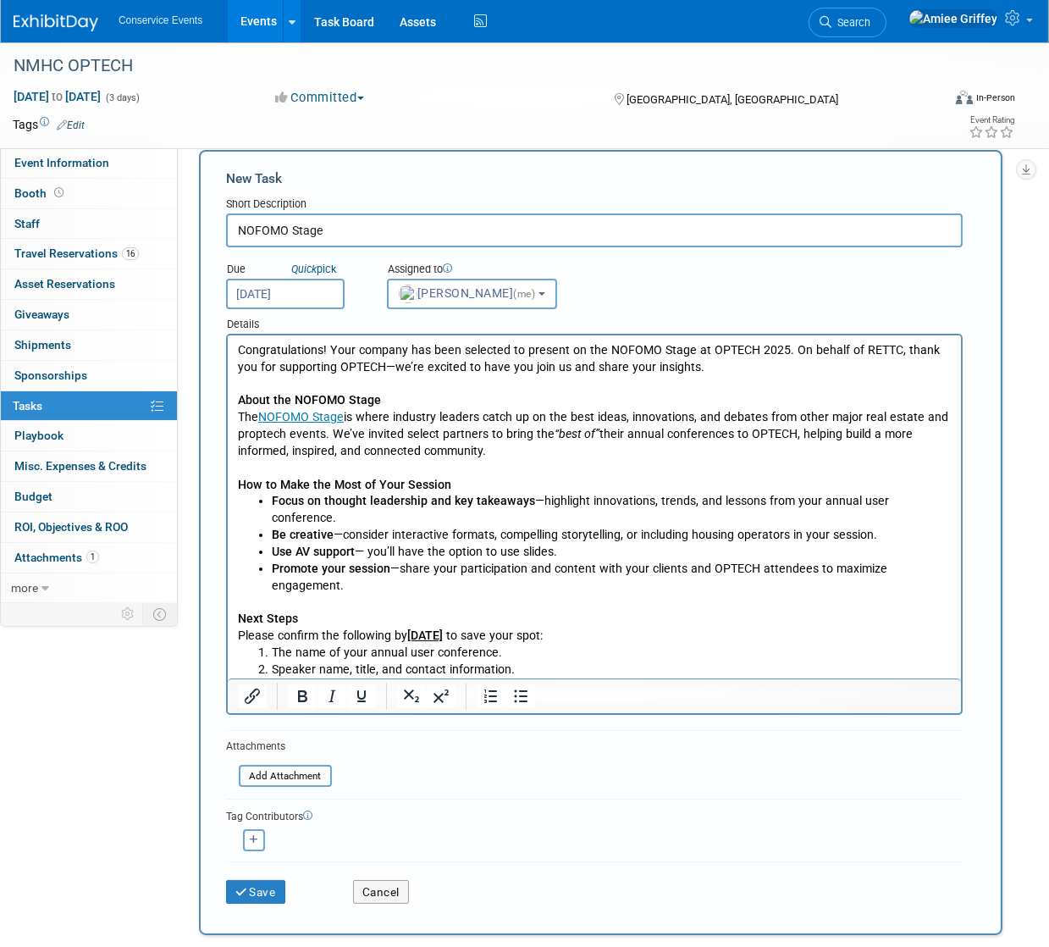
scroll to position [51, 0]
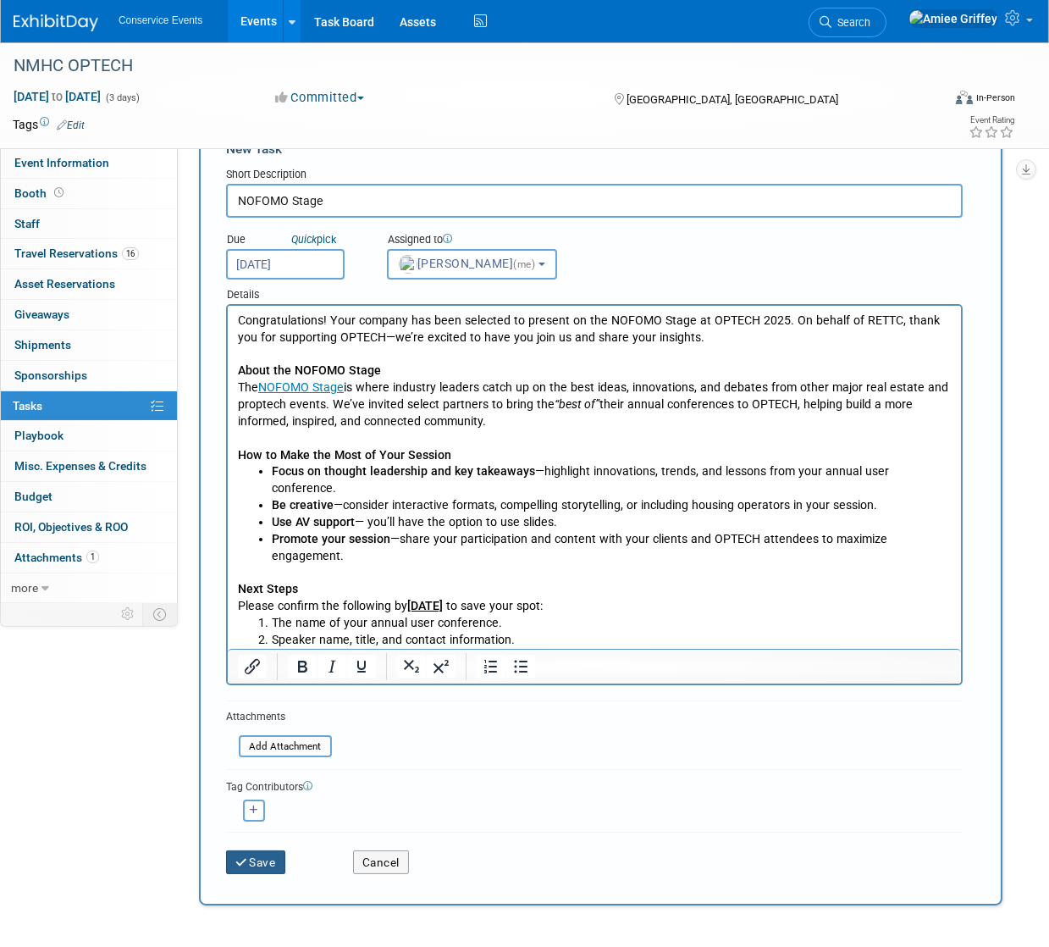
click at [258, 859] on button "Save" at bounding box center [255, 862] width 59 height 24
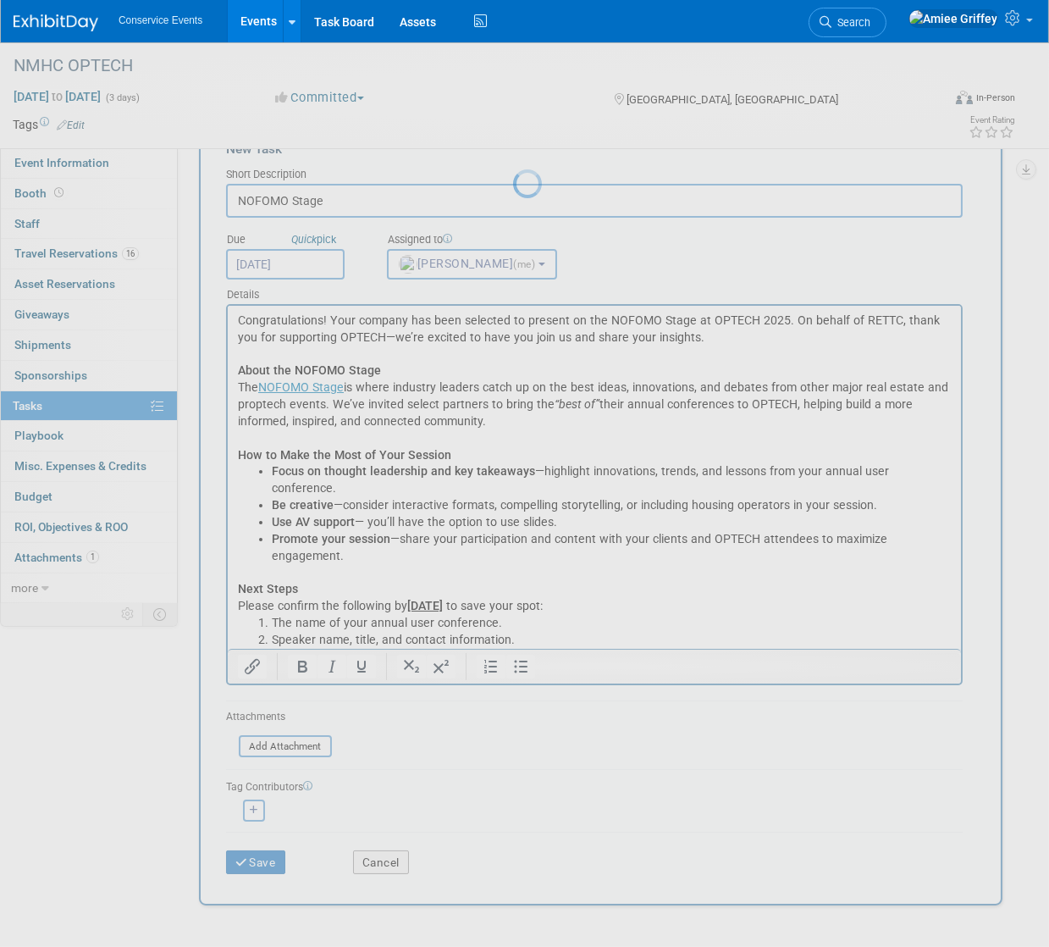
scroll to position [0, 0]
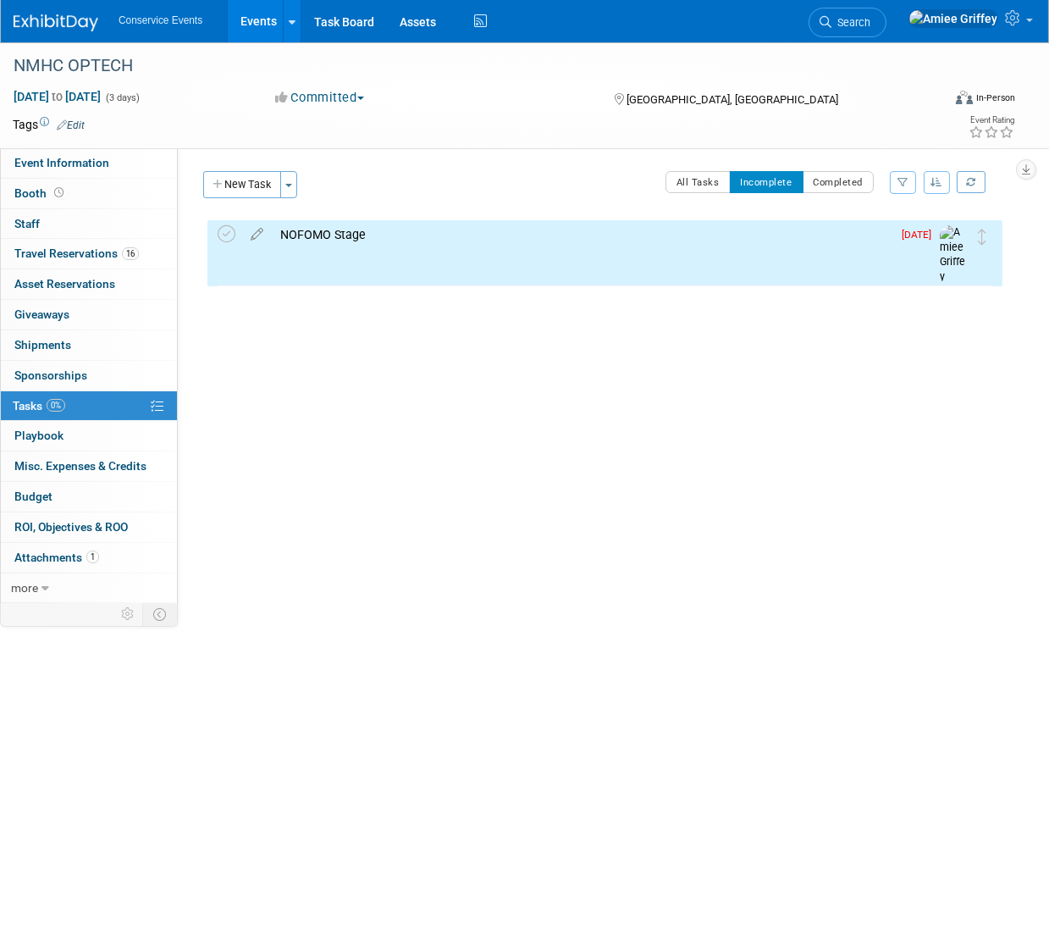
click at [301, 240] on div "NOFOMO Stage" at bounding box center [582, 234] width 620 height 29
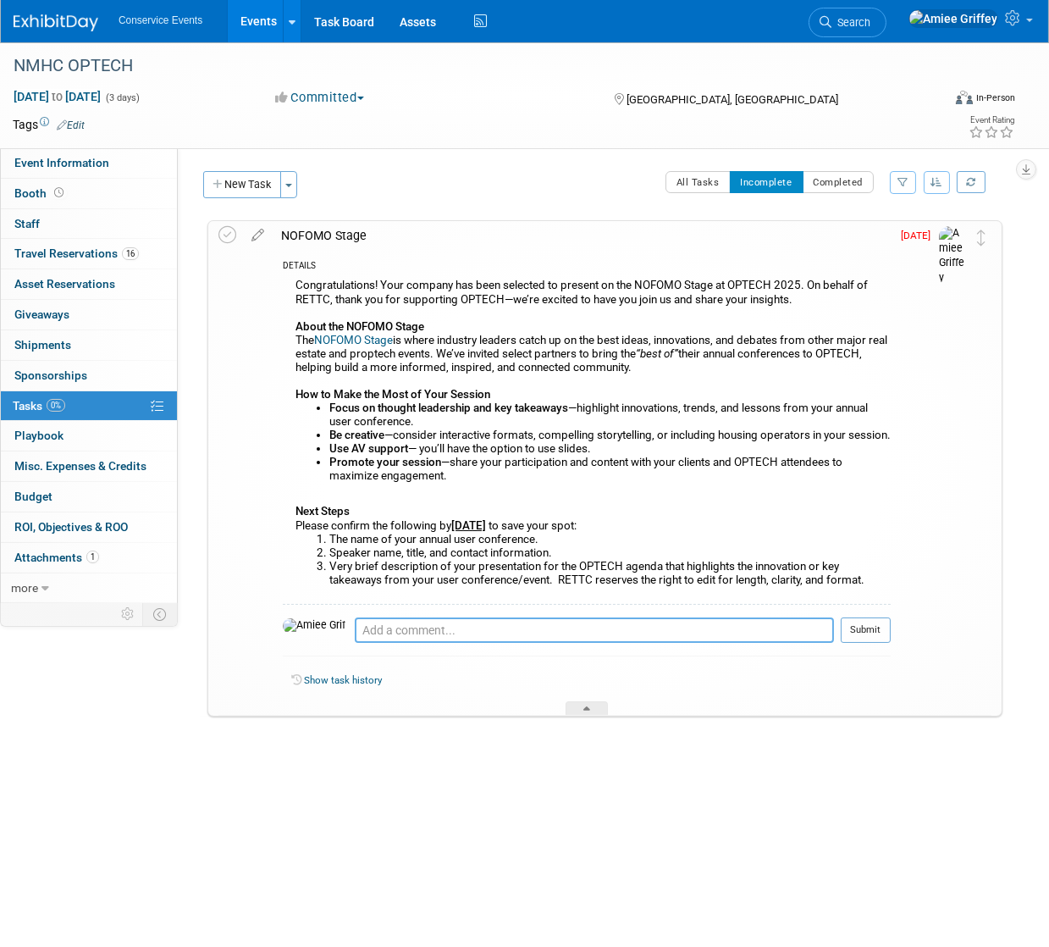
click at [355, 632] on textarea at bounding box center [594, 629] width 479 height 25
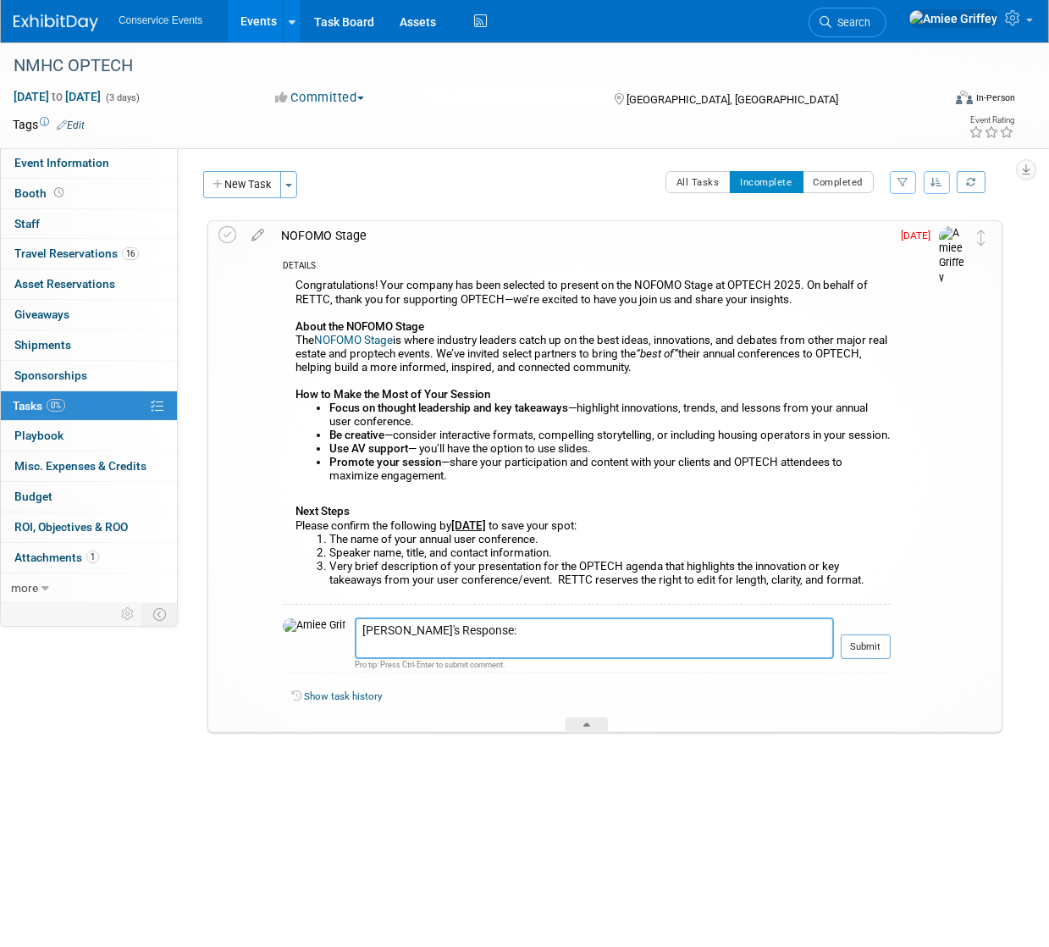
paste textarea "1. The name of our annual user conference is Conservice Connect. We host three …"
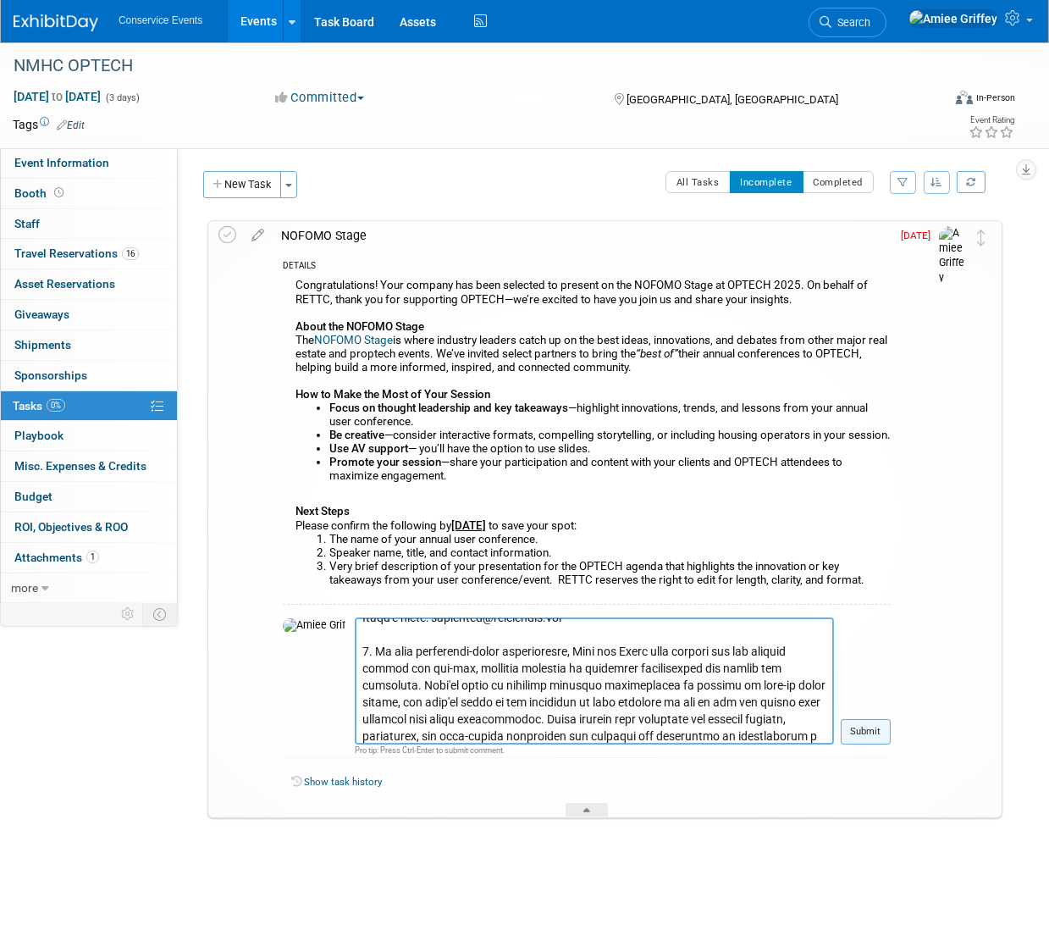
type textarea "Wiliam's Response: 1. The name of our annual user conference is Conservice Conn…"
click at [869, 737] on button "Submit" at bounding box center [866, 731] width 50 height 25
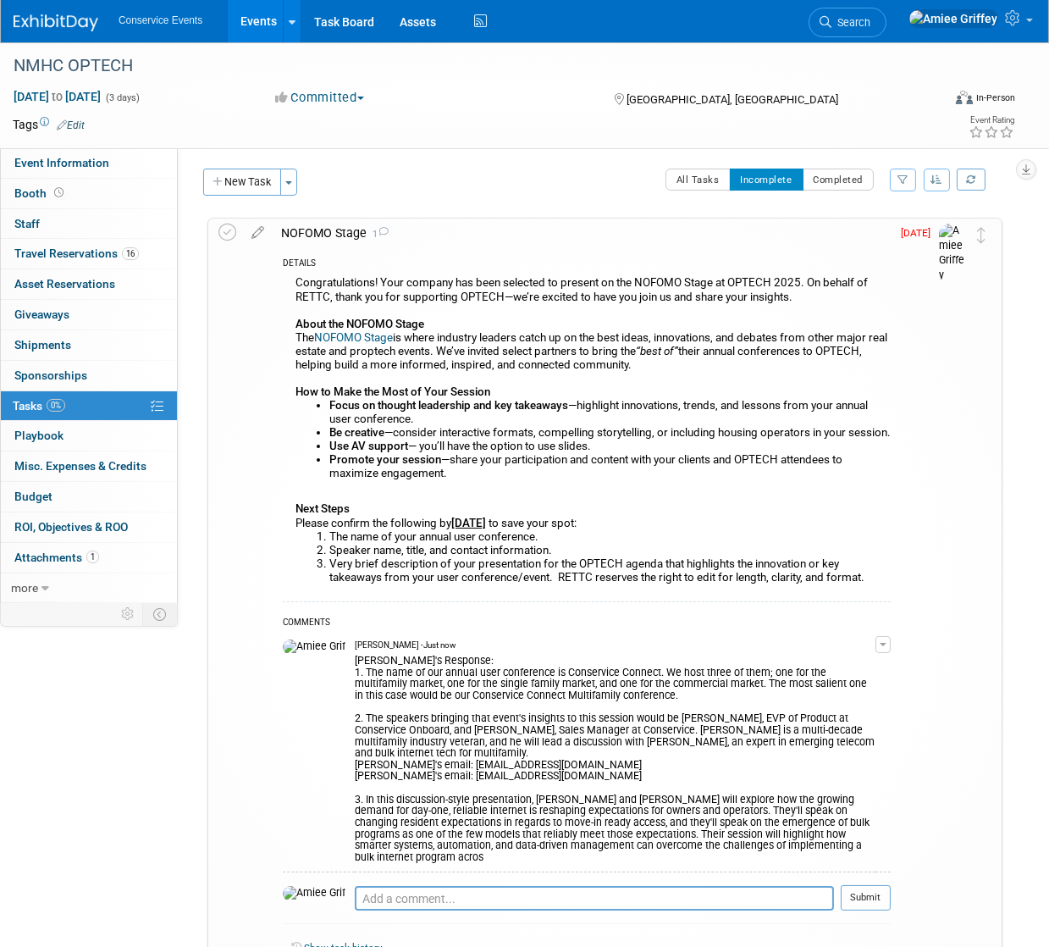
scroll to position [0, 0]
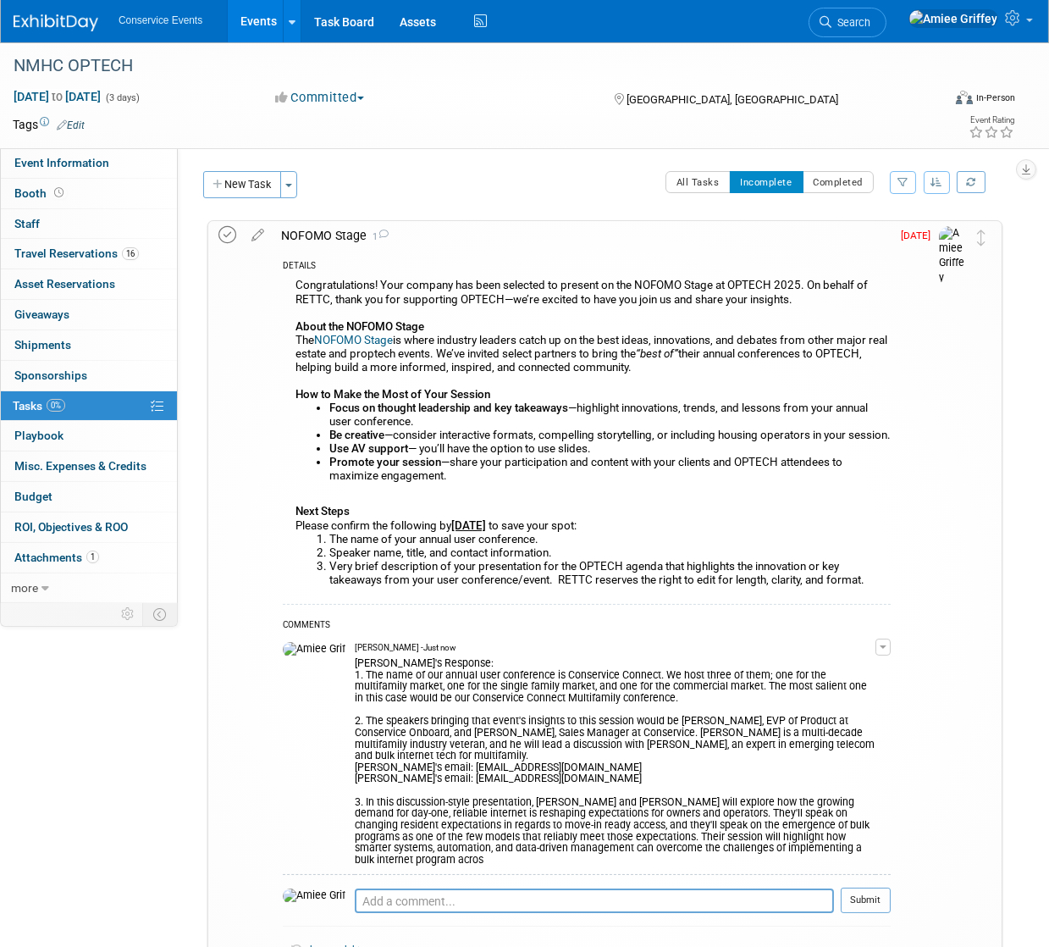
click at [232, 234] on icon at bounding box center [227, 235] width 18 height 18
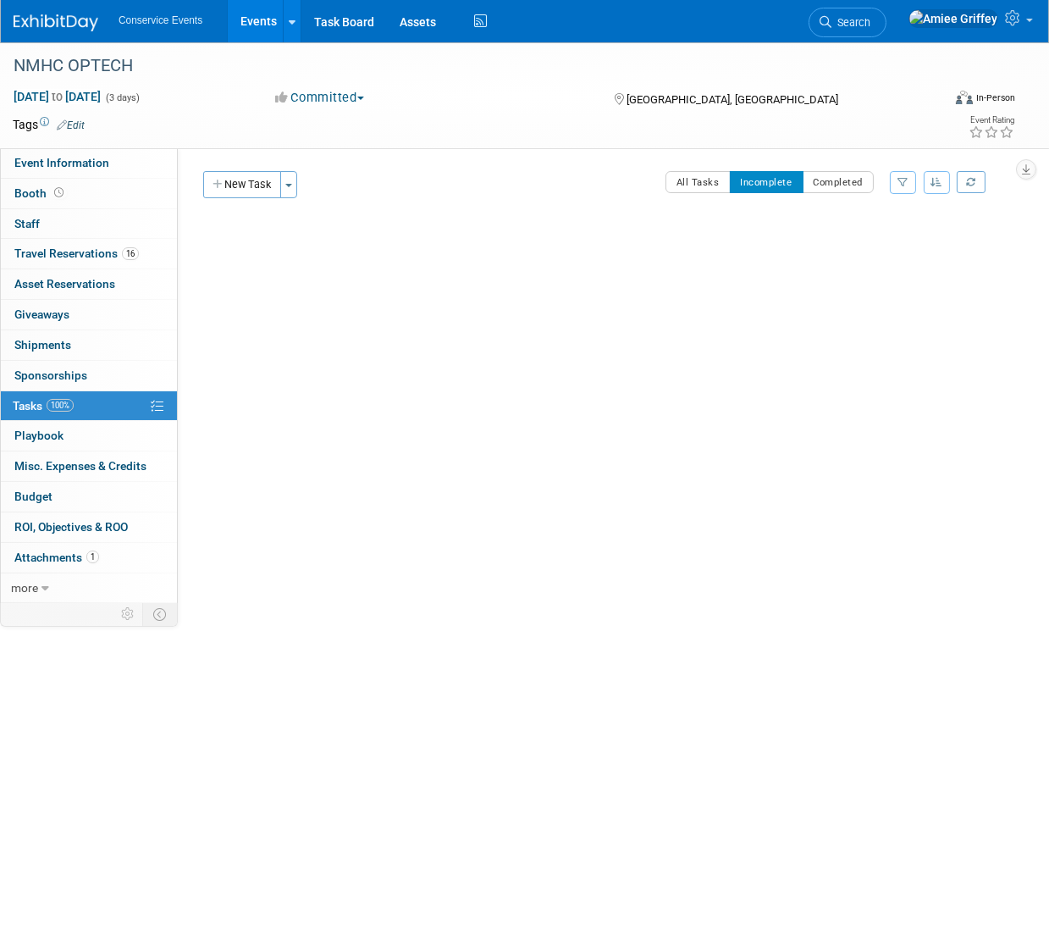
click at [262, 24] on link "Events" at bounding box center [259, 21] width 62 height 42
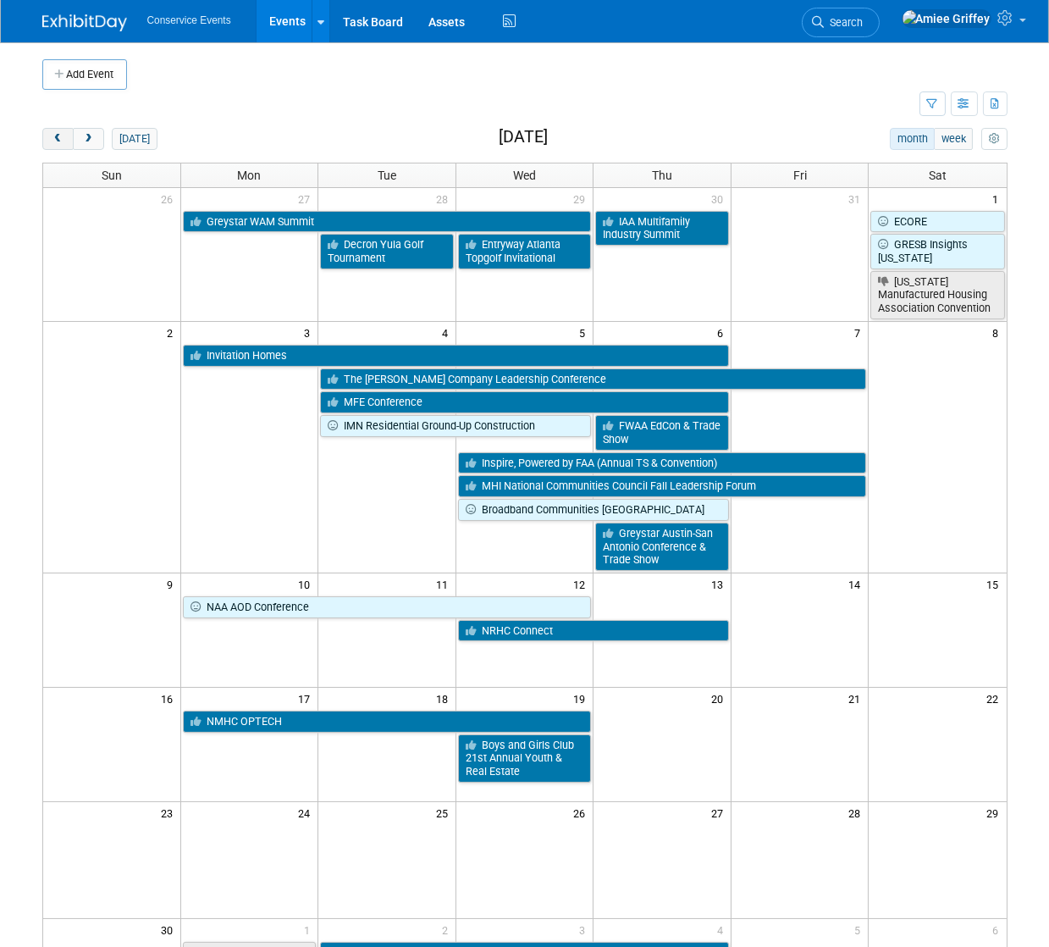
click at [60, 142] on span "prev" at bounding box center [58, 139] width 13 height 11
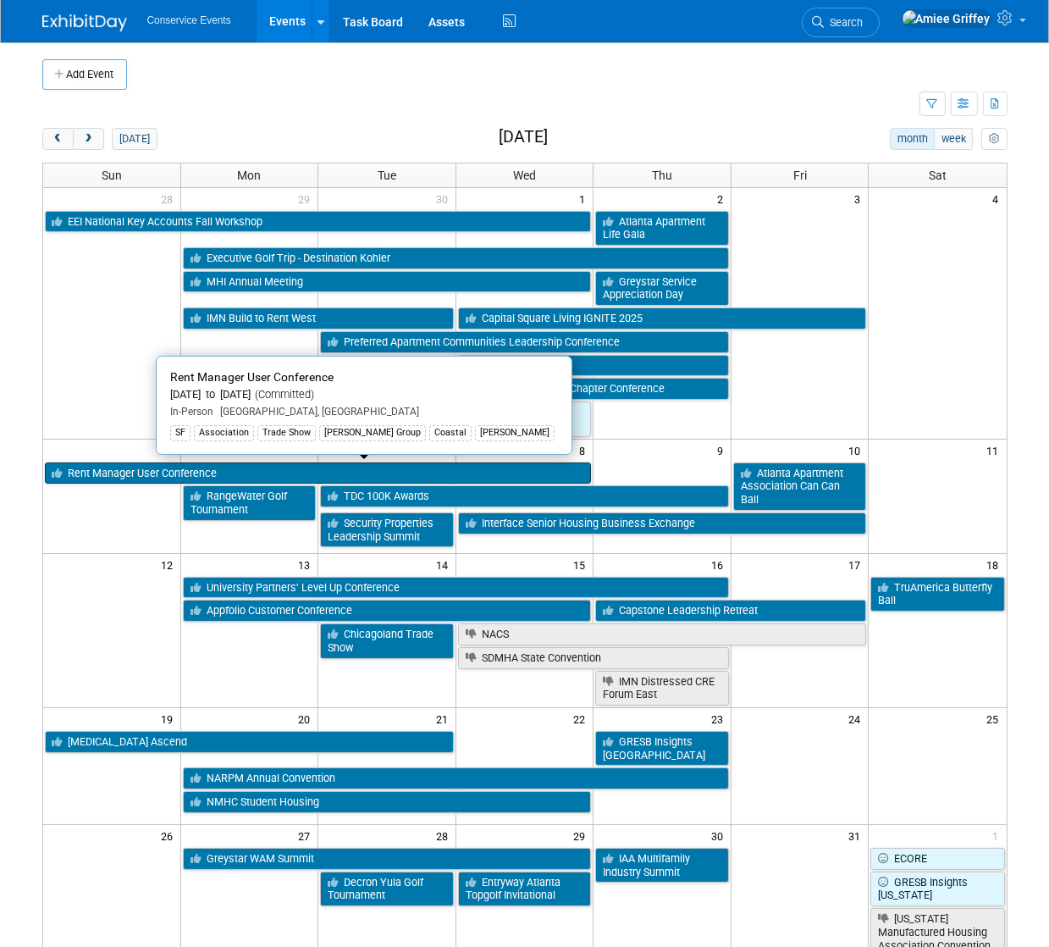
click at [122, 474] on link "Rent Manager User Conference" at bounding box center [318, 473] width 547 height 22
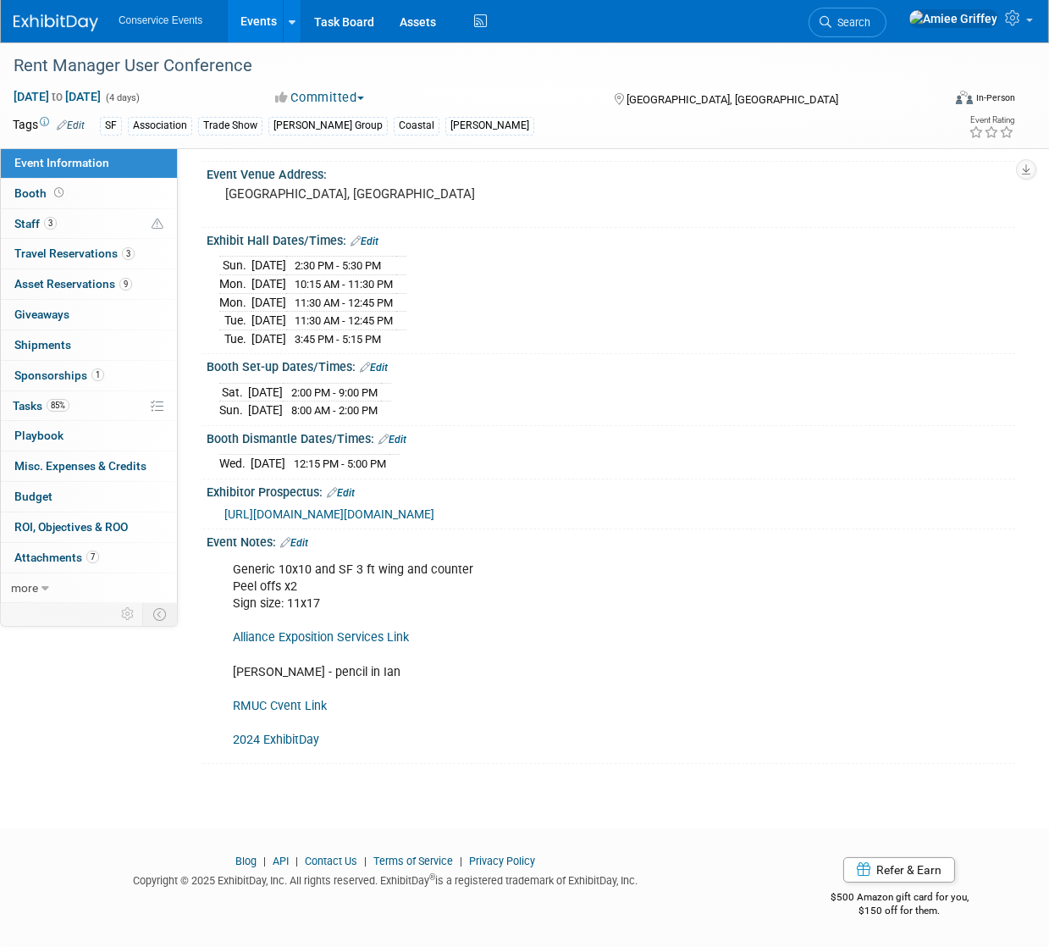
scroll to position [90, 0]
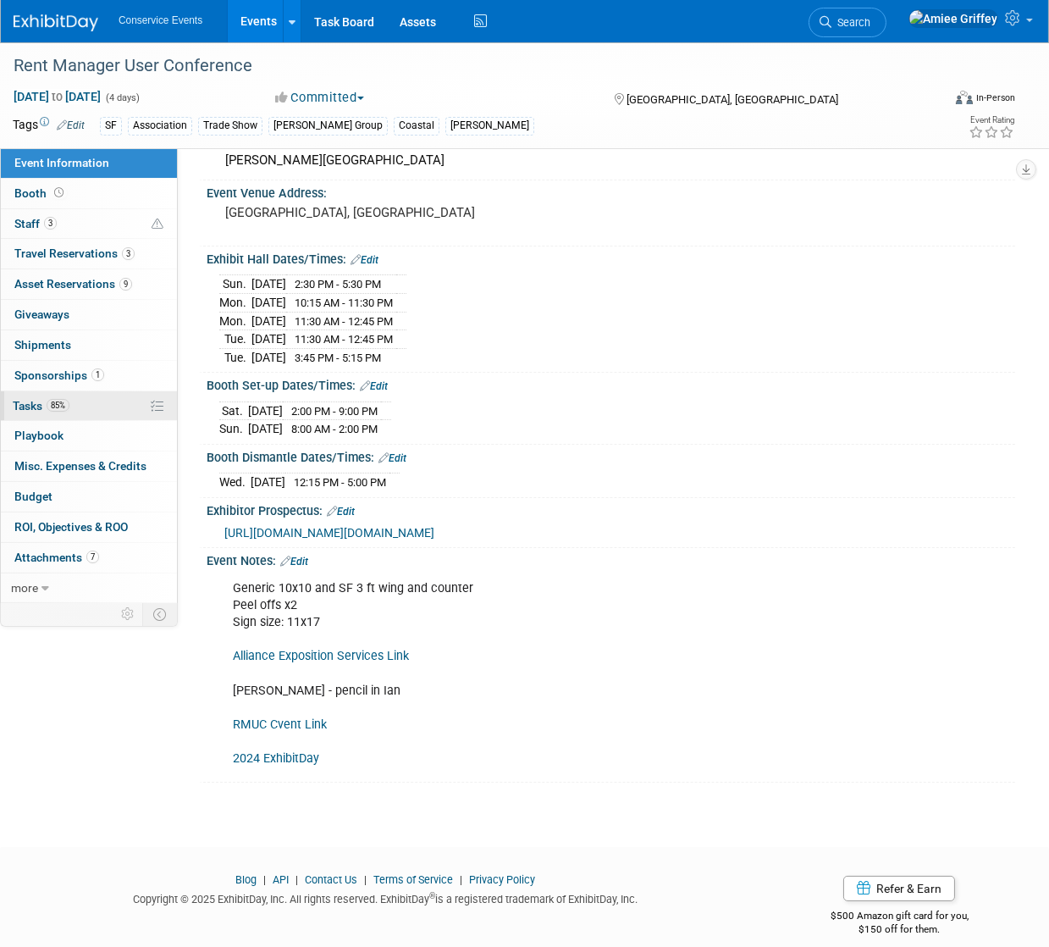
click at [79, 409] on link "85% Tasks 85%" at bounding box center [89, 406] width 176 height 30
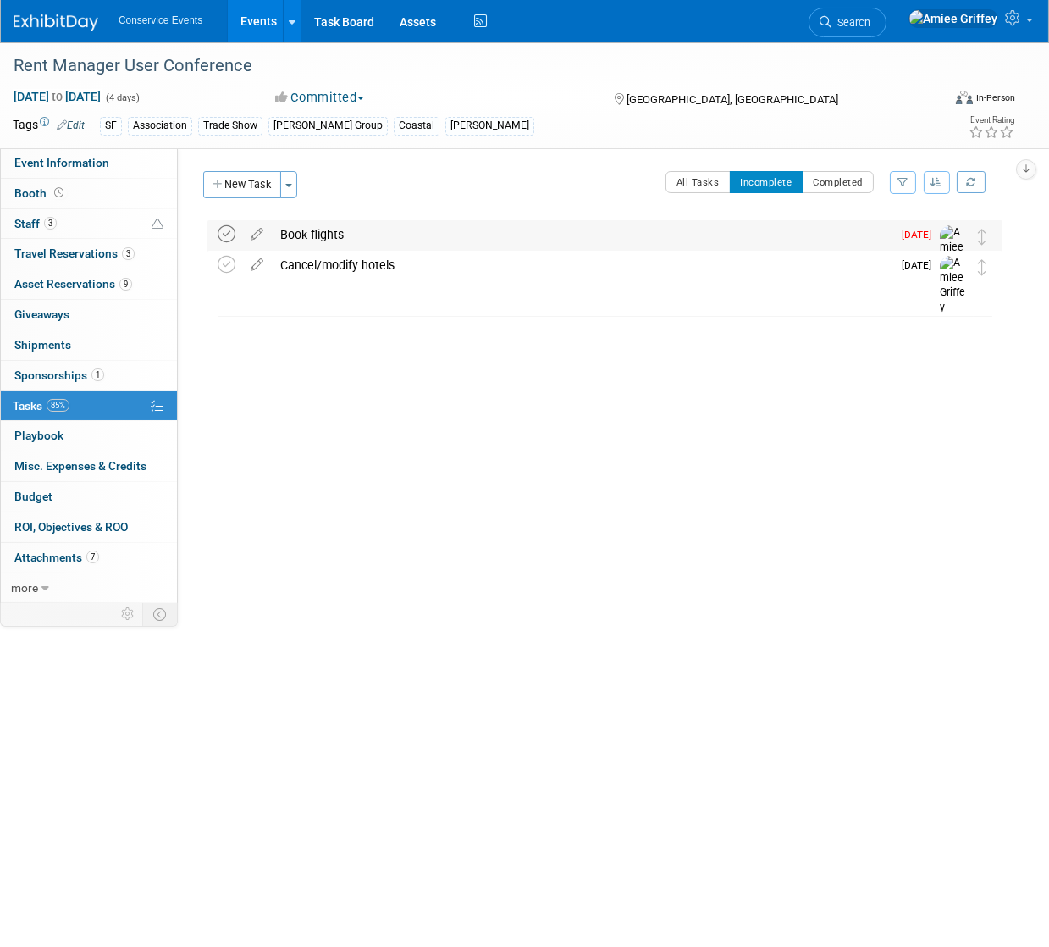
click at [233, 234] on icon at bounding box center [227, 234] width 18 height 18
click at [245, 180] on button "New Task" at bounding box center [242, 184] width 78 height 27
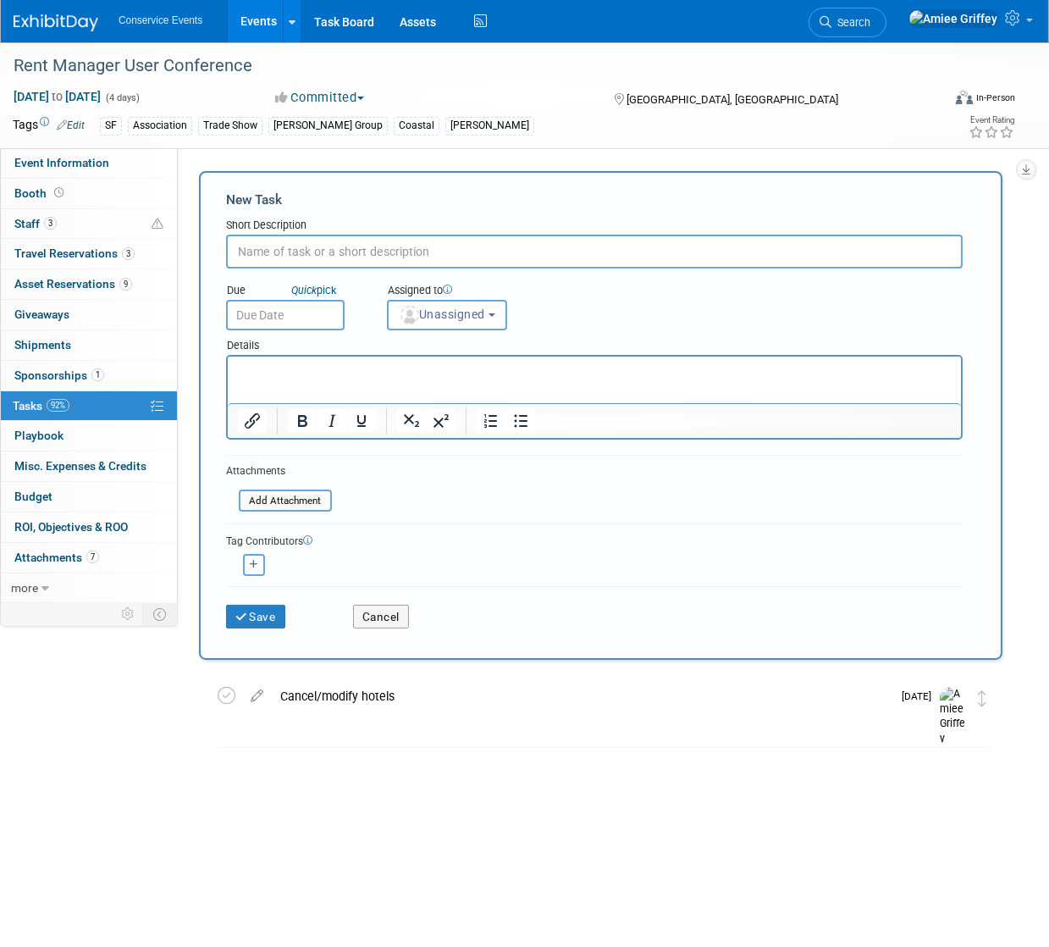
click at [336, 247] on input "text" at bounding box center [594, 252] width 737 height 34
click at [392, 607] on button "Cancel" at bounding box center [381, 617] width 56 height 24
